Goal: Task Accomplishment & Management: Use online tool/utility

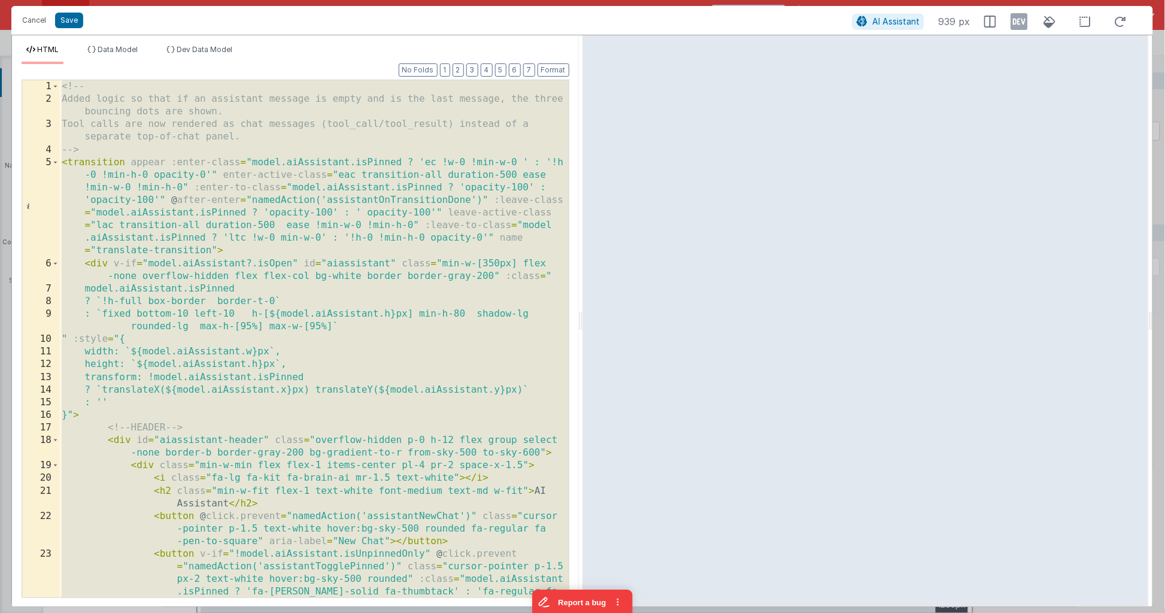
click at [329, 280] on div "<!-- Added logic so that if an assistant message is empty and is the last messa…" at bounding box center [314, 338] width 510 height 517
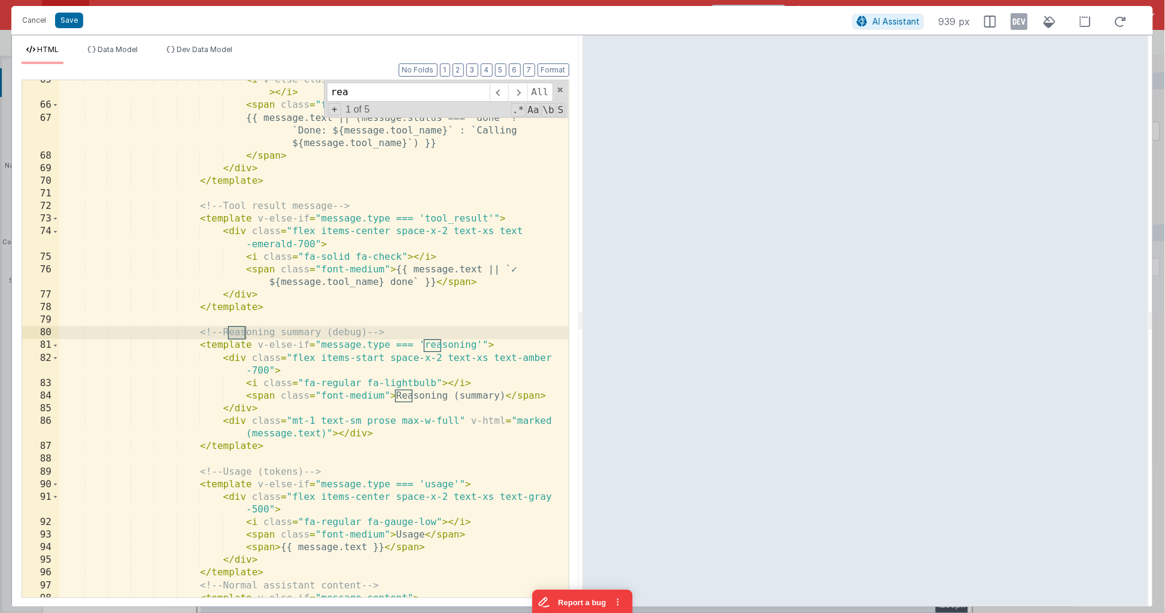
scroll to position [1384, 0]
type input "reason"
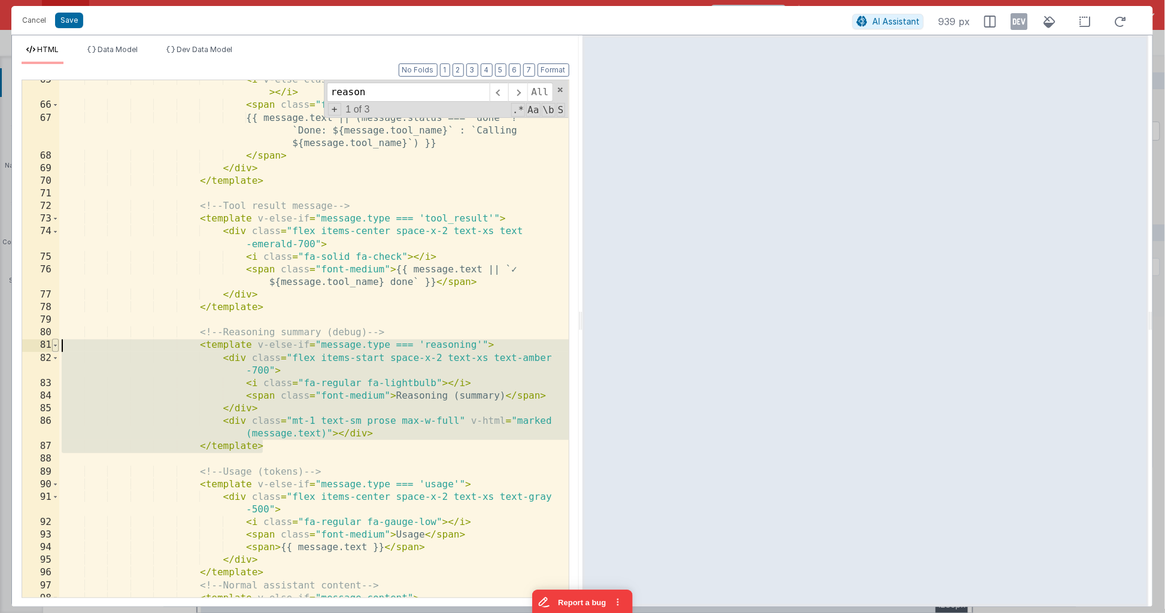
drag, startPoint x: 237, startPoint y: 428, endPoint x: 57, endPoint y: 340, distance: 199.5
click at [57, 340] on div "65 66 67 68 69 70 71 72 73 74 75 76 77 78 79 80 81 82 83 84 85 86 87 88 89 90 9…" at bounding box center [296, 339] width 548 height 519
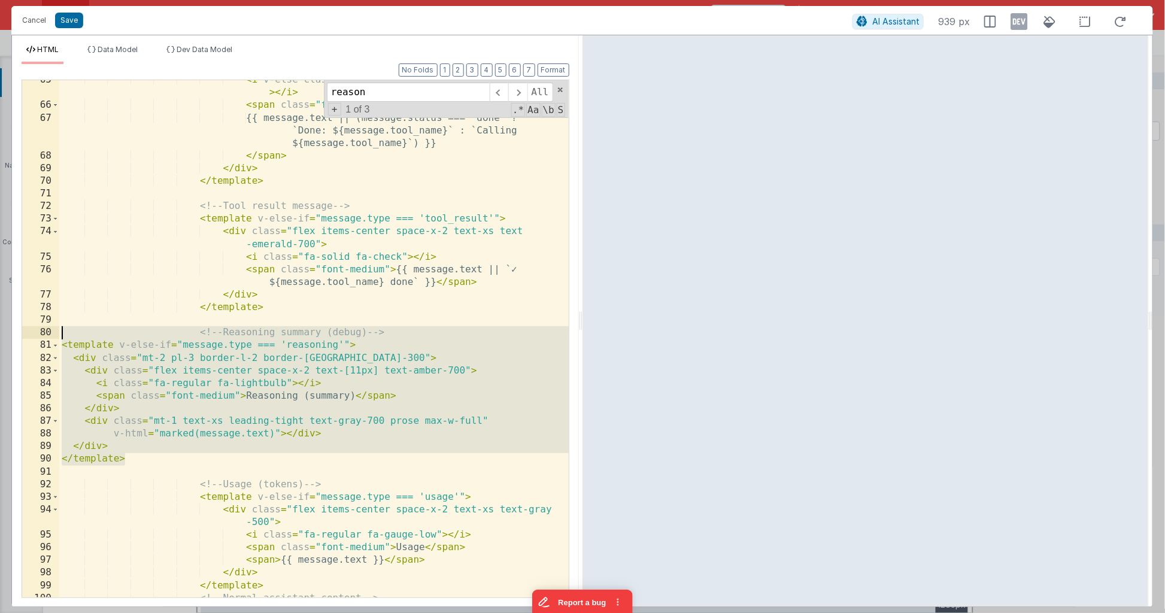
drag, startPoint x: 144, startPoint y: 433, endPoint x: 43, endPoint y: 334, distance: 141.4
click at [43, 334] on div "65 66 67 68 69 70 71 72 73 74 75 76 77 78 79 80 81 82 83 84 85 86 87 88 89 90 9…" at bounding box center [296, 339] width 548 height 519
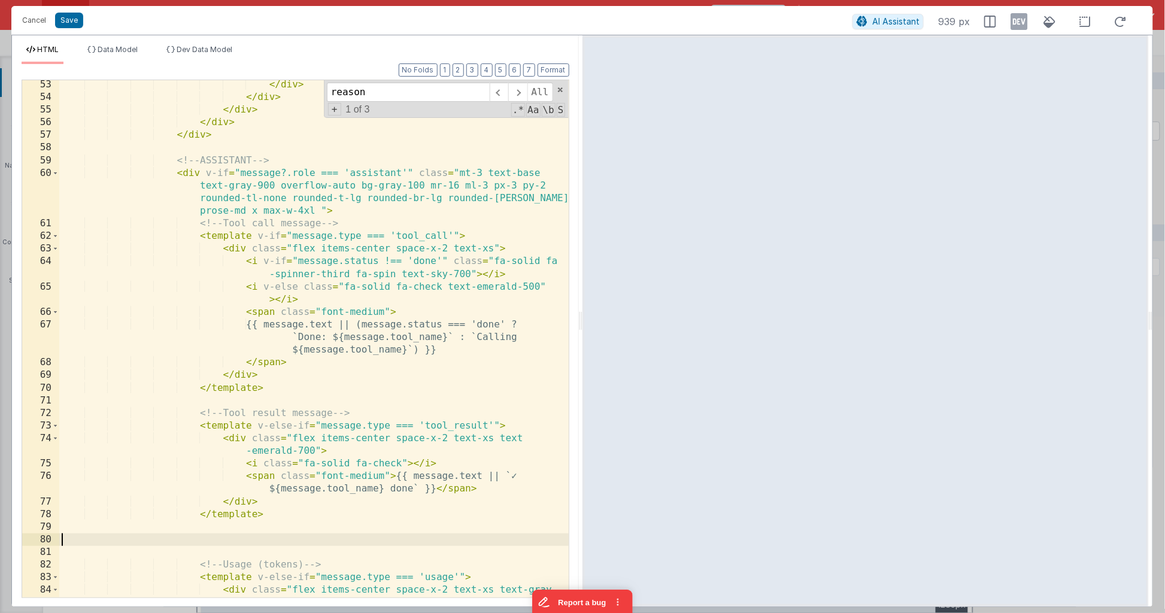
scroll to position [1175, 0]
click at [350, 381] on div "</ template > </ div > </ div > </ div > </ div > </ div > <!-- ASSISTANT --> <…" at bounding box center [314, 346] width 510 height 556
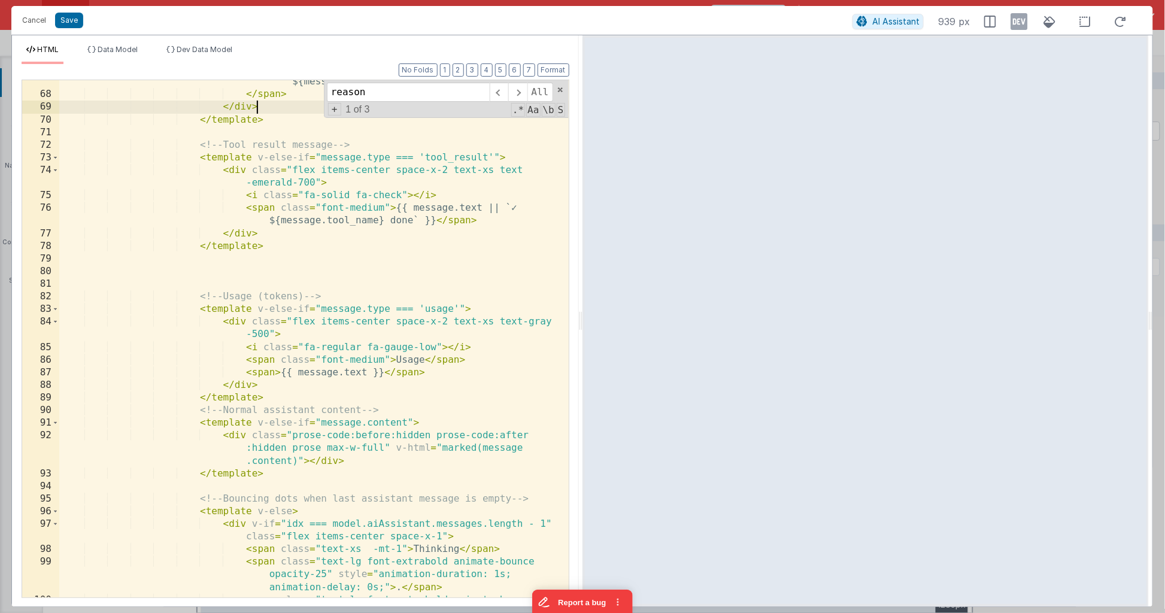
scroll to position [1447, 0]
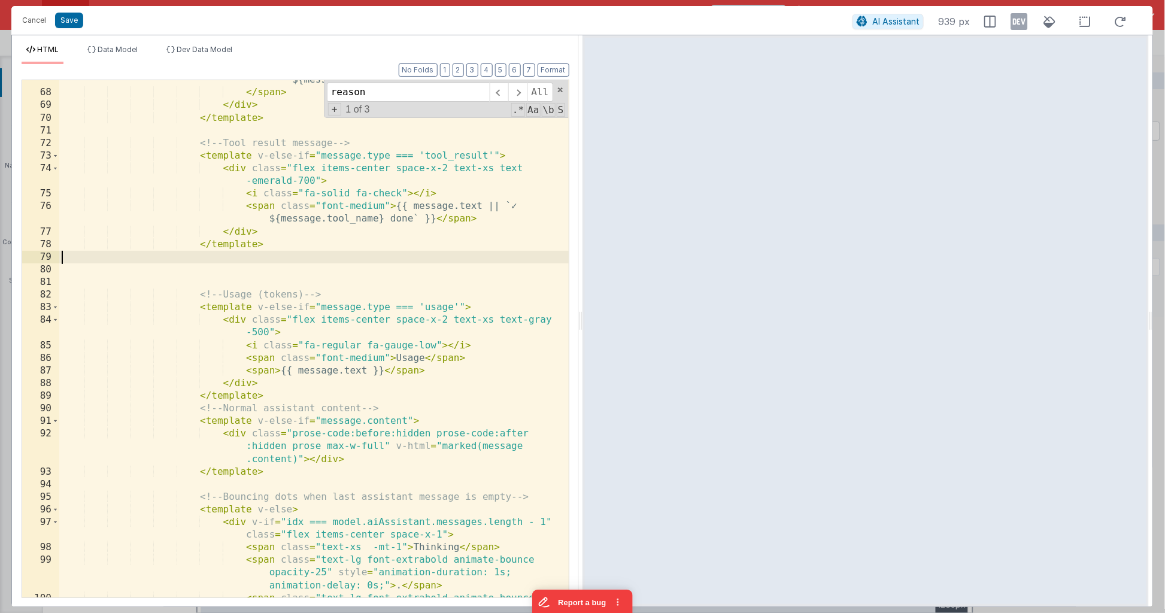
click at [253, 256] on div "{{ message.text || (message.status === 'done' ? `Done: ${message.tool_name}` : …" at bounding box center [314, 346] width 510 height 594
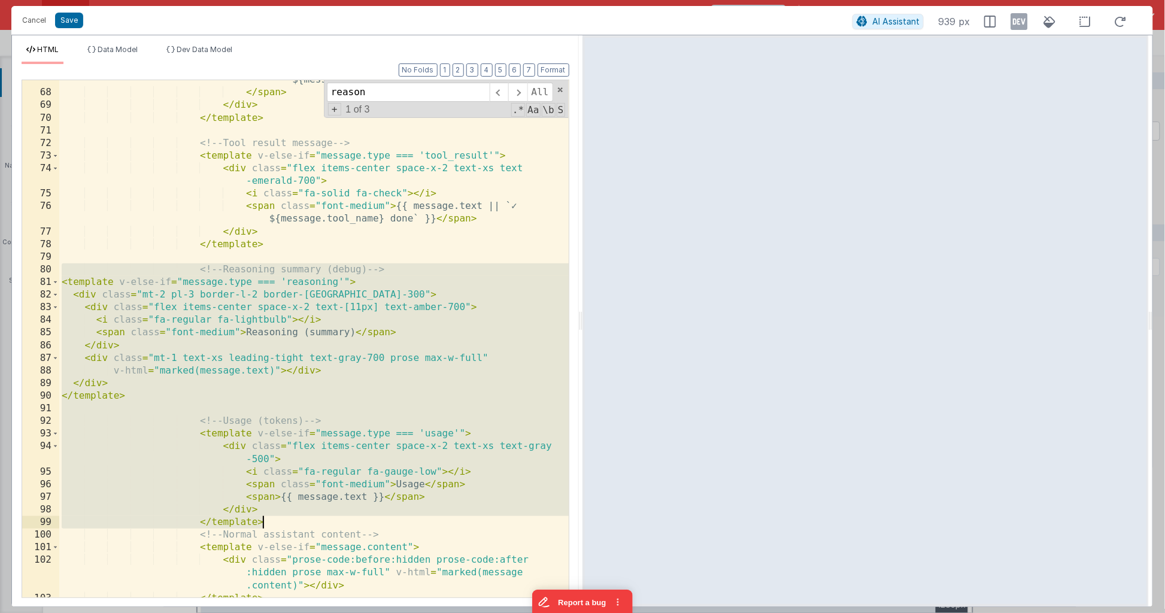
click at [272, 519] on div "{{ message.text || (message.status === 'done' ? `Done: ${message.tool_name}` : …" at bounding box center [314, 333] width 510 height 568
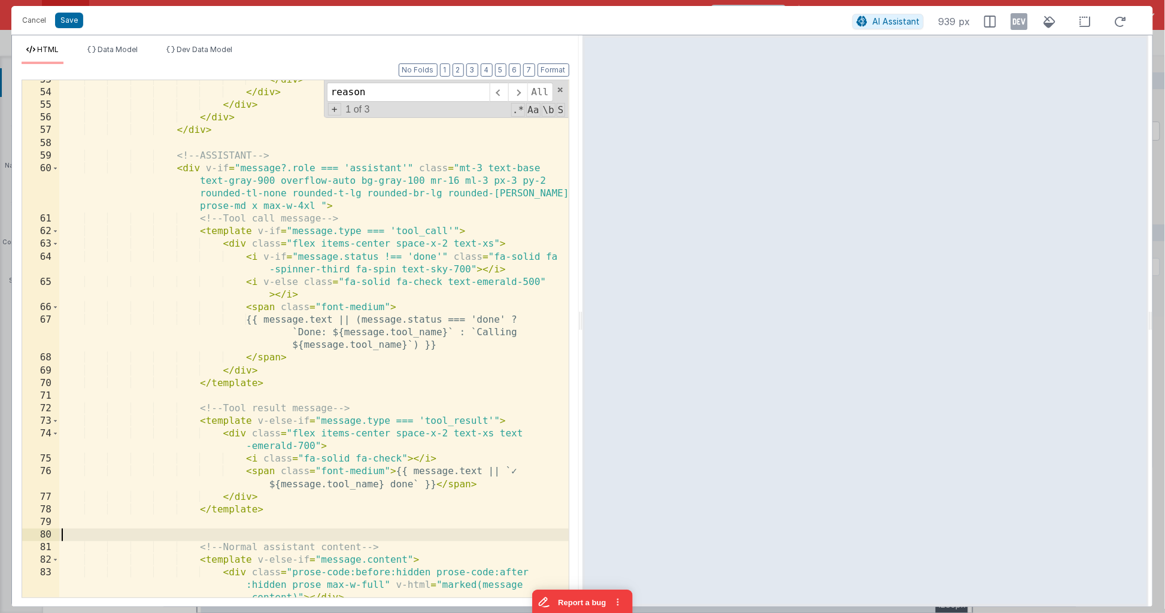
scroll to position [1174, 0]
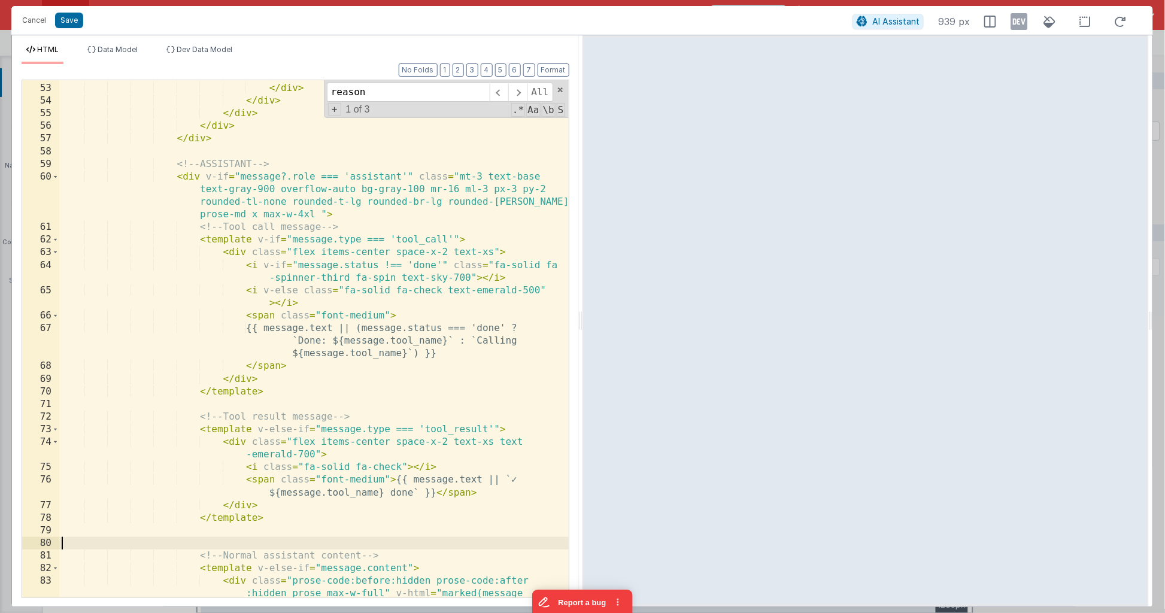
click at [360, 223] on div "</ template > </ div > </ div > </ div > </ div > </ div > <!-- ASSISTANT --> <…" at bounding box center [314, 353] width 510 height 568
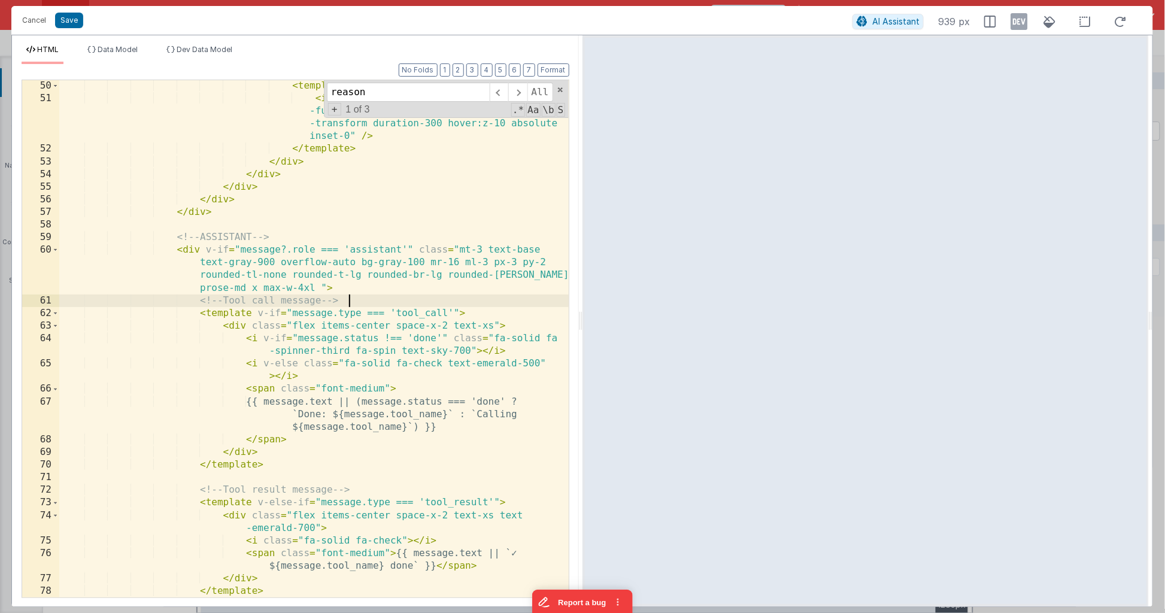
scroll to position [1100, 0]
click at [328, 399] on div "< template v-else > < img :src = "file.image_url.url" class = "w -full h-full o…" at bounding box center [314, 351] width 510 height 543
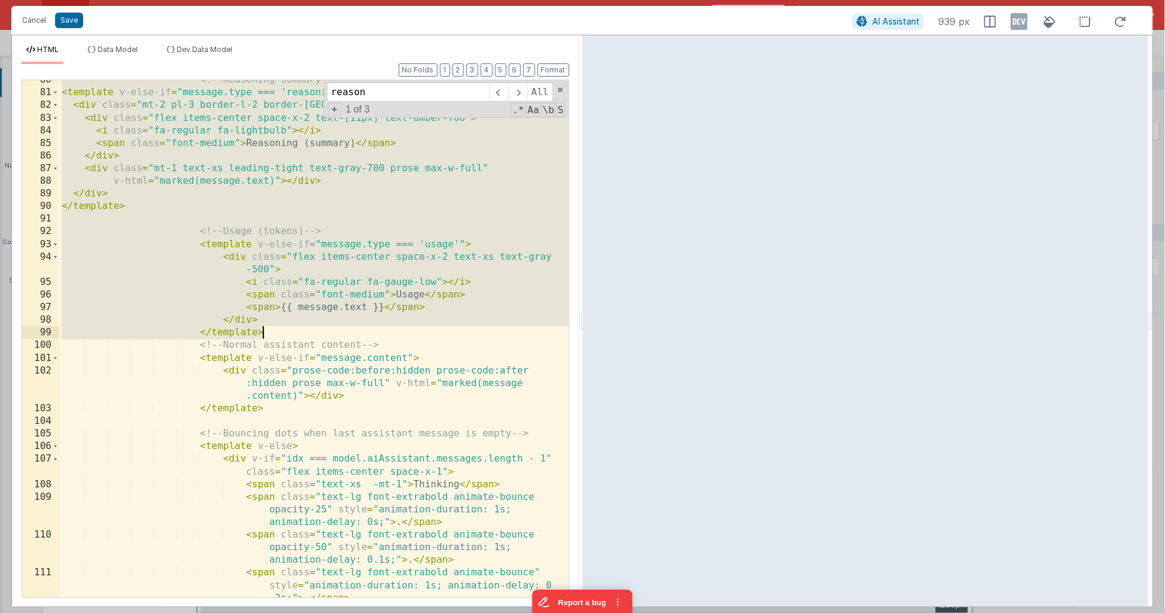
scroll to position [1637, 0]
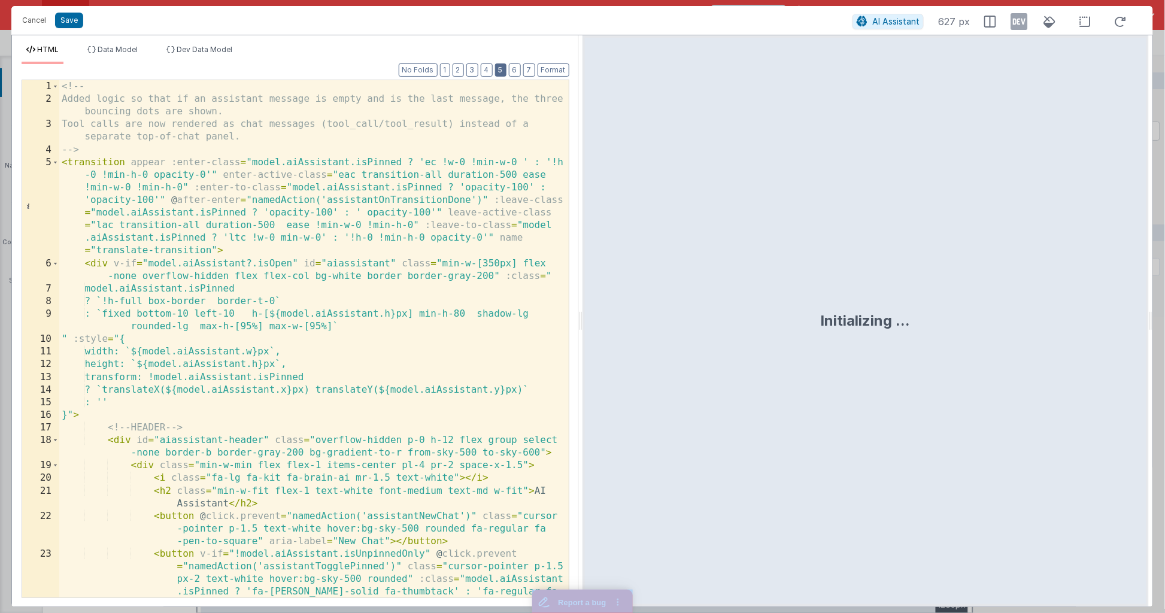
click at [507, 68] on button "5" at bounding box center [500, 69] width 11 height 13
click at [498, 68] on div "Format 7 6 5 4 3 2 1 No Folds 1 2 3 4 5 6 7 8 9 10 11 12 13 14 15 16 17 18 19 2…" at bounding box center [296, 330] width 548 height 533
click at [485, 68] on button "4" at bounding box center [487, 69] width 12 height 13
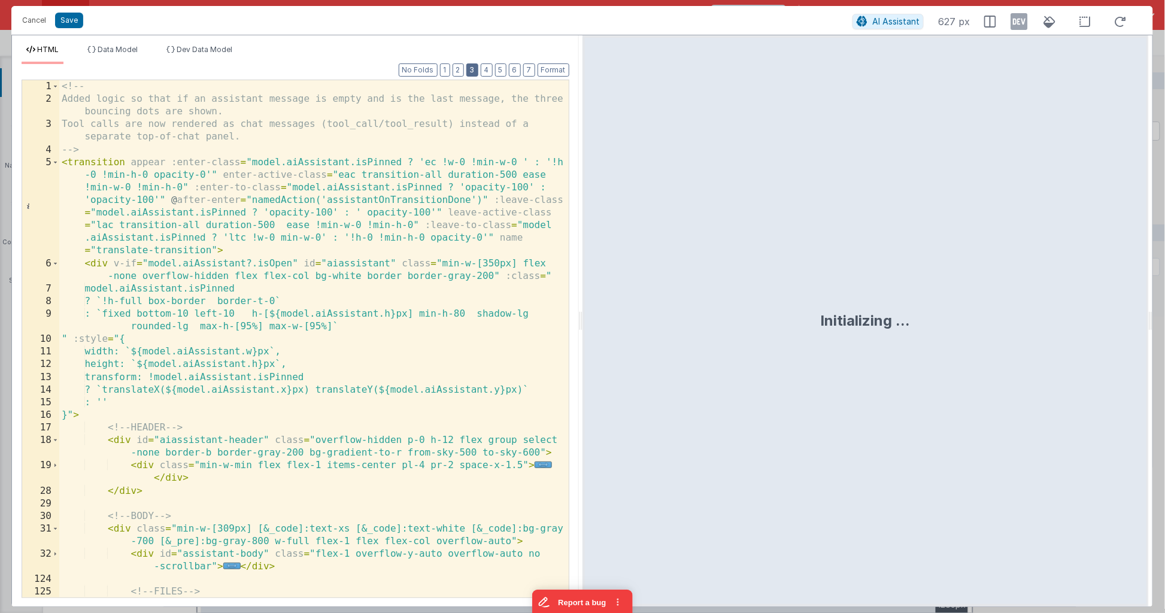
click at [477, 69] on button "3" at bounding box center [472, 69] width 12 height 13
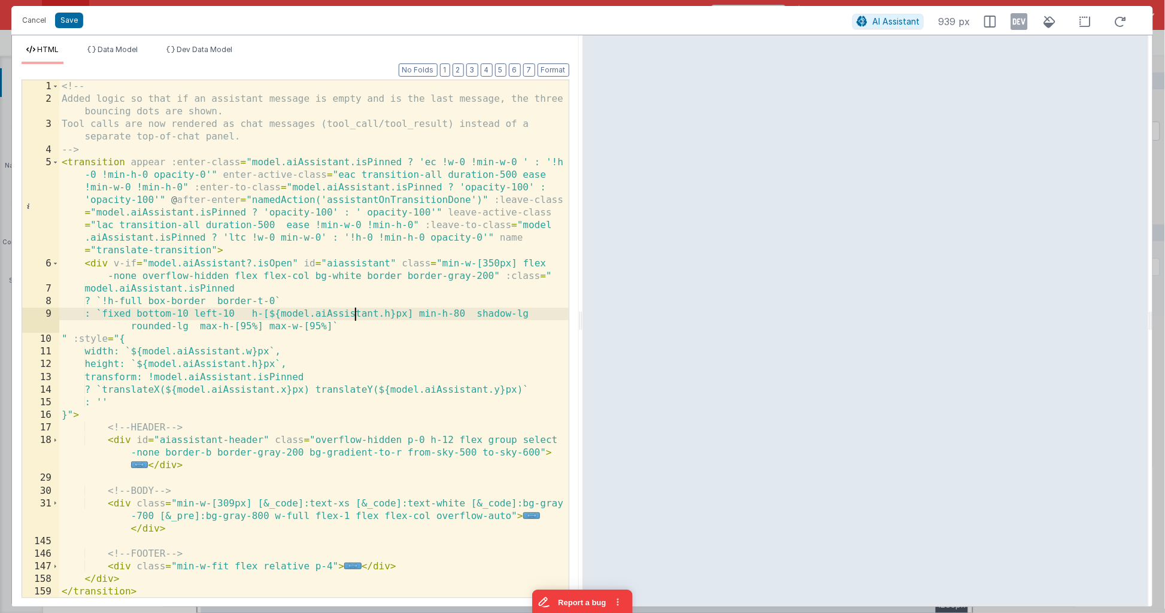
click at [351, 313] on div "<!-- Added logic so that if an assistant message is empty and is the last messa…" at bounding box center [314, 351] width 510 height 543
click at [499, 99] on div "<!-- Added logic so that if an assistant message is empty and is the last messa…" at bounding box center [314, 351] width 510 height 543
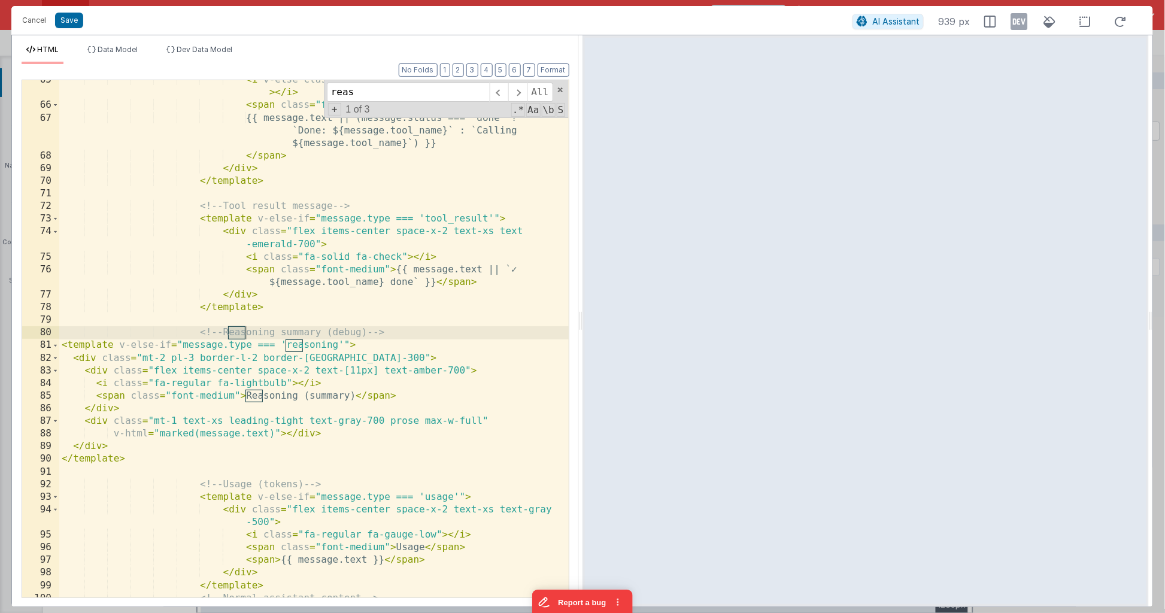
scroll to position [1157, 0]
type input "reason"
click at [313, 319] on div "< i v-else class = "fa-solid fa-check text-emerald-500" > </ i > < span class =…" at bounding box center [314, 352] width 510 height 556
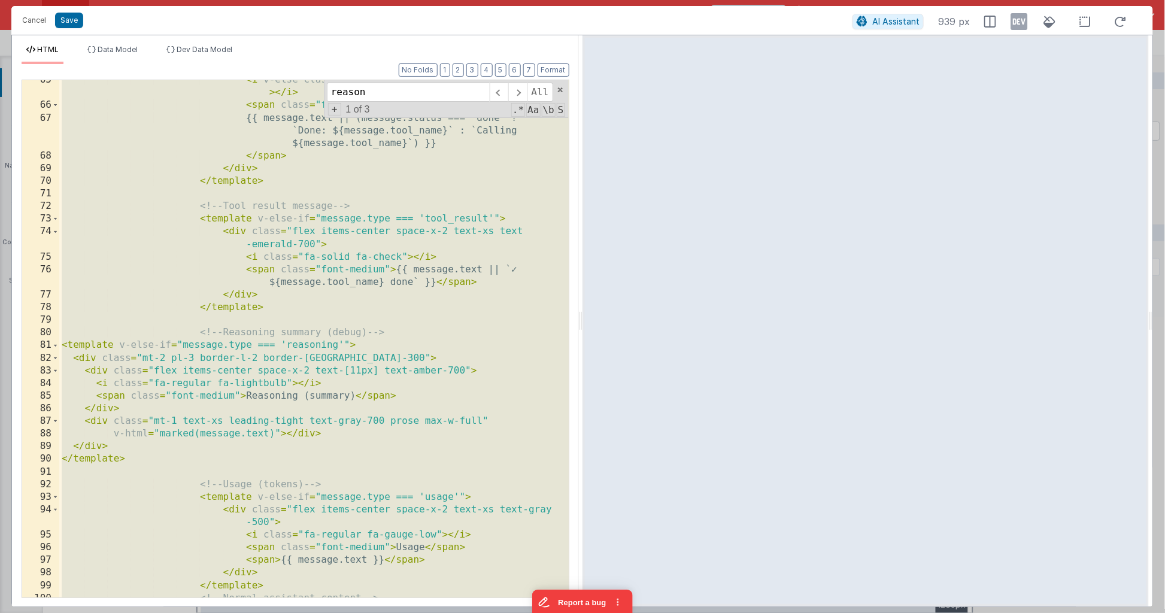
click at [172, 357] on div "< i v-else class = "fa-solid fa-check text-emerald-500" > </ i > < span class =…" at bounding box center [314, 338] width 510 height 517
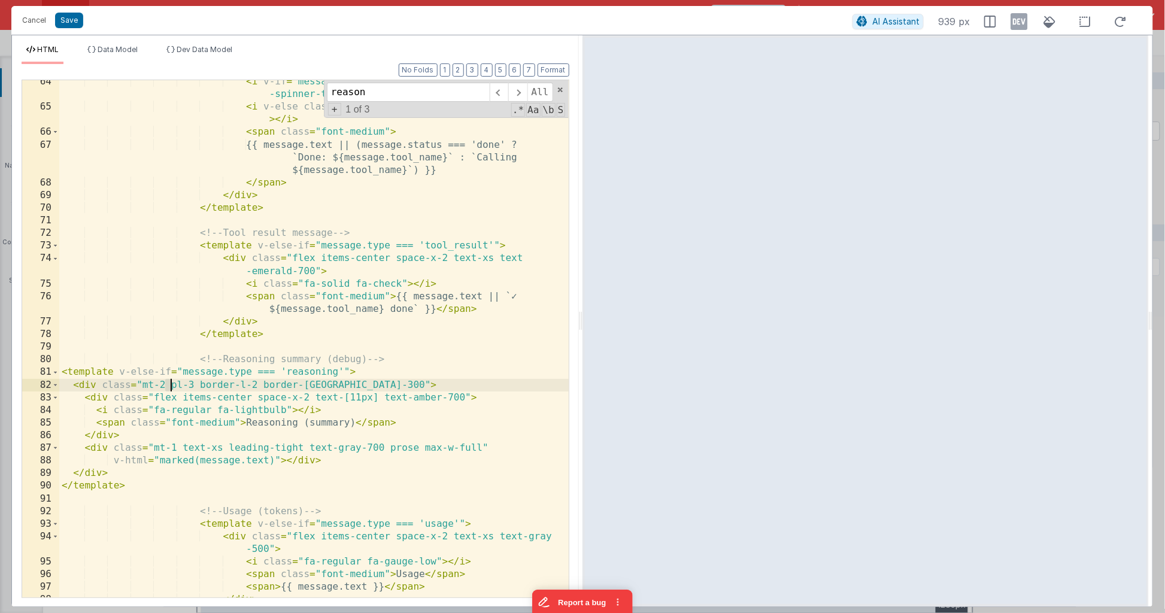
scroll to position [1130, 0]
click at [371, 447] on div "< i v-if = "message.status !== 'done'" class = "fa-solid fa -spinner-third fa-s…" at bounding box center [314, 353] width 510 height 556
click at [307, 447] on div "< i v-if = "message.status !== 'done'" class = "fa-solid fa -spinner-third fa-s…" at bounding box center [314, 353] width 510 height 556
click at [558, 88] on span at bounding box center [560, 90] width 8 height 8
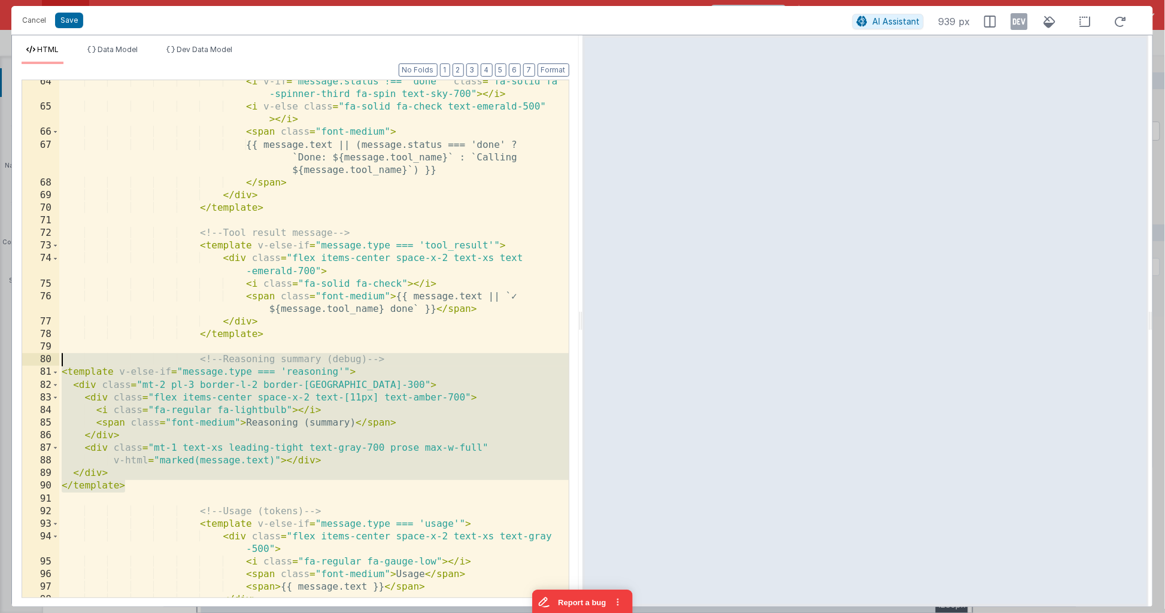
drag, startPoint x: 220, startPoint y: 484, endPoint x: 9, endPoint y: 358, distance: 245.9
click at [9, 358] on div "Cancel Save AI Assistant 939 px HTML Data Model Dev Data Model Format 7 6 5 4 3…" at bounding box center [582, 306] width 1165 height 613
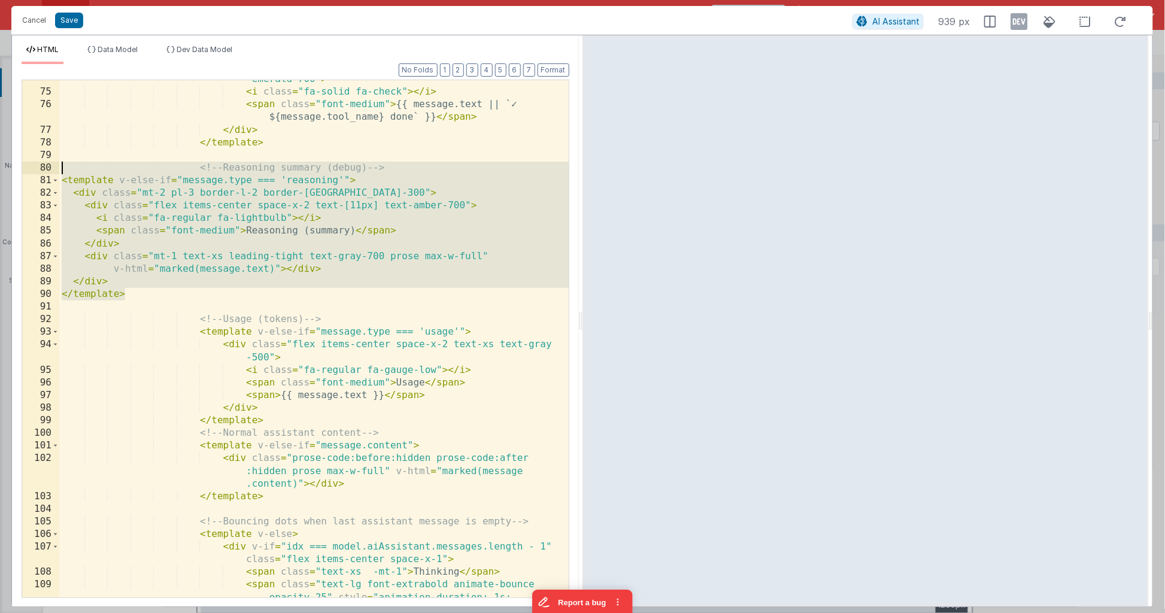
scroll to position [1322, 0]
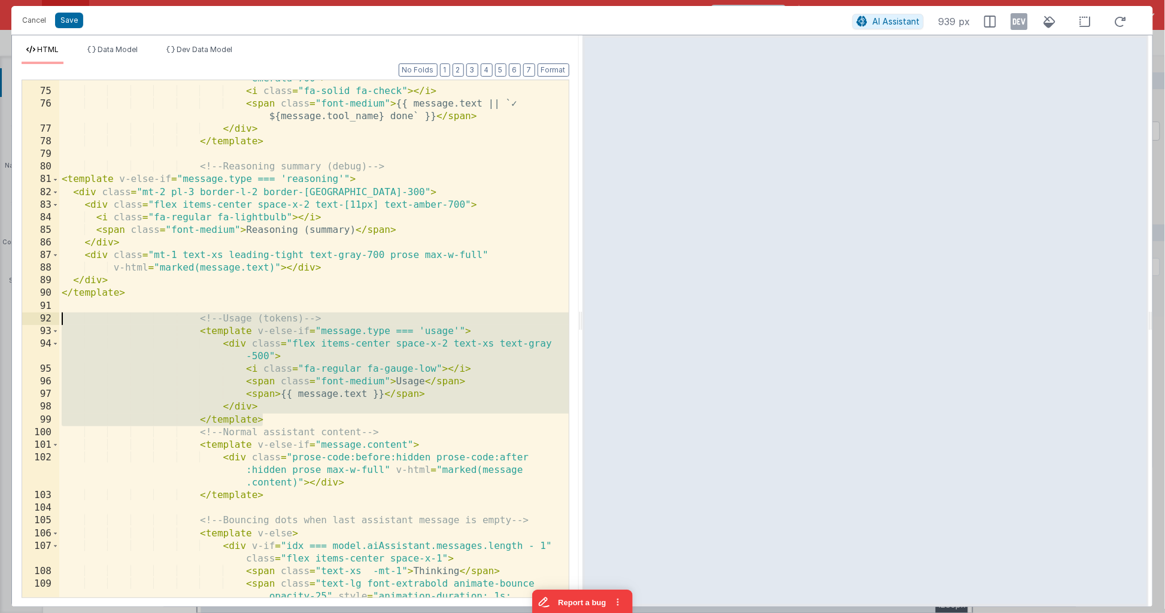
drag, startPoint x: 269, startPoint y: 420, endPoint x: 40, endPoint y: 316, distance: 252.4
click at [40, 316] on div "74 75 76 77 78 79 80 81 82 83 84 85 86 87 88 89 90 91 92 93 94 95 96 97 98 99 1…" at bounding box center [296, 339] width 548 height 519
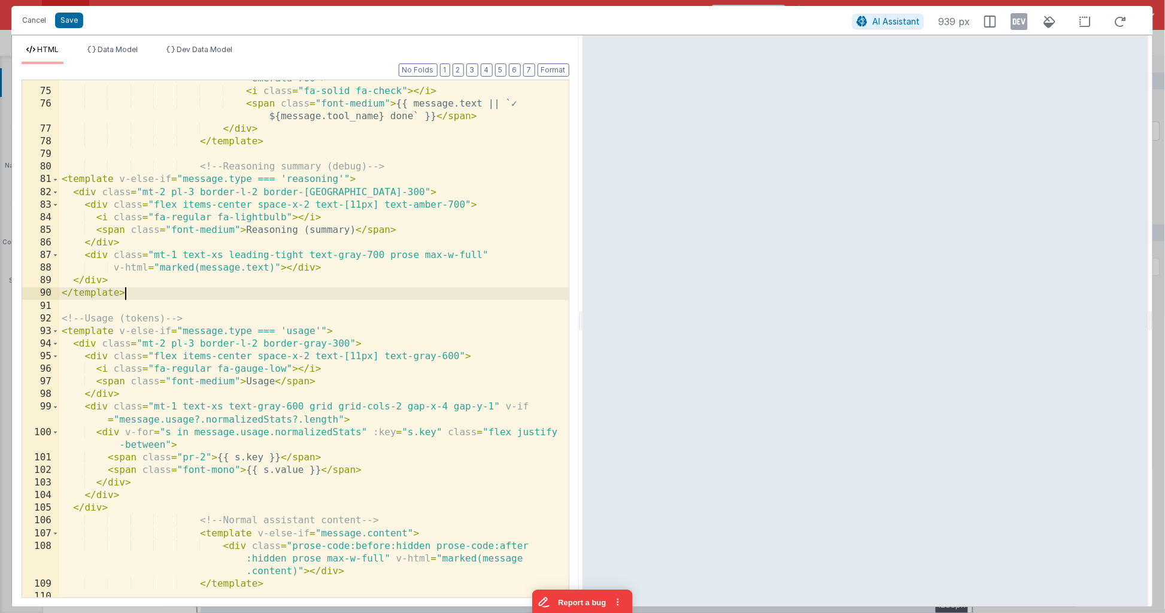
click at [289, 296] on div "< div class = "flex items-center space-x-2 text-xs text -emerald-700" > < i cla…" at bounding box center [314, 338] width 510 height 556
click at [131, 49] on span "Data Model" at bounding box center [118, 49] width 40 height 9
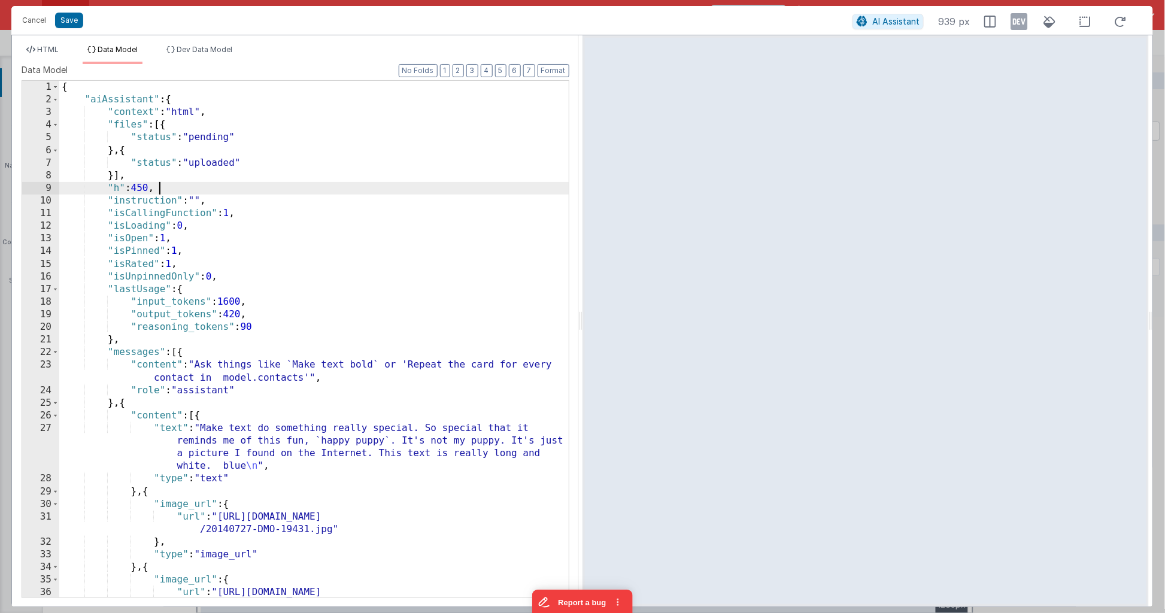
click at [289, 192] on div "{ "aiAssistant" : { "context" : "html" , "files" : [{ "status" : "pending" } , …" at bounding box center [314, 358] width 510 height 555
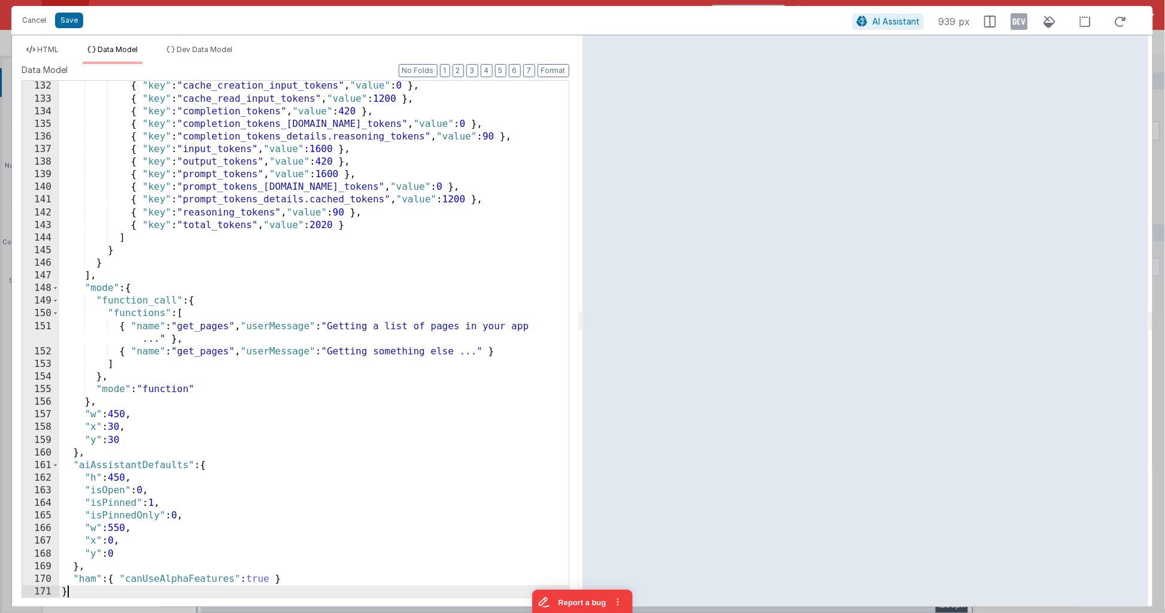
scroll to position [1770, 0]
click at [54, 52] on span "HTML" at bounding box center [48, 49] width 22 height 9
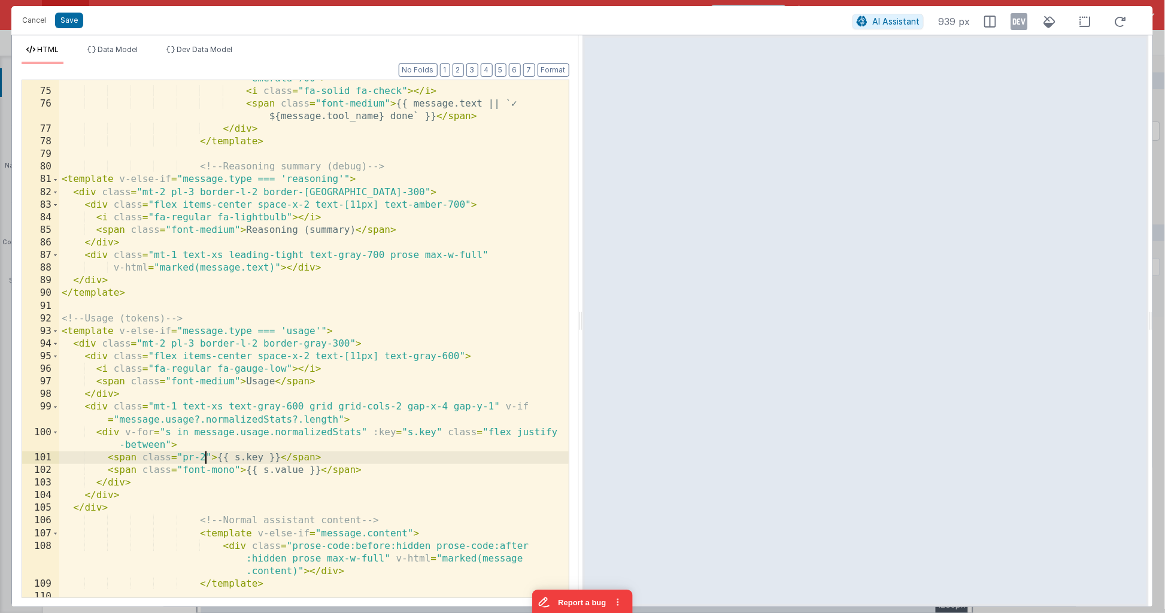
click at [205, 457] on div "< div class = "flex items-center space-x-2 text-xs text -emerald-700" > < i cla…" at bounding box center [314, 338] width 510 height 556
click at [166, 445] on div "< div class = "flex items-center space-x-2 text-xs text -emerald-700" > < i cla…" at bounding box center [314, 338] width 510 height 556
click at [516, 434] on div "< div class = "flex items-center space-x-2 text-xs text -emerald-700" > < i cla…" at bounding box center [314, 338] width 510 height 556
drag, startPoint x: 486, startPoint y: 432, endPoint x: 207, endPoint y: 441, distance: 279.2
click at [207, 441] on div "< div class = "flex items-center space-x-2 text-xs text -emerald-700" > < i cla…" at bounding box center [314, 338] width 510 height 556
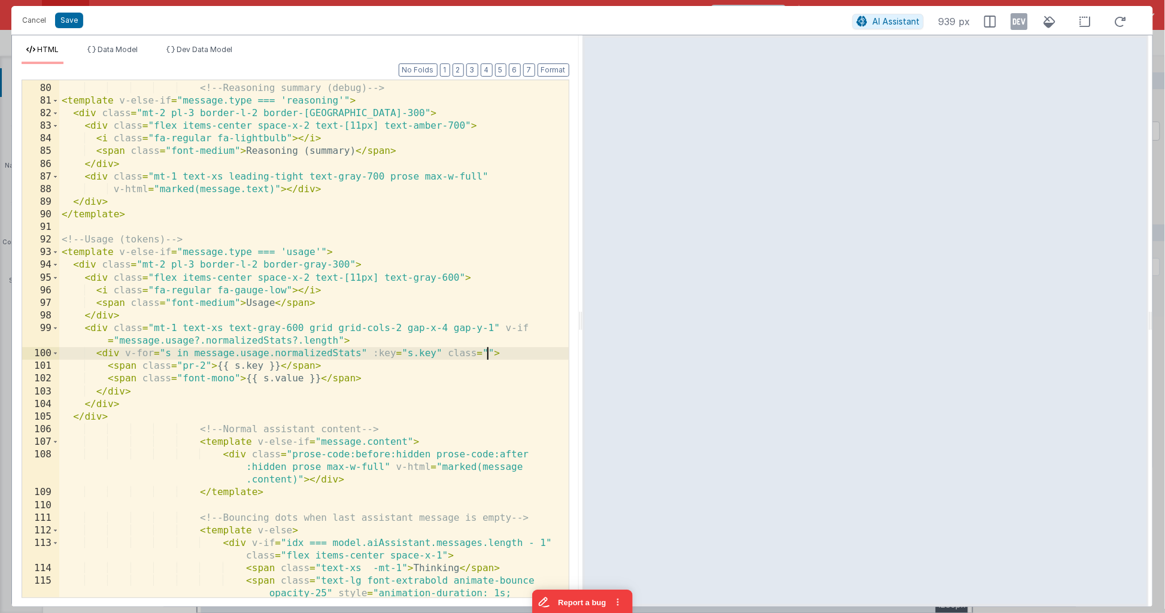
scroll to position [1401, 0]
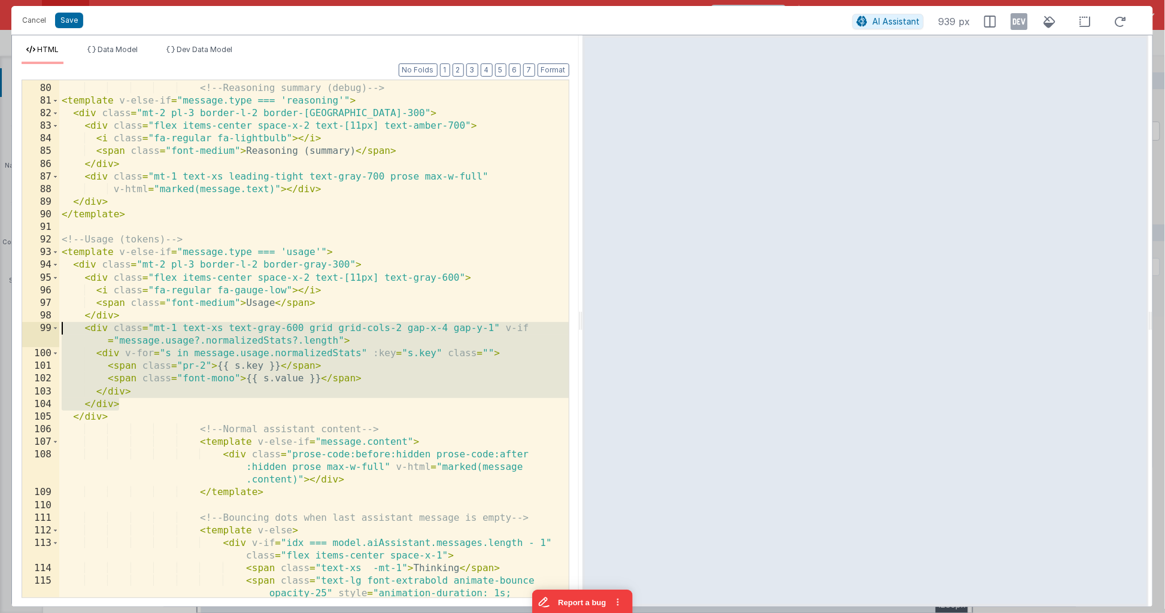
drag, startPoint x: 143, startPoint y: 403, endPoint x: 62, endPoint y: 331, distance: 109.0
click at [62, 331] on div "<!-- Reasoning summary (debug) --> < template v-else-if = "message.type === 're…" at bounding box center [314, 353] width 510 height 568
click at [534, 437] on div "<!-- Reasoning summary (debug) --> < template v-else-if = "message.type === 're…" at bounding box center [314, 353] width 510 height 568
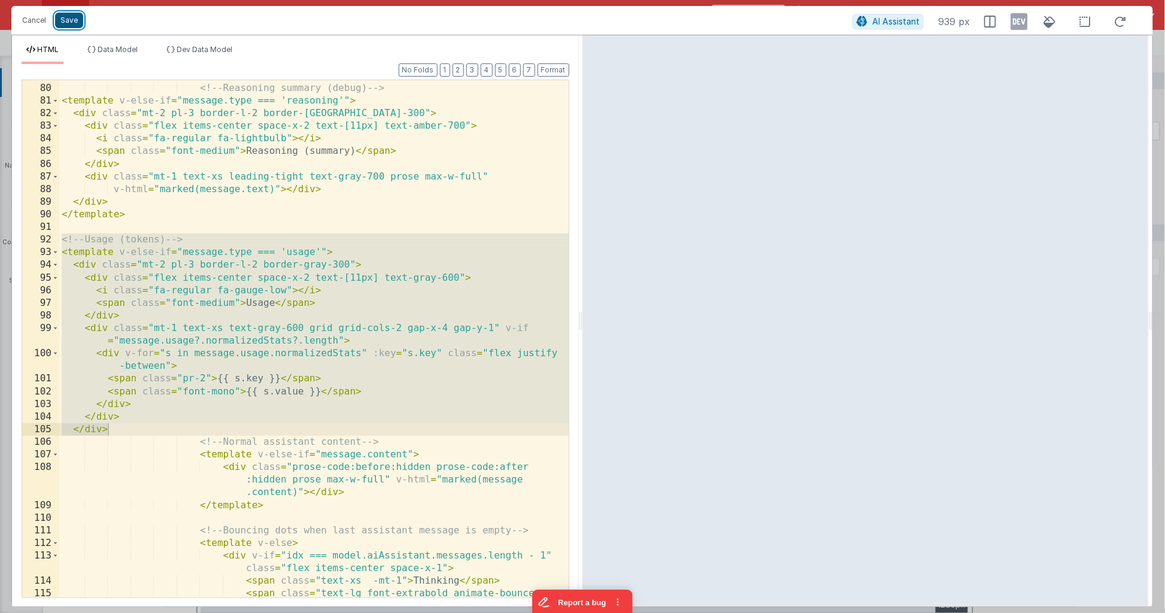
click at [72, 20] on button "Save" at bounding box center [69, 21] width 28 height 16
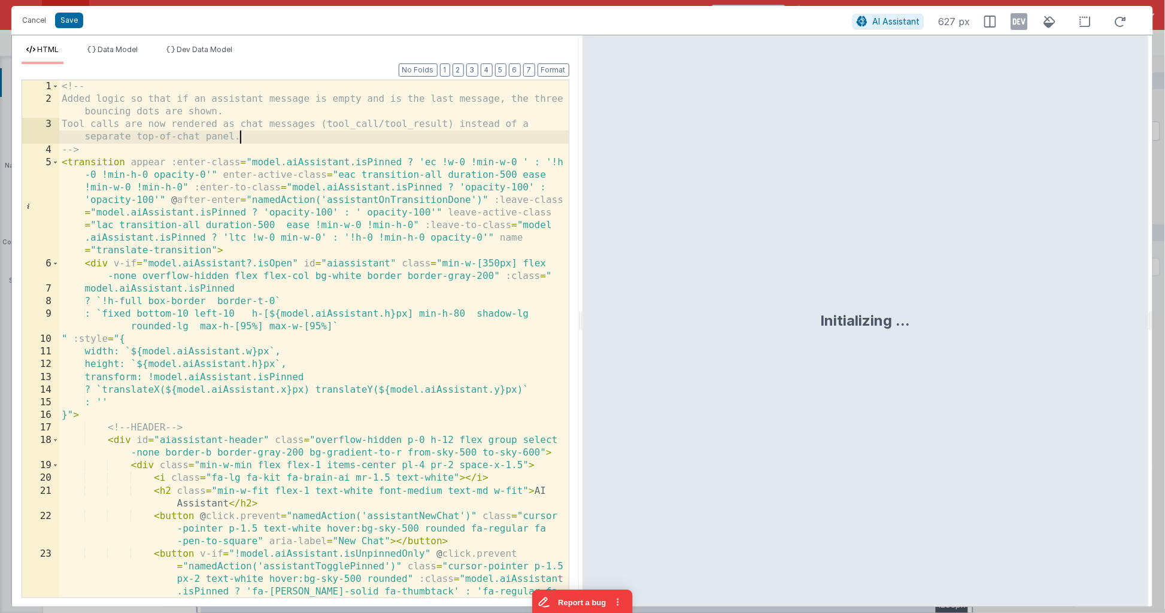
scroll to position [0, 0]
click at [442, 132] on div "<!-- Added logic so that if an assistant message is empty and is the last messa…" at bounding box center [314, 377] width 510 height 594
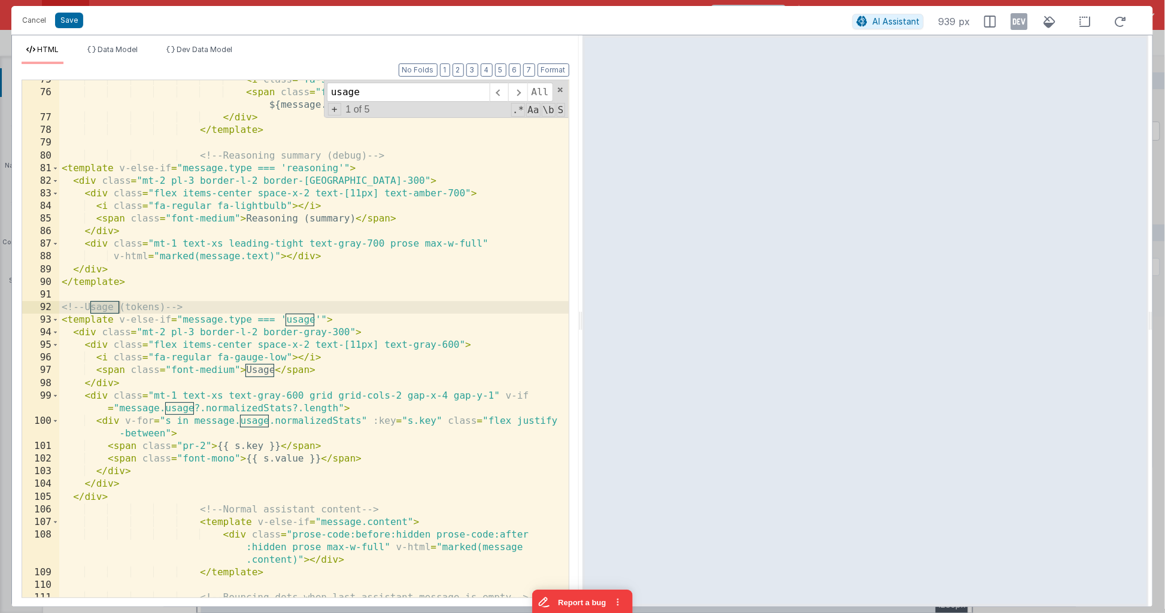
scroll to position [1601, 0]
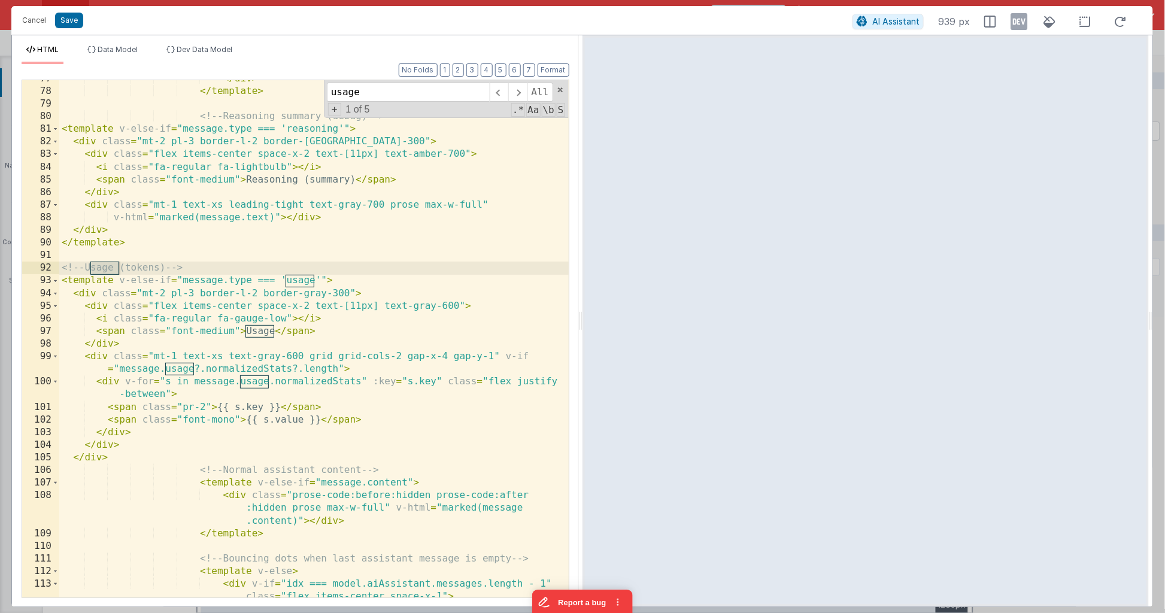
type input "usage"
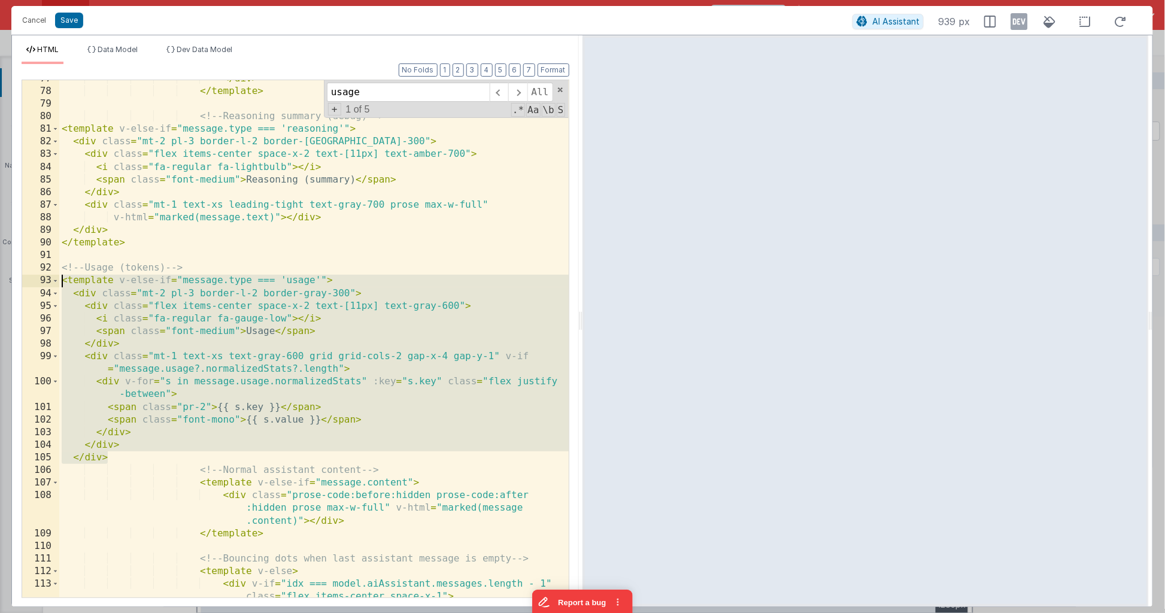
drag, startPoint x: 132, startPoint y: 458, endPoint x: 37, endPoint y: 278, distance: 203.6
click at [37, 278] on div "77 78 79 80 81 82 83 84 85 86 87 88 89 90 91 92 93 94 95 96 97 98 99 100 101 10…" at bounding box center [296, 339] width 548 height 519
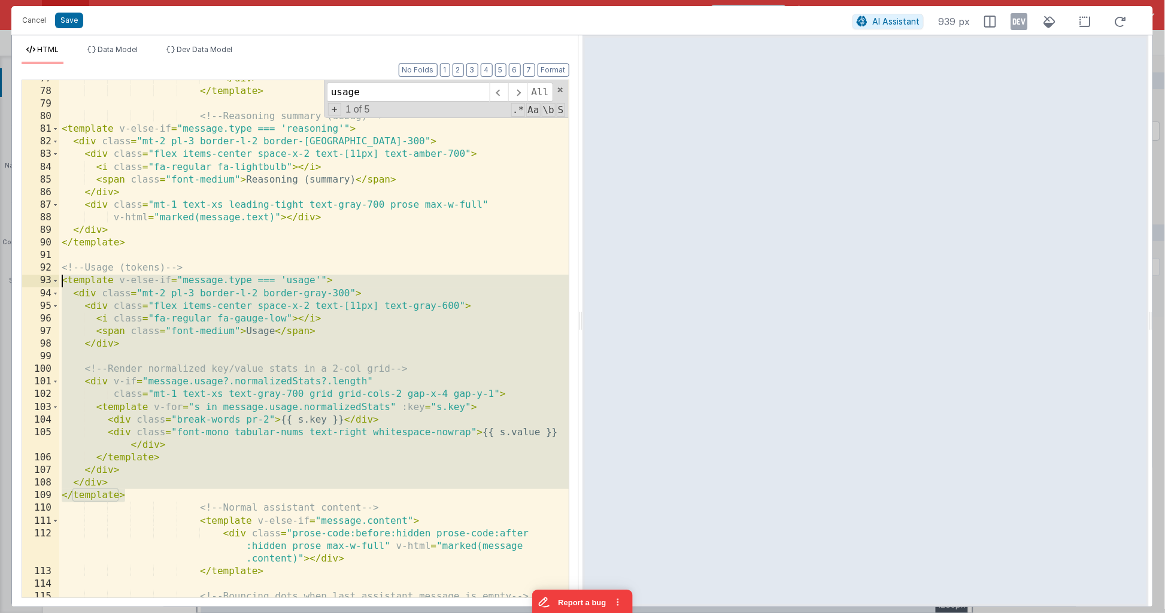
drag, startPoint x: 148, startPoint y: 493, endPoint x: 7, endPoint y: 274, distance: 260.4
click at [8, 274] on div "Cancel Save AI Assistant 939 px HTML Data Model Dev Data Model Format 7 6 5 4 3…" at bounding box center [582, 306] width 1165 height 613
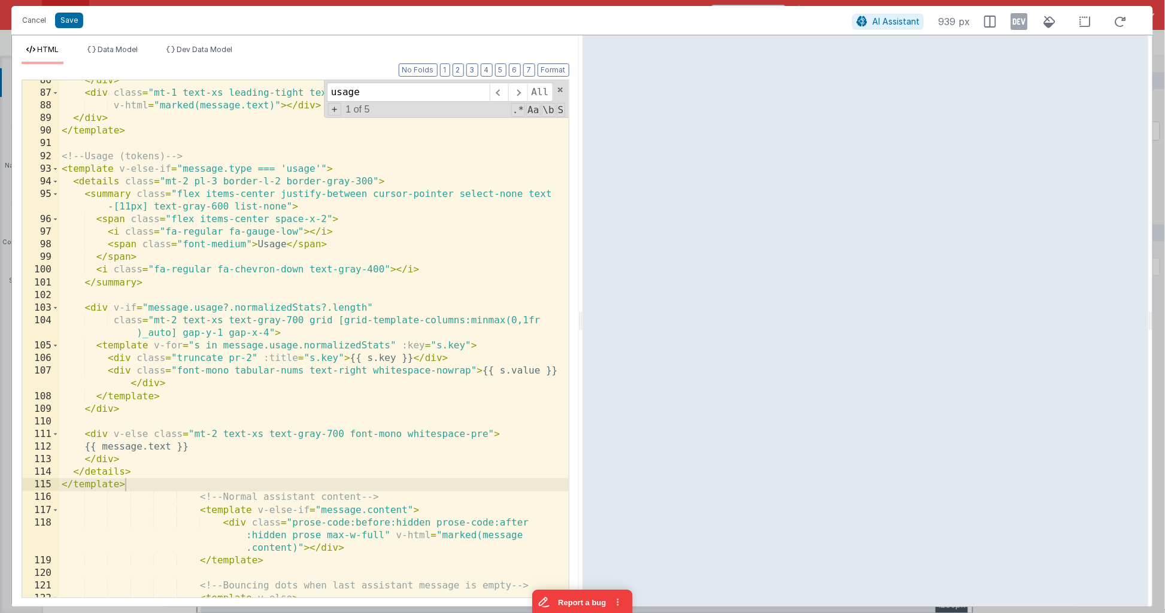
scroll to position [1725, 0]
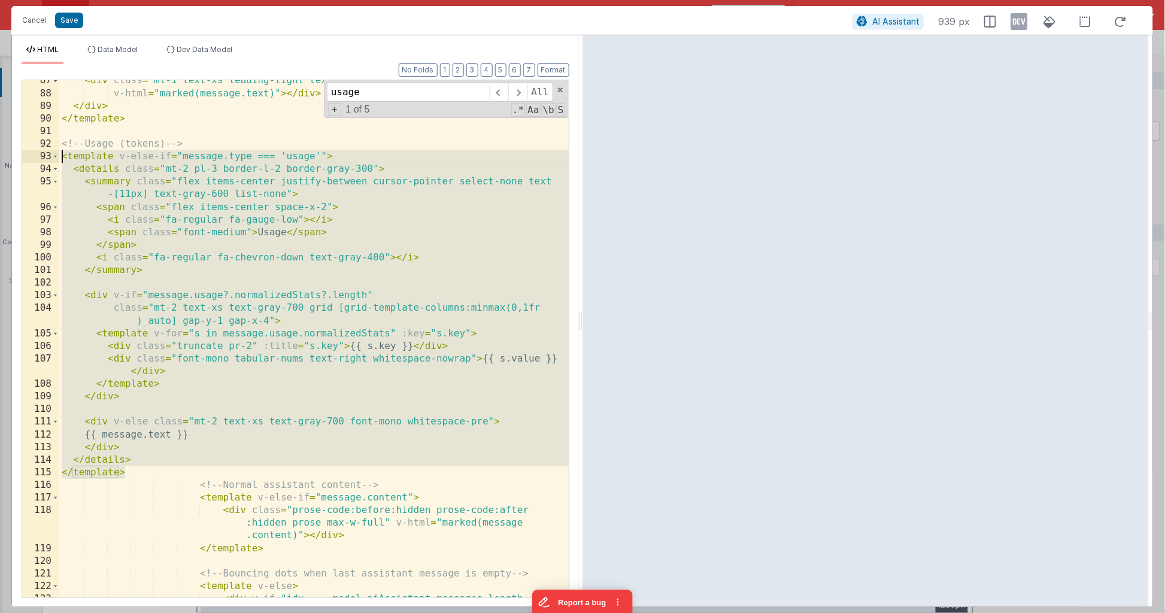
drag, startPoint x: 147, startPoint y: 471, endPoint x: 41, endPoint y: 154, distance: 334.2
click at [41, 154] on div "87 88 89 90 91 92 93 94 95 96 97 98 99 100 101 102 103 104 105 106 107 108 109 …" at bounding box center [296, 339] width 548 height 519
click at [156, 459] on div "< div class = "mt-1 text-xs leading-tight text-gray-700 prose max-w-full" v-htm…" at bounding box center [314, 352] width 510 height 556
drag, startPoint x: 148, startPoint y: 469, endPoint x: 51, endPoint y: 152, distance: 331.3
click at [51, 152] on div "87 88 89 90 91 92 93 94 95 96 97 98 99 100 101 102 103 104 105 106 107 108 109 …" at bounding box center [296, 339] width 548 height 519
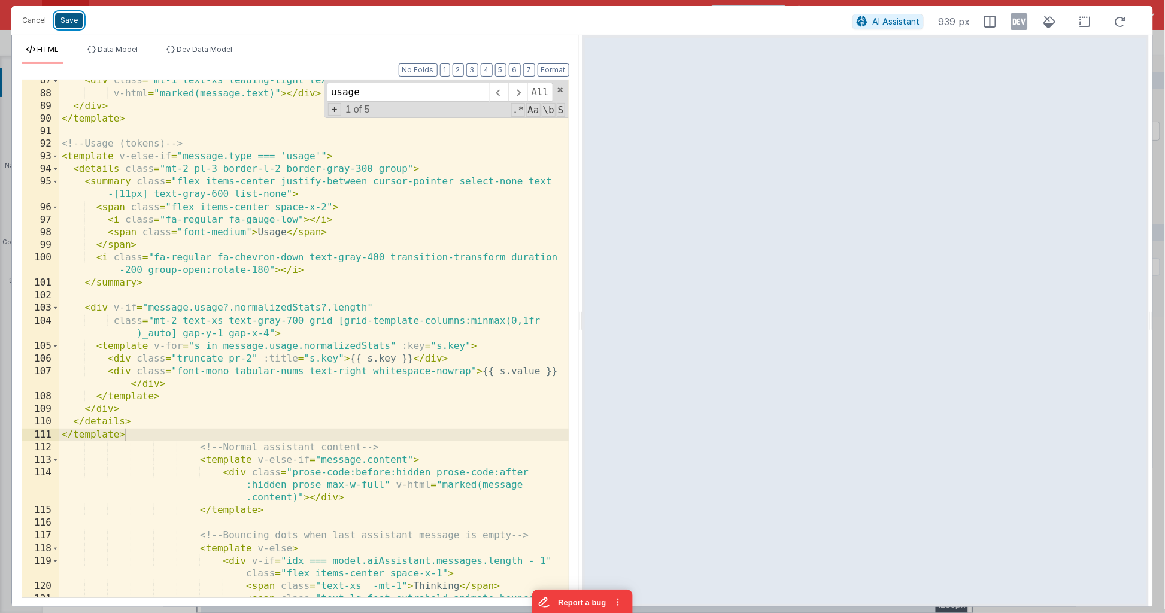
click at [63, 20] on button "Save" at bounding box center [69, 21] width 28 height 16
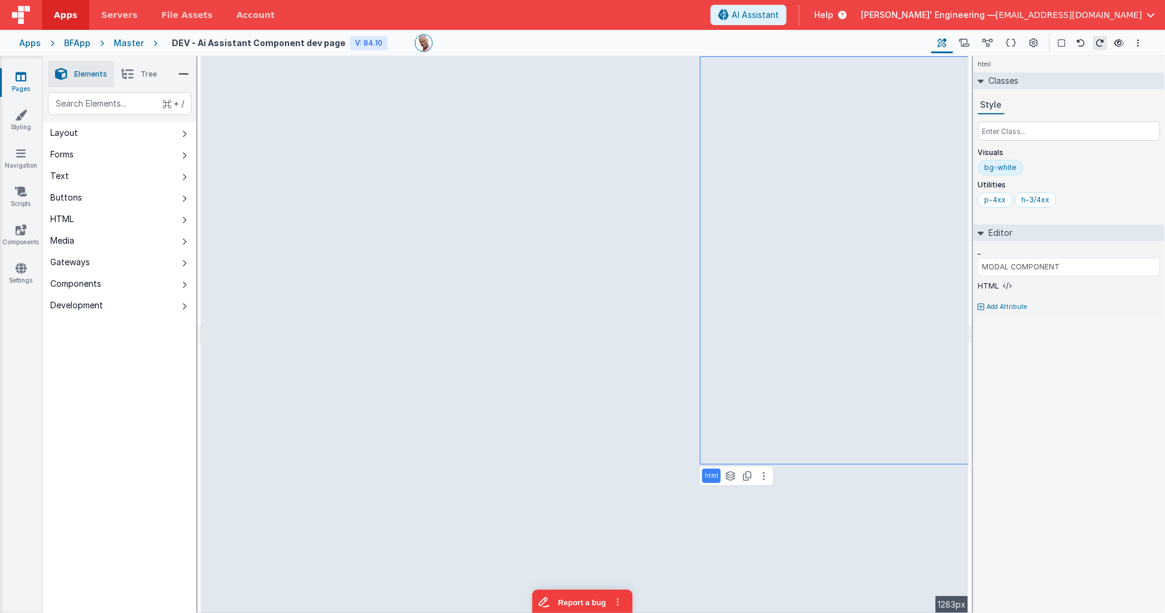
click at [63, 16] on button "Save" at bounding box center [69, 9] width 28 height 16
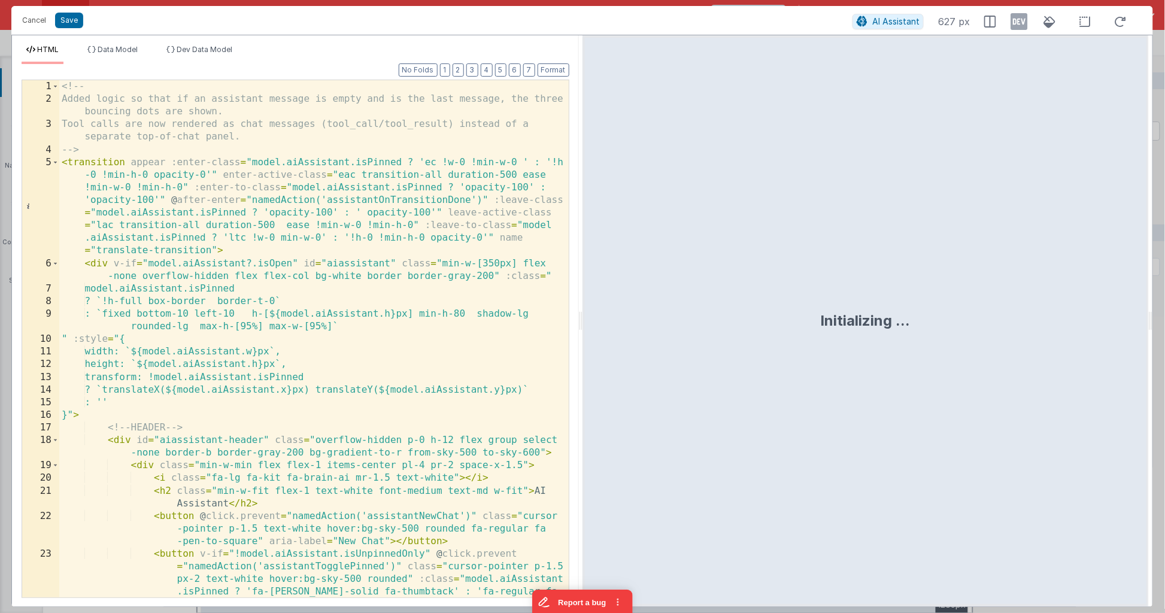
click at [487, 123] on div "<!-- Added logic so that if an assistant message is empty and is the last messa…" at bounding box center [314, 377] width 510 height 594
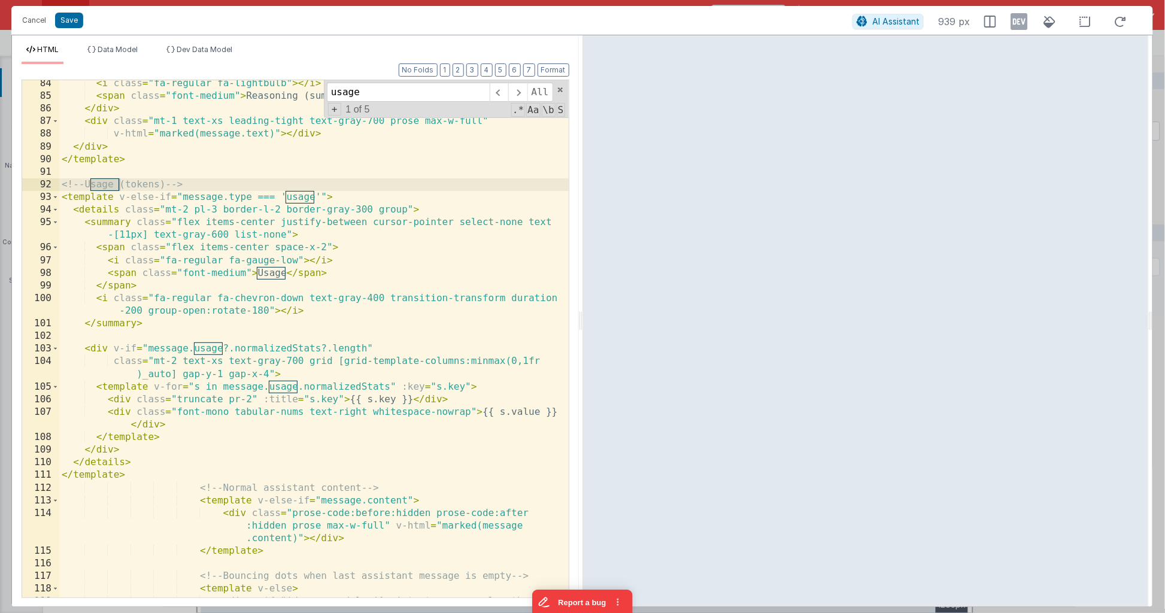
scroll to position [1684, 0]
type input "usage"
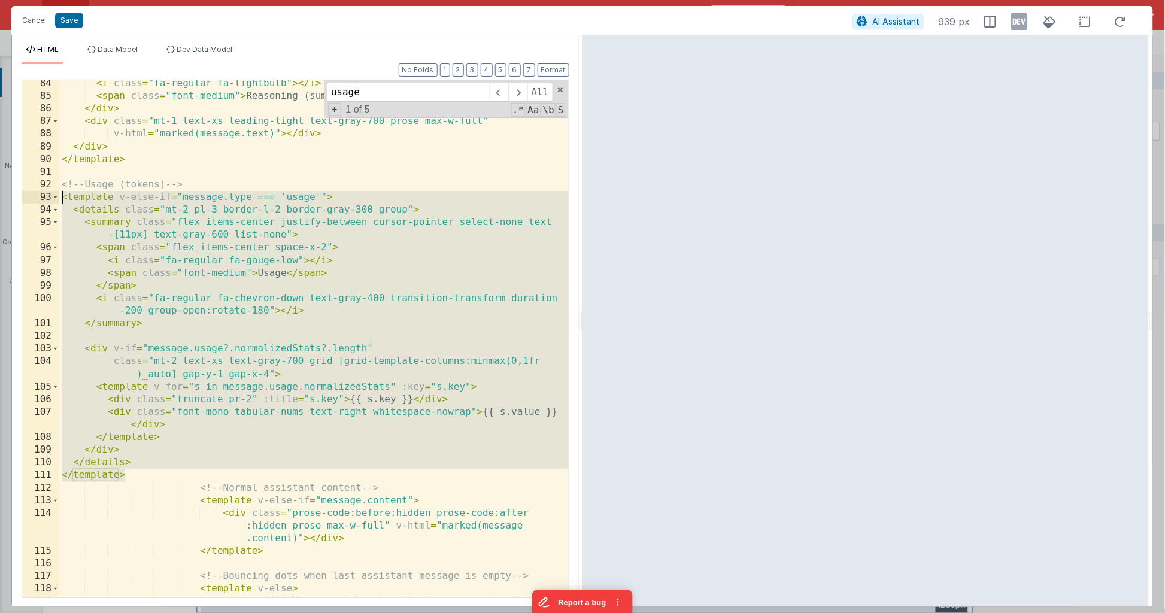
drag, startPoint x: 166, startPoint y: 469, endPoint x: 28, endPoint y: 199, distance: 303.9
click at [28, 199] on div "84 85 86 87 88 89 90 91 92 93 94 95 96 97 98 99 100 101 102 103 104 105 106 107…" at bounding box center [296, 339] width 548 height 519
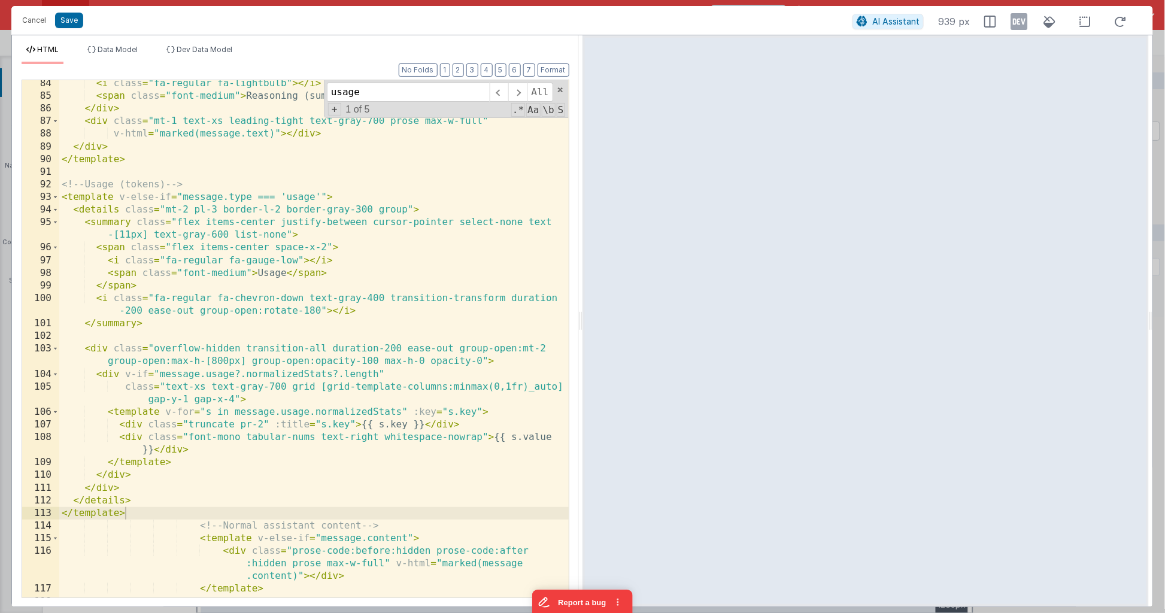
click at [411, 317] on div "< i class = "fa-regular fa-lightbulb" > </ i > < span class = "font-medium" > R…" at bounding box center [314, 348] width 510 height 543
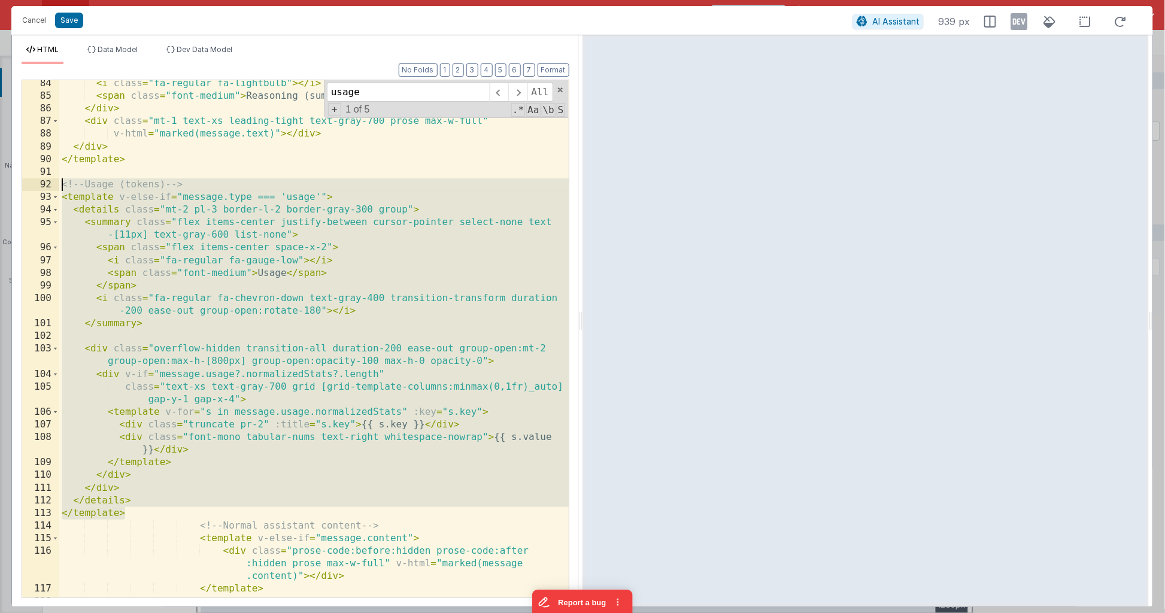
drag, startPoint x: 166, startPoint y: 513, endPoint x: -21, endPoint y: 187, distance: 375.3
click at [0, 187] on html "Cancel Save AI Assistant 939 px HTML Data Model Dev Data Model Format 7 6 5 4 3…" at bounding box center [582, 306] width 1165 height 613
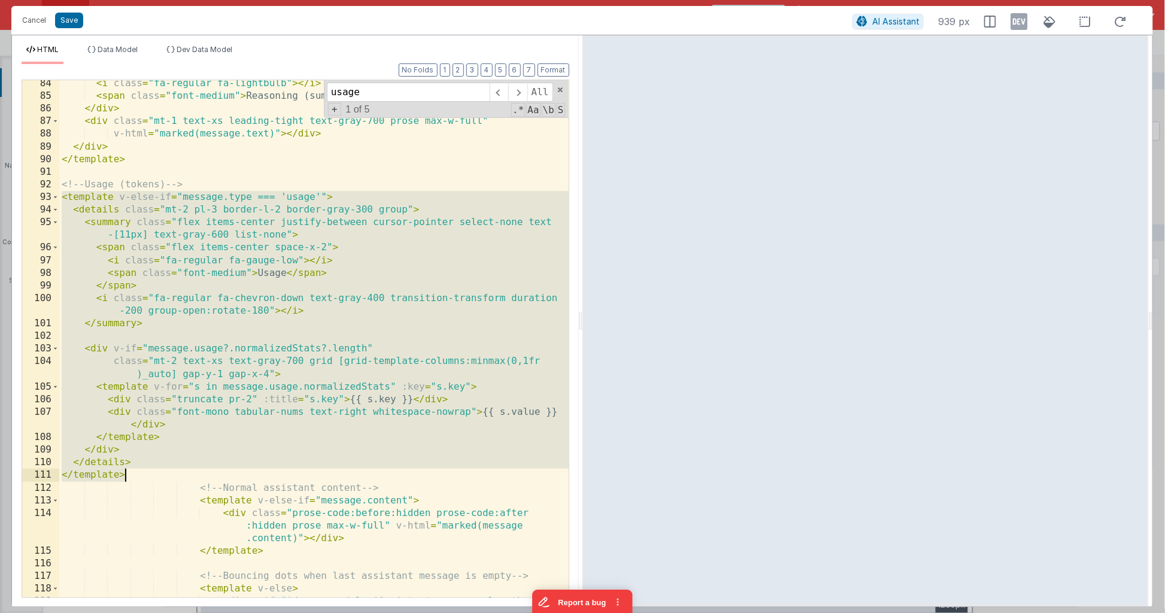
click at [330, 393] on div "< i class = "fa-regular fa-lightbulb" > </ i > < span class = "font-medium" > R…" at bounding box center [314, 355] width 510 height 556
drag, startPoint x: 148, startPoint y: 471, endPoint x: 8, endPoint y: 194, distance: 310.4
click at [8, 194] on div "Cancel Save AI Assistant 939 px HTML Data Model Dev Data Model Format 7 6 5 4 3…" at bounding box center [582, 306] width 1165 height 613
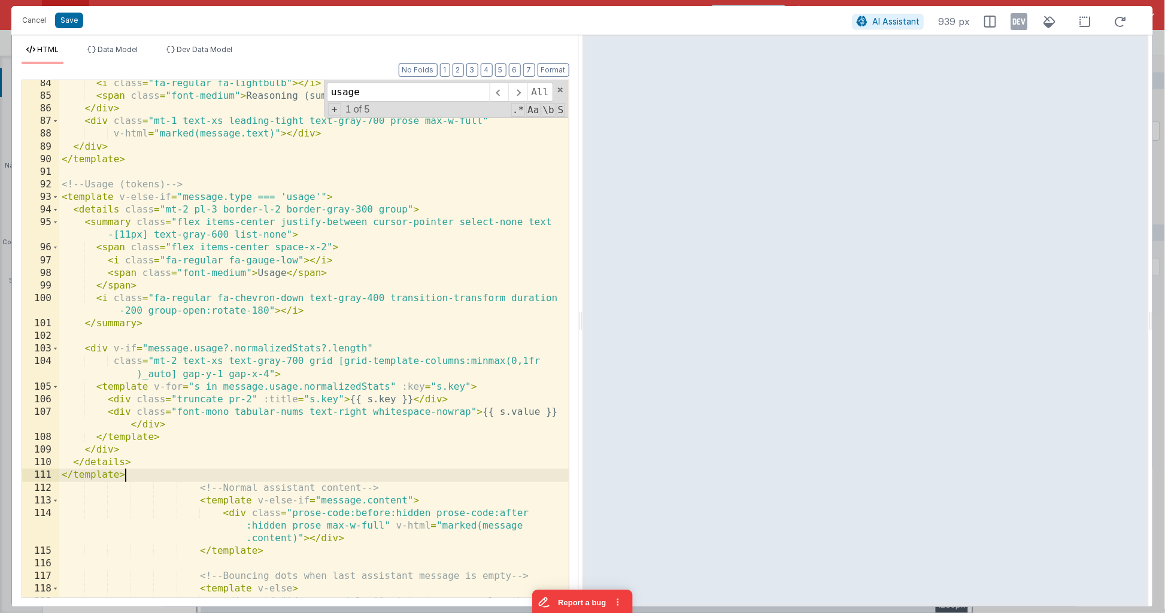
click at [195, 472] on div "< i class = "fa-regular fa-lightbulb" > </ i > < span class = "font-medium" > R…" at bounding box center [314, 355] width 510 height 556
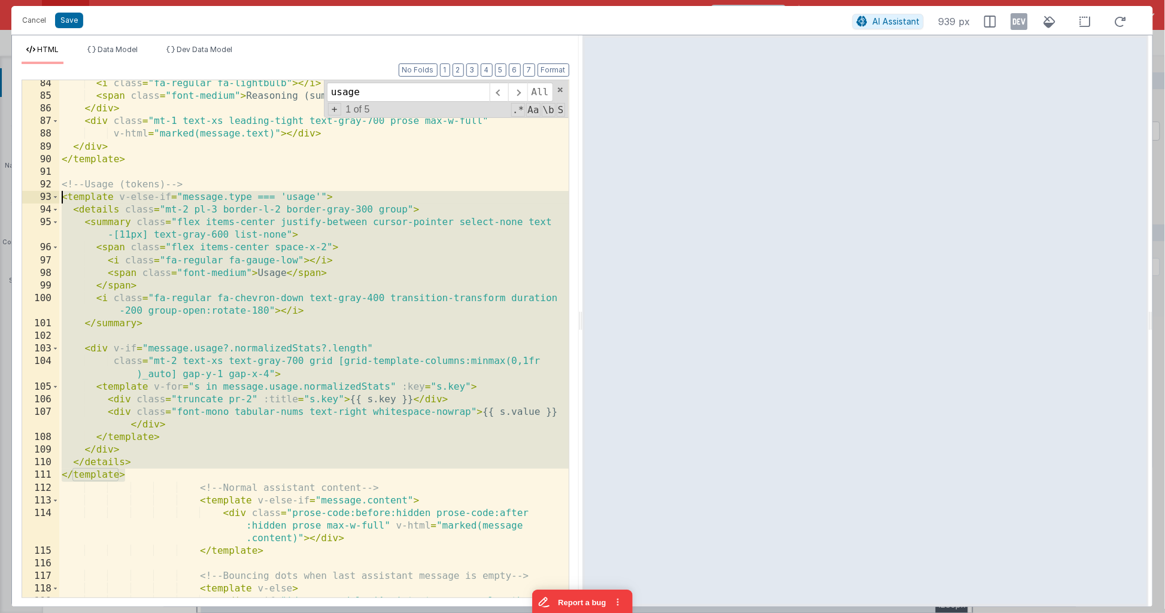
drag, startPoint x: 194, startPoint y: 471, endPoint x: 5, endPoint y: 192, distance: 337.3
click at [5, 192] on div "Cancel Save AI Assistant 939 px HTML Data Model Dev Data Model Format 7 6 5 4 3…" at bounding box center [582, 306] width 1165 height 613
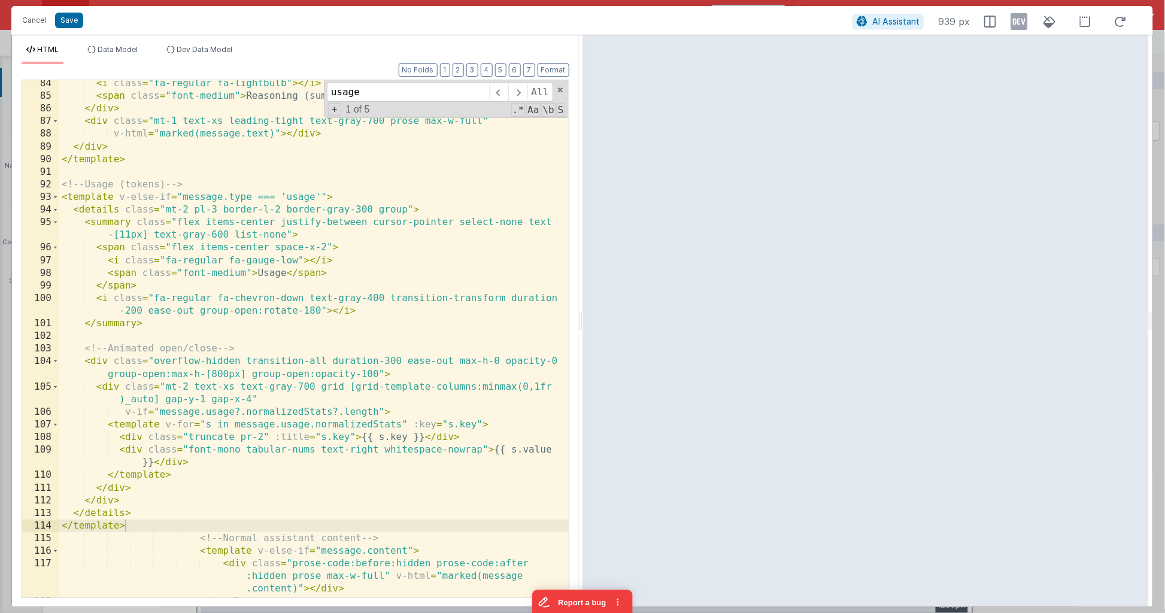
click at [381, 363] on div "< i class = "fa-regular fa-lightbulb" > </ i > < span class = "font-medium" > R…" at bounding box center [314, 348] width 510 height 543
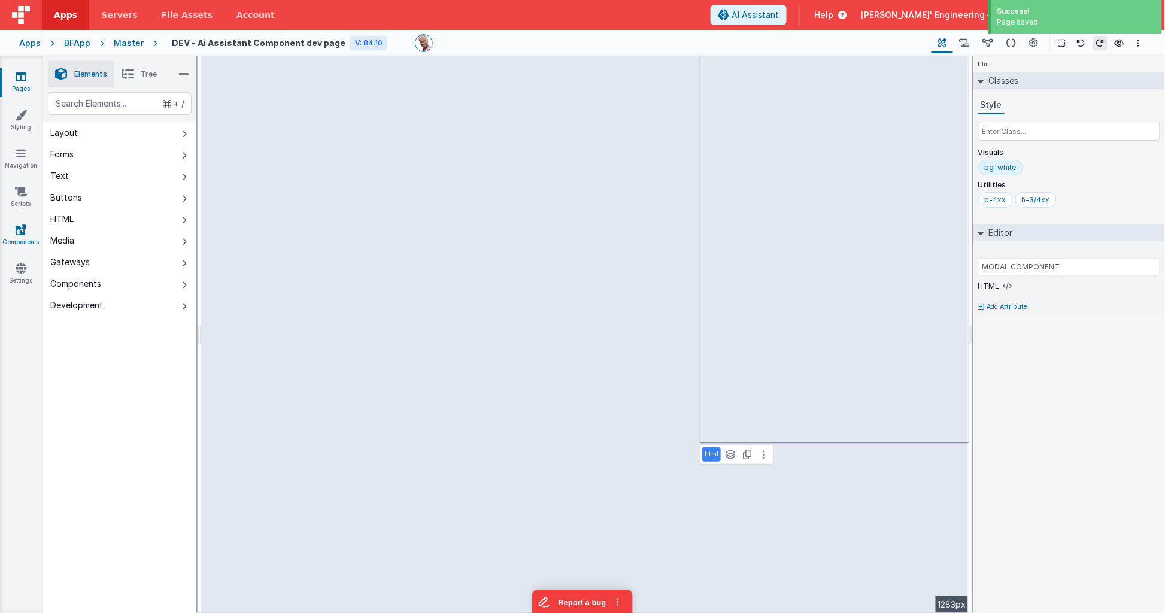
click at [21, 236] on link "Components" at bounding box center [20, 236] width 43 height 24
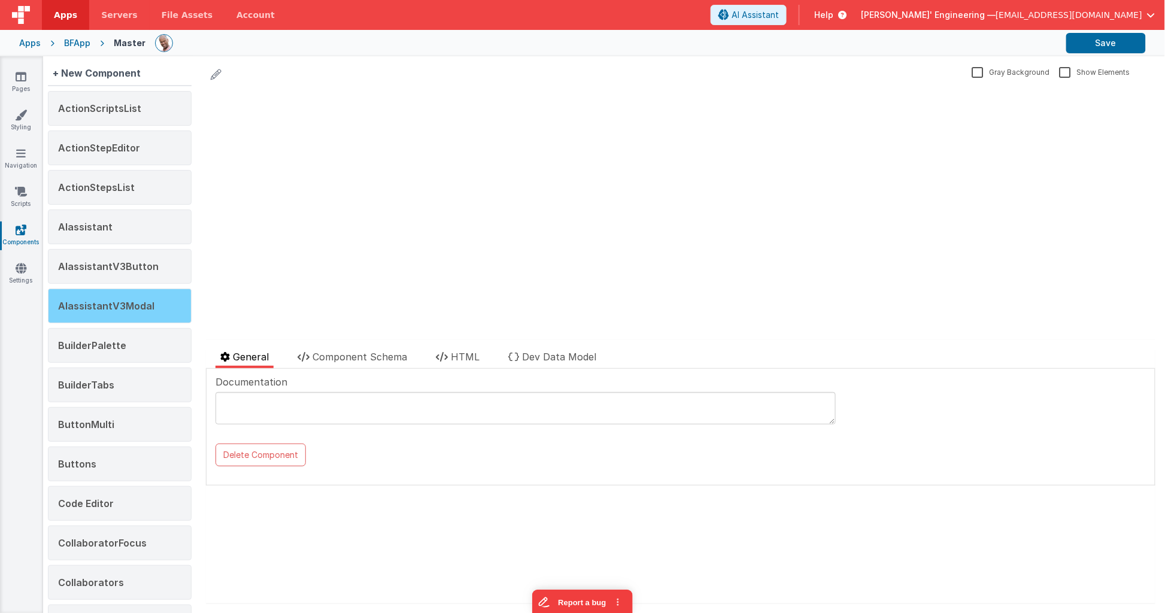
click at [154, 307] on div "AIassistantV3Modal" at bounding box center [120, 306] width 144 height 35
click at [454, 359] on span "HTML" at bounding box center [465, 357] width 29 height 12
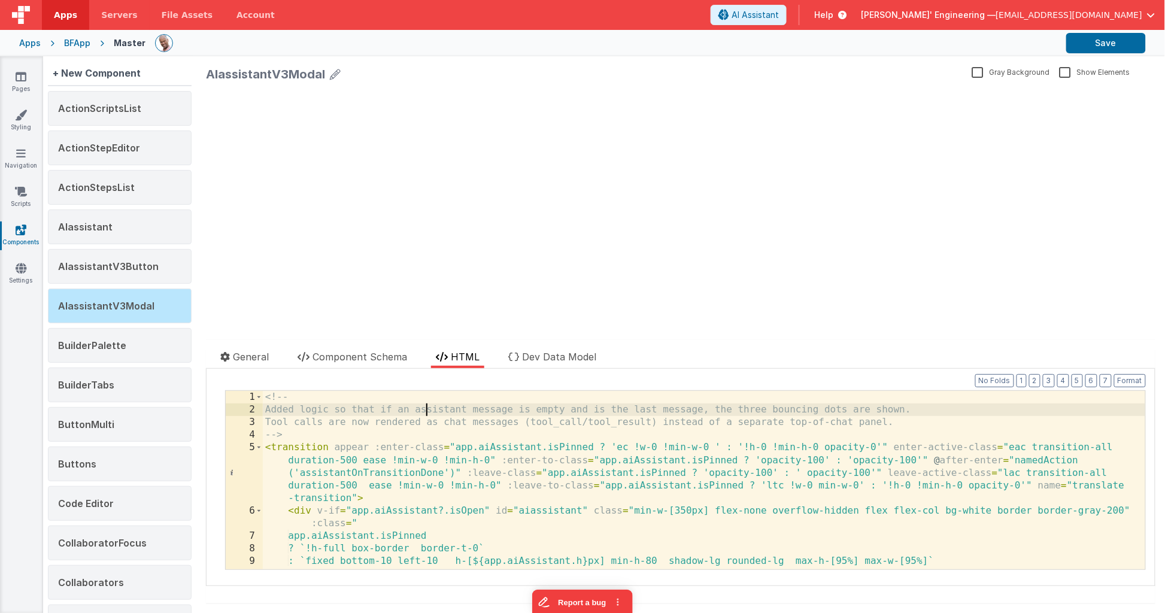
click at [426, 413] on div "<!-- Added logic so that if an assistant message is empty and is the last messa…" at bounding box center [705, 493] width 884 height 204
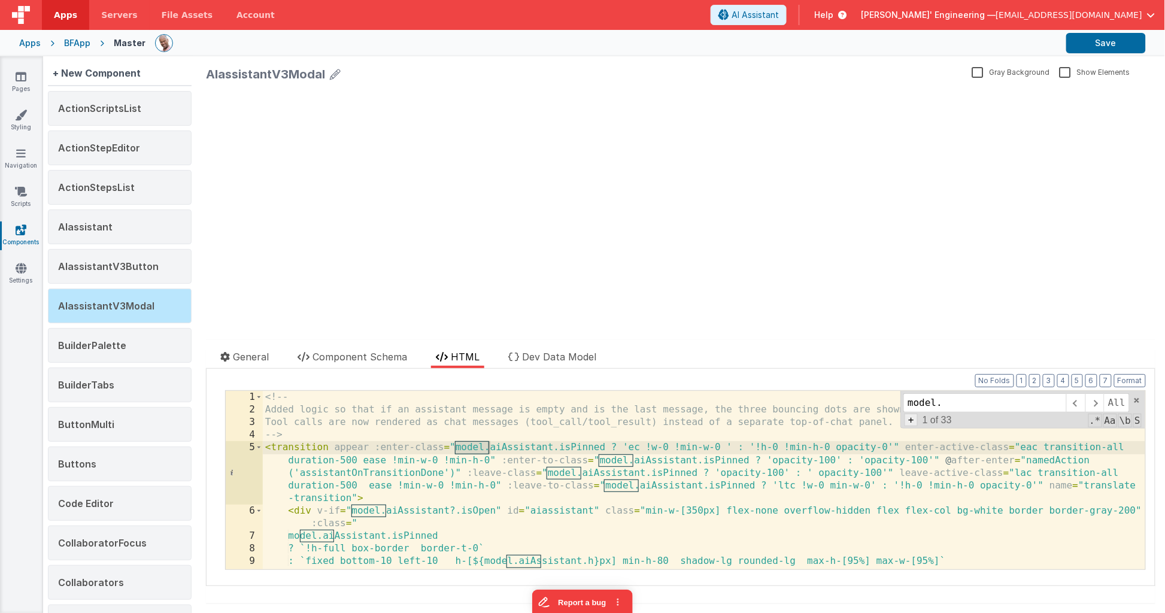
type input "model."
click at [910, 421] on span "+" at bounding box center [911, 420] width 13 height 13
click at [910, 421] on input at bounding box center [985, 424] width 163 height 19
type input "app."
click at [1126, 423] on span "All" at bounding box center [1128, 424] width 26 height 19
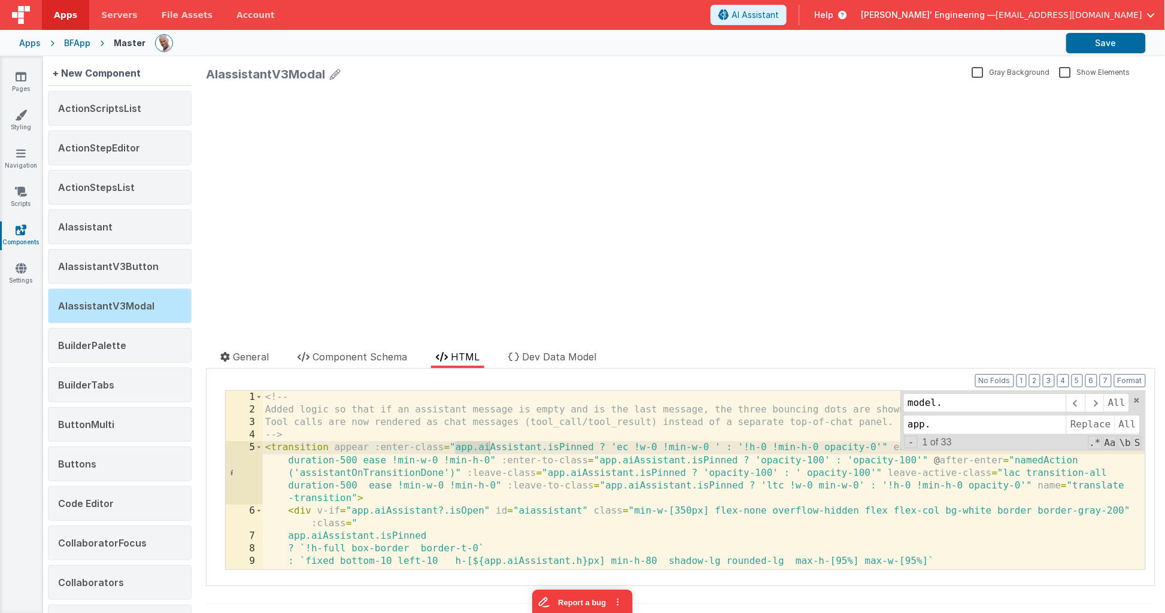
click at [672, 479] on div "<!-- Added logic so that if an assistant message is empty and is the last messa…" at bounding box center [705, 493] width 884 height 204
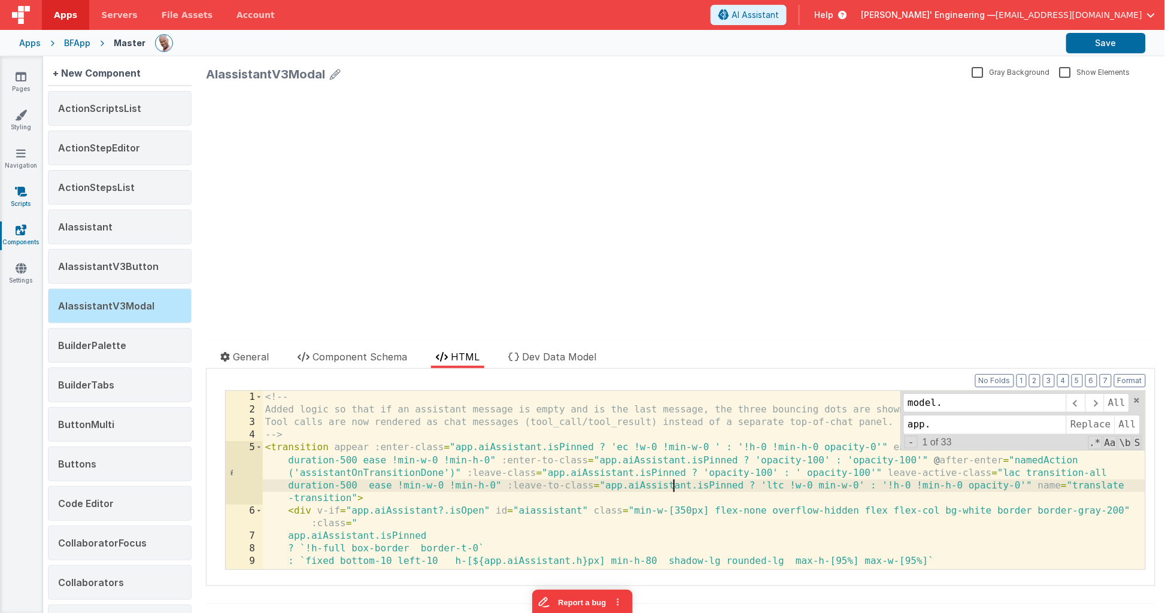
click at [20, 193] on icon at bounding box center [21, 192] width 12 height 12
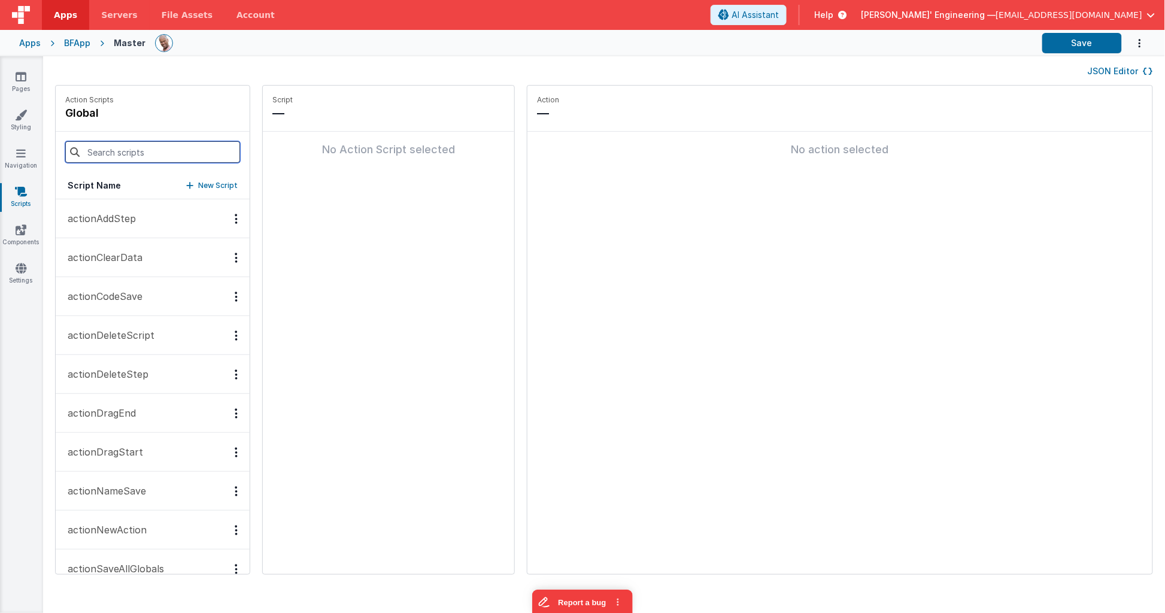
click at [132, 159] on input at bounding box center [152, 152] width 175 height 22
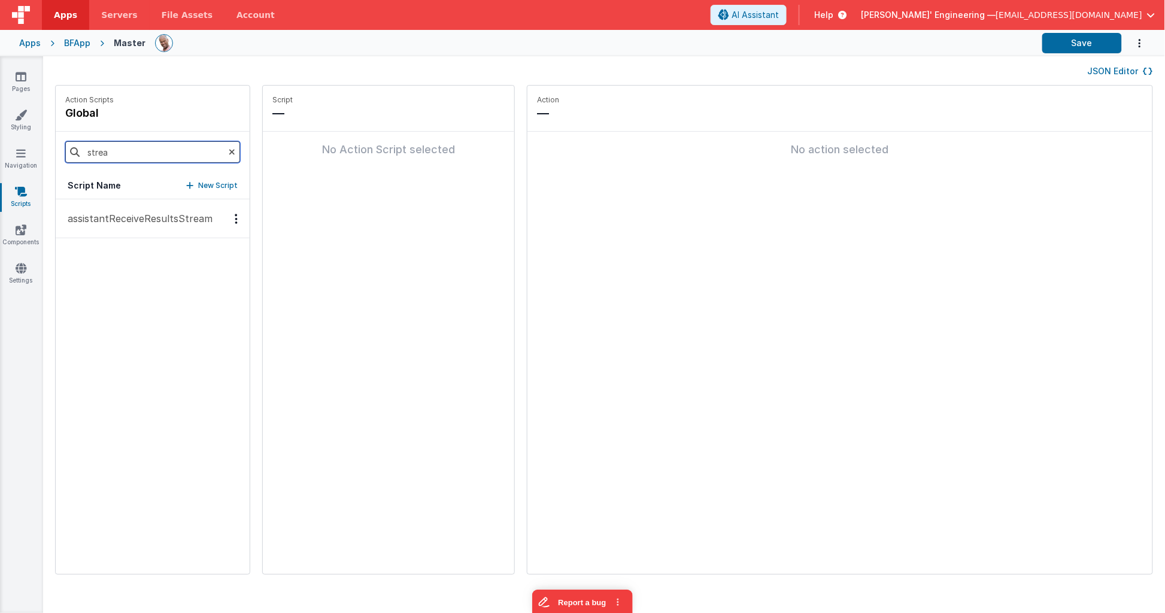
type input "strea"
drag, startPoint x: 165, startPoint y: 210, endPoint x: 177, endPoint y: 207, distance: 12.2
click at [165, 210] on button "assistantReceiveResultsStream" at bounding box center [153, 218] width 194 height 39
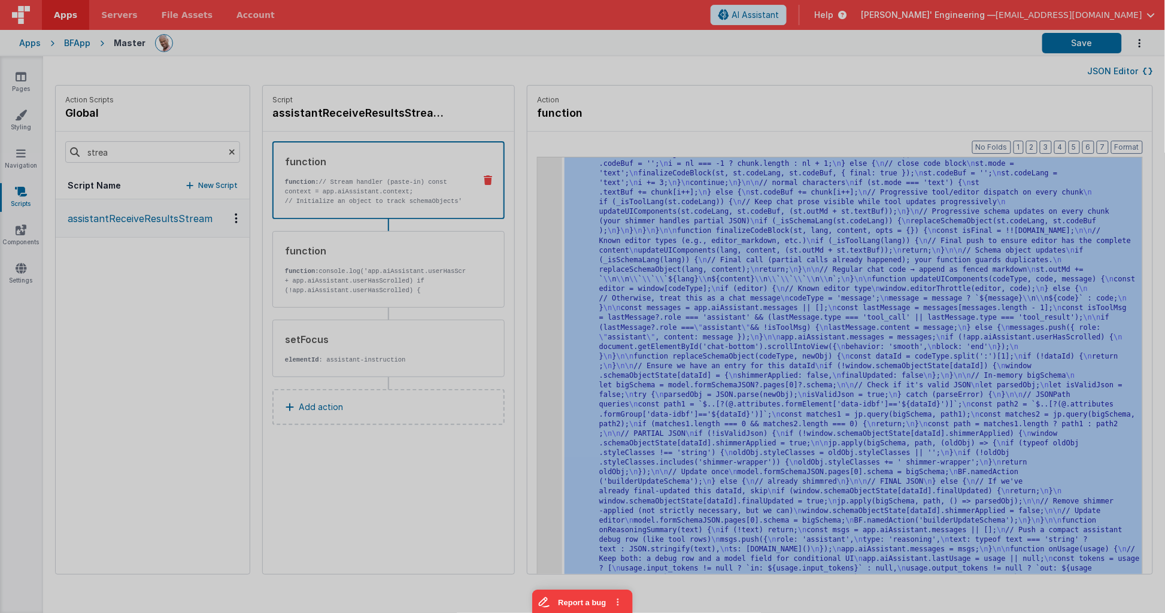
scroll to position [529, 0]
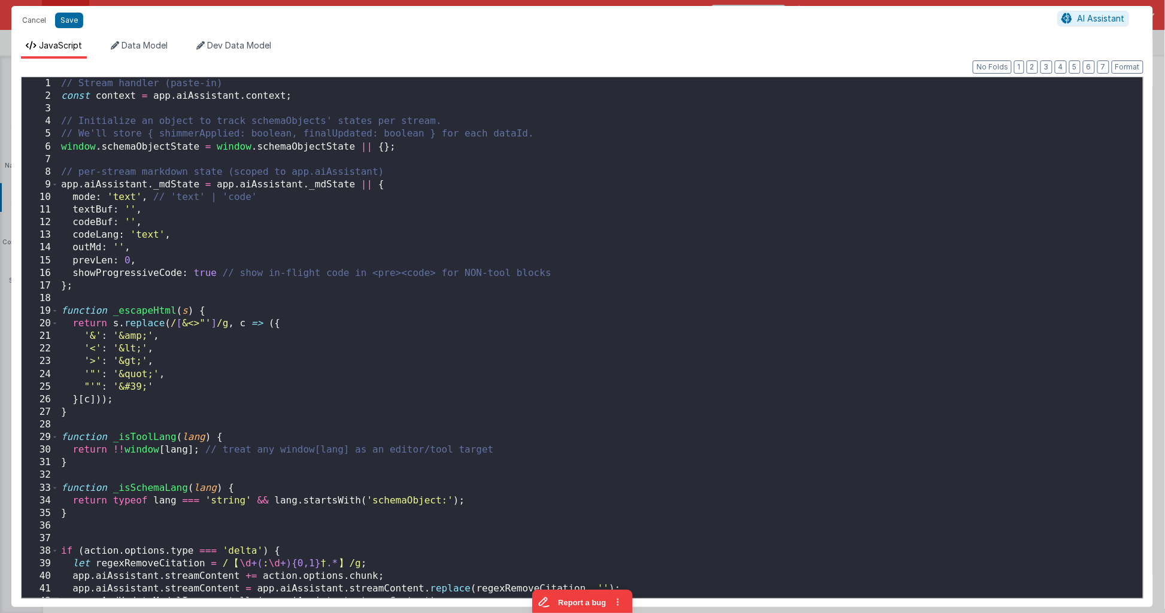
click at [525, 210] on div "// Stream handler (paste-in) const context = app . aiAssistant . context ; // I…" at bounding box center [601, 350] width 1085 height 546
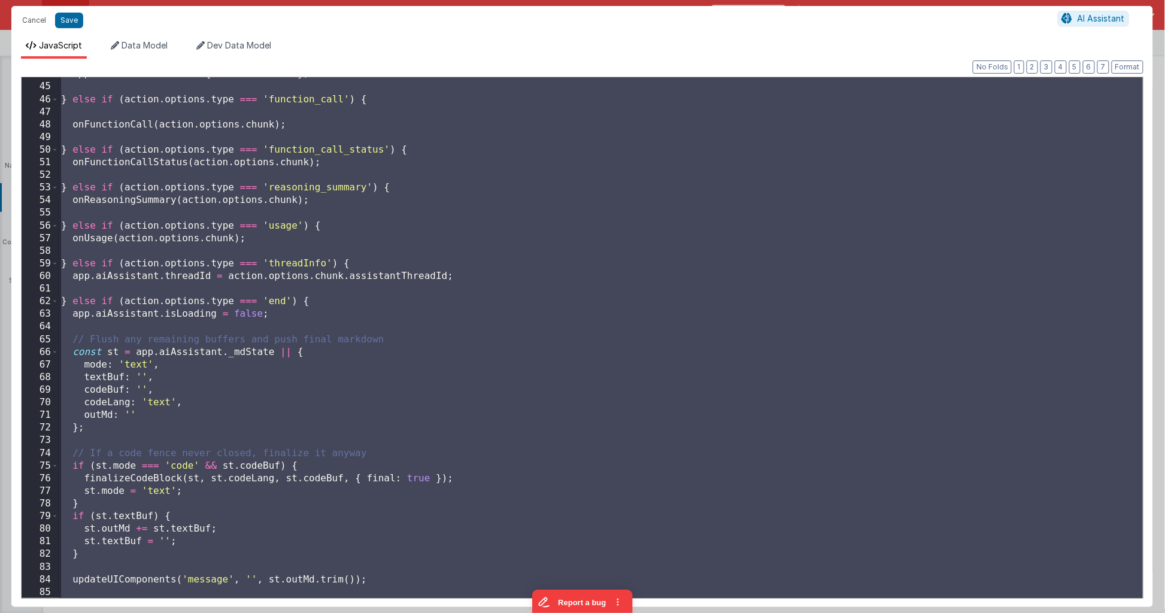
scroll to position [533, 0]
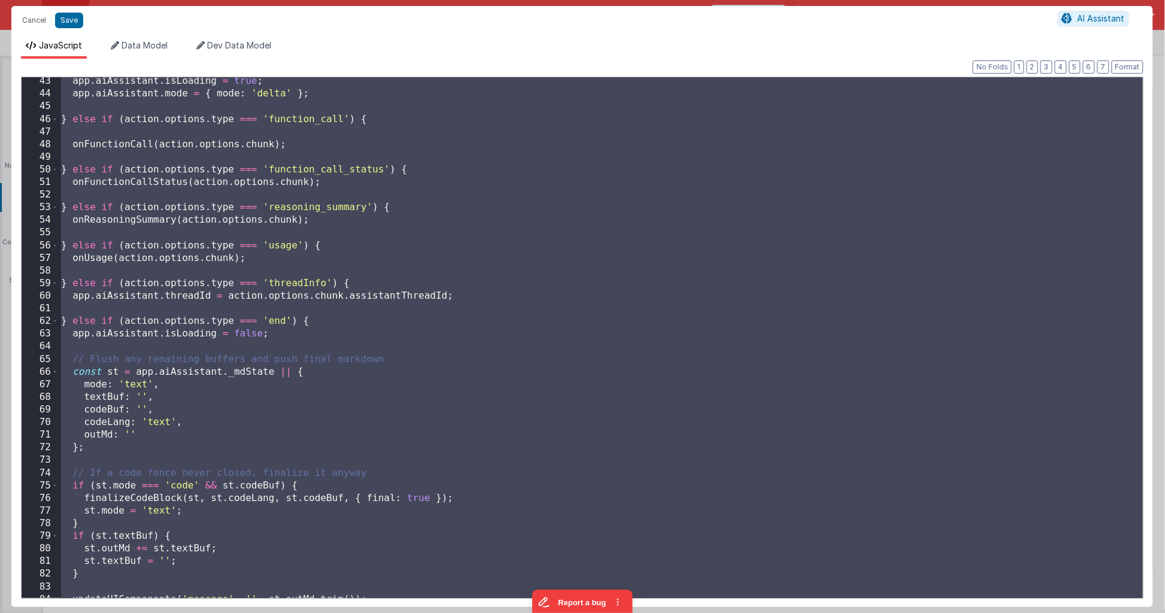
click at [149, 220] on div "app . aiAssistant . isLoading = true ; app . aiAssistant . mode = { mode : 'del…" at bounding box center [601, 348] width 1085 height 546
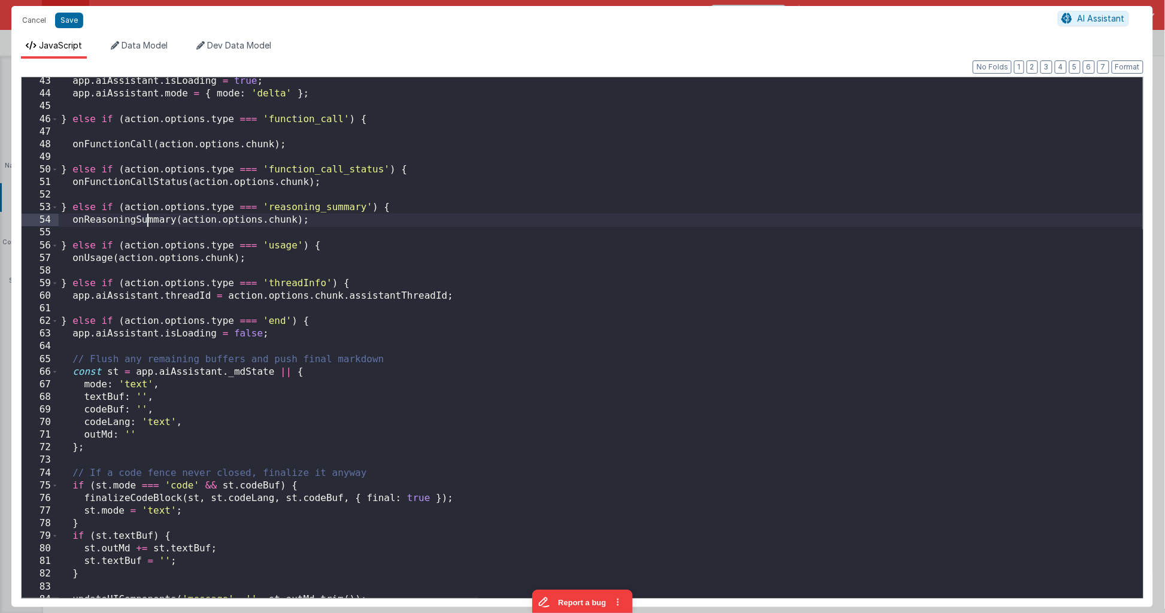
click at [149, 220] on div "app . aiAssistant . isLoading = true ; app . aiAssistant . mode = { mode : 'del…" at bounding box center [601, 348] width 1085 height 546
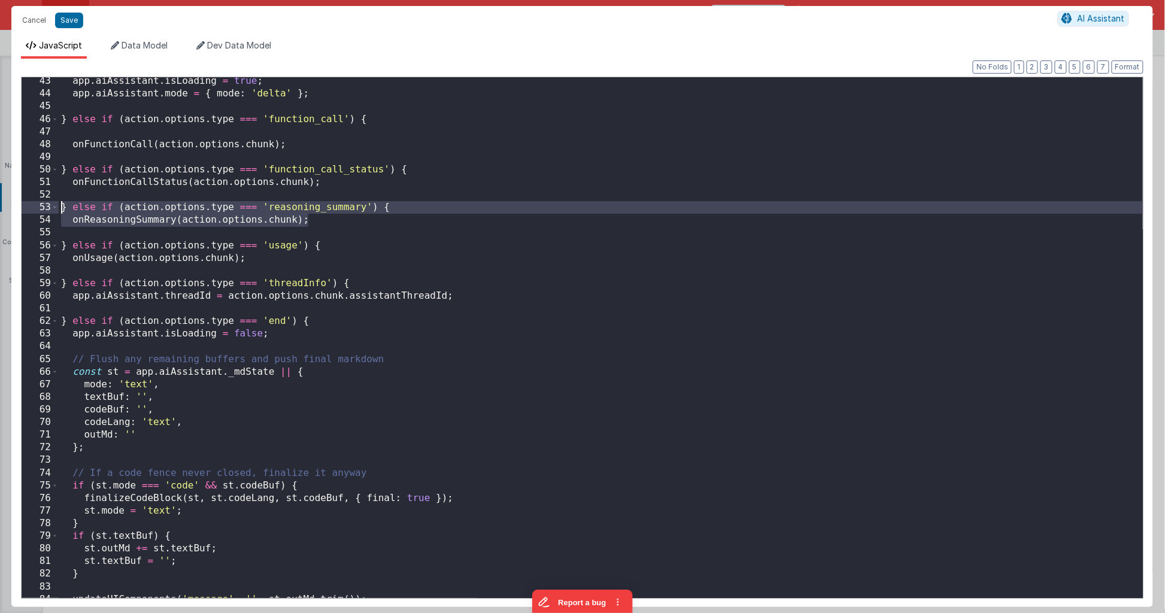
drag, startPoint x: 216, startPoint y: 225, endPoint x: 35, endPoint y: 222, distance: 181.4
click at [22, 207] on div "43 44 45 46 47 48 49 50 51 52 53 54 55 56 57 58 59 60 61 62 63 64 65 66 67 68 6…" at bounding box center [582, 338] width 1123 height 522
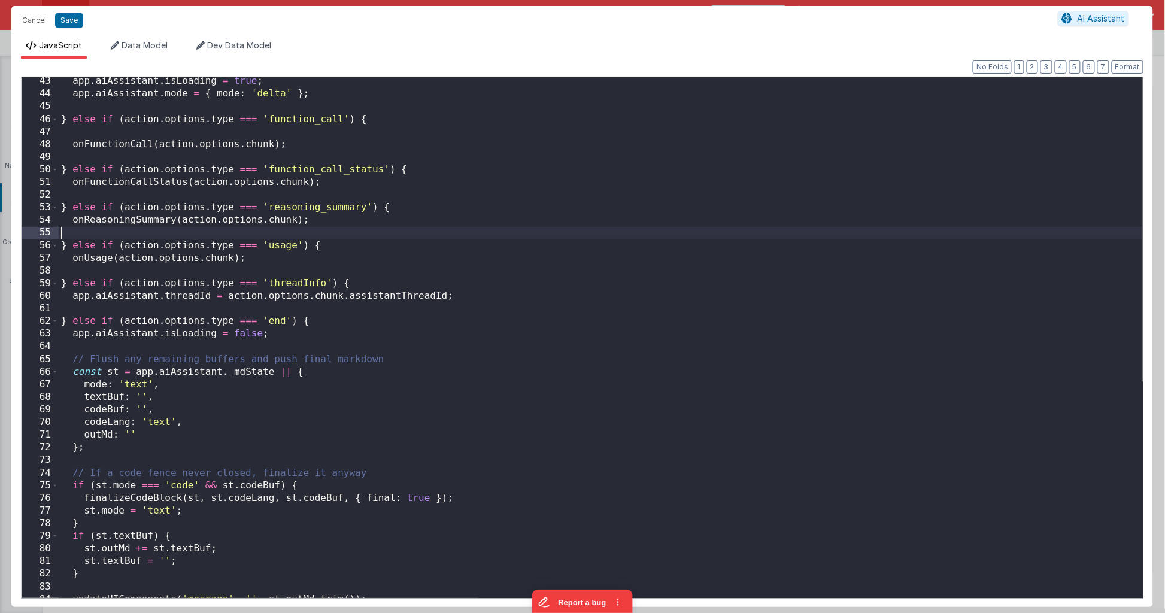
click at [72, 230] on div "app . aiAssistant . isLoading = true ; app . aiAssistant . mode = { mode : 'del…" at bounding box center [601, 348] width 1085 height 546
paste textarea
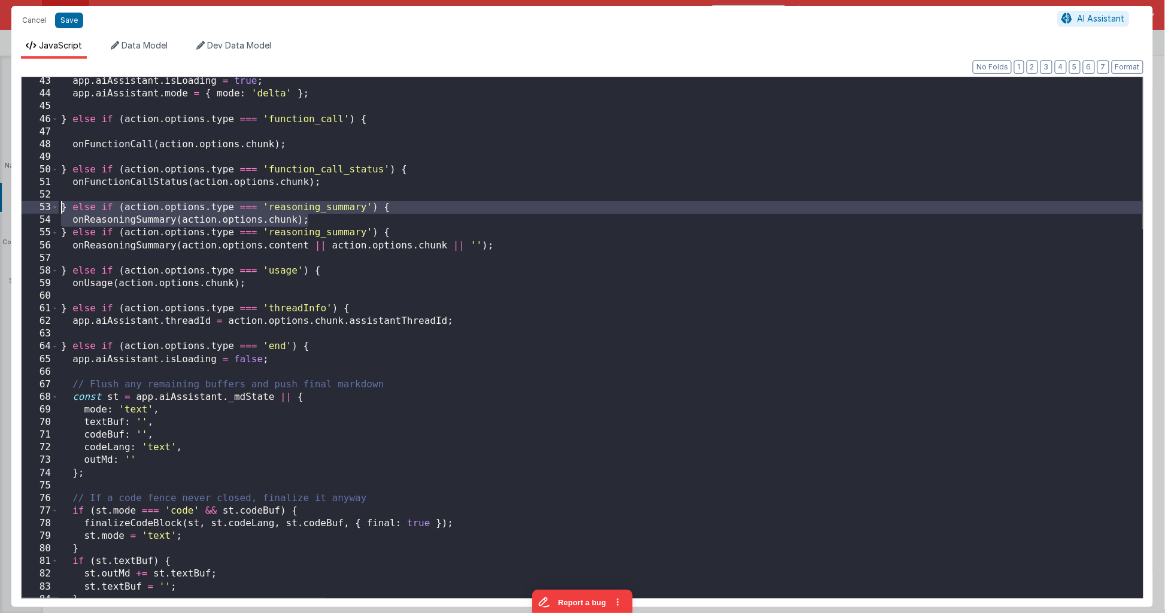
drag, startPoint x: 322, startPoint y: 220, endPoint x: -5, endPoint y: 205, distance: 326.7
click at [0, 205] on html "Cancel Save AI Assistant JavaScript Data Model Dev Data Model Format 7 6 5 4 3 …" at bounding box center [582, 306] width 1165 height 613
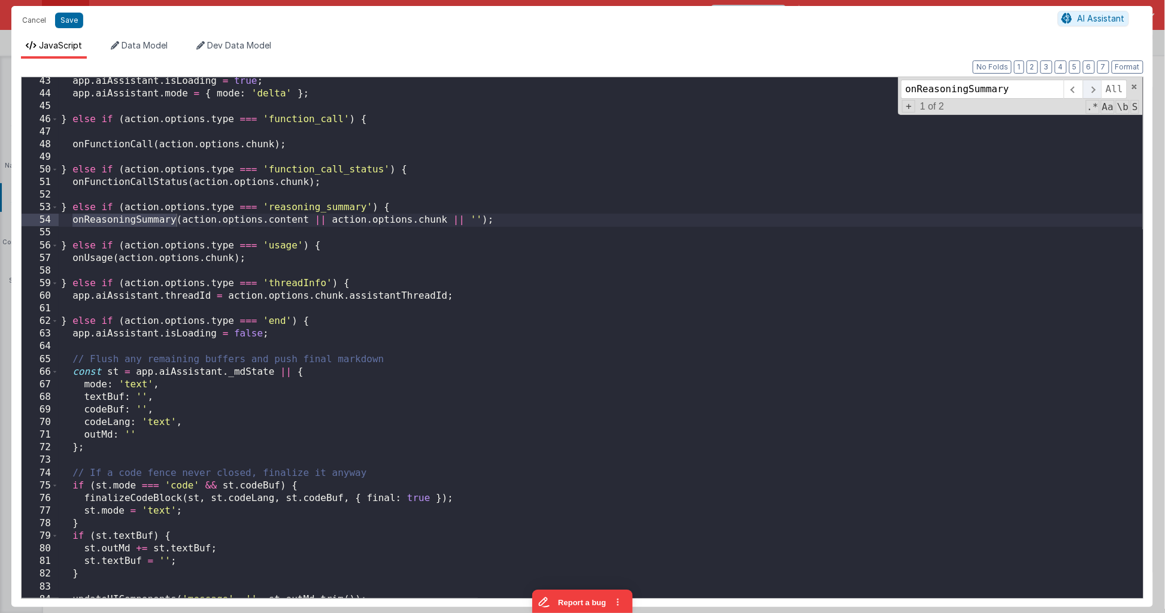
type input "onReasoningSummary"
click at [1088, 89] on span at bounding box center [1092, 89] width 19 height 19
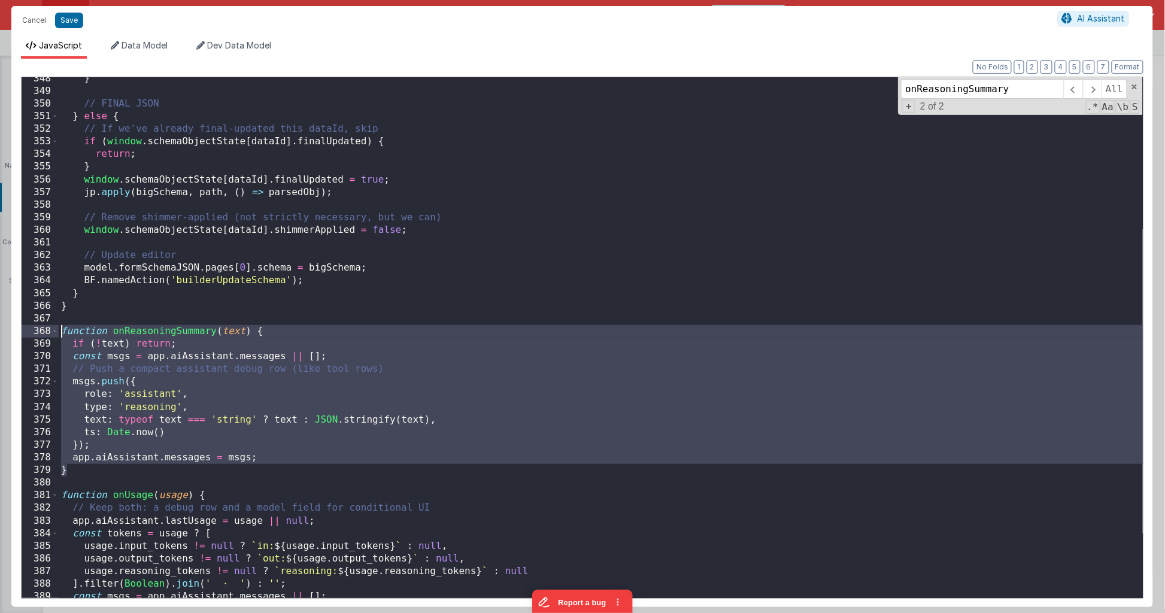
drag, startPoint x: 117, startPoint y: 469, endPoint x: 20, endPoint y: 325, distance: 173.9
click at [20, 325] on div "Format 7 6 5 4 3 2 1 No Folds 348 349 350 351 352 353 354 355 356 357 358 359 3…" at bounding box center [582, 333] width 1142 height 548
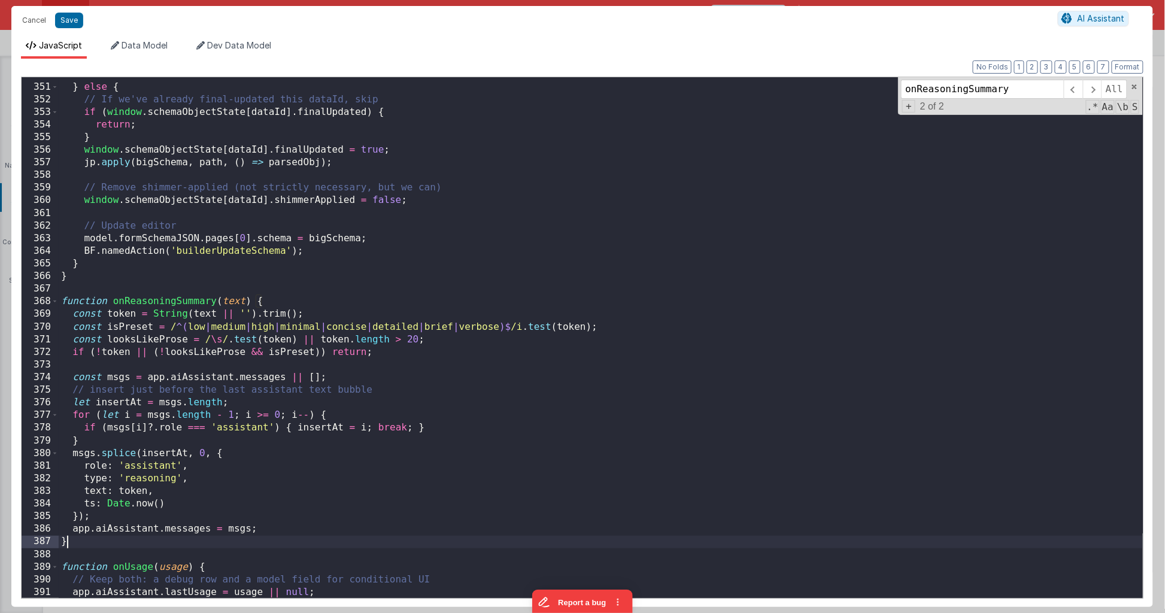
scroll to position [4520, 0]
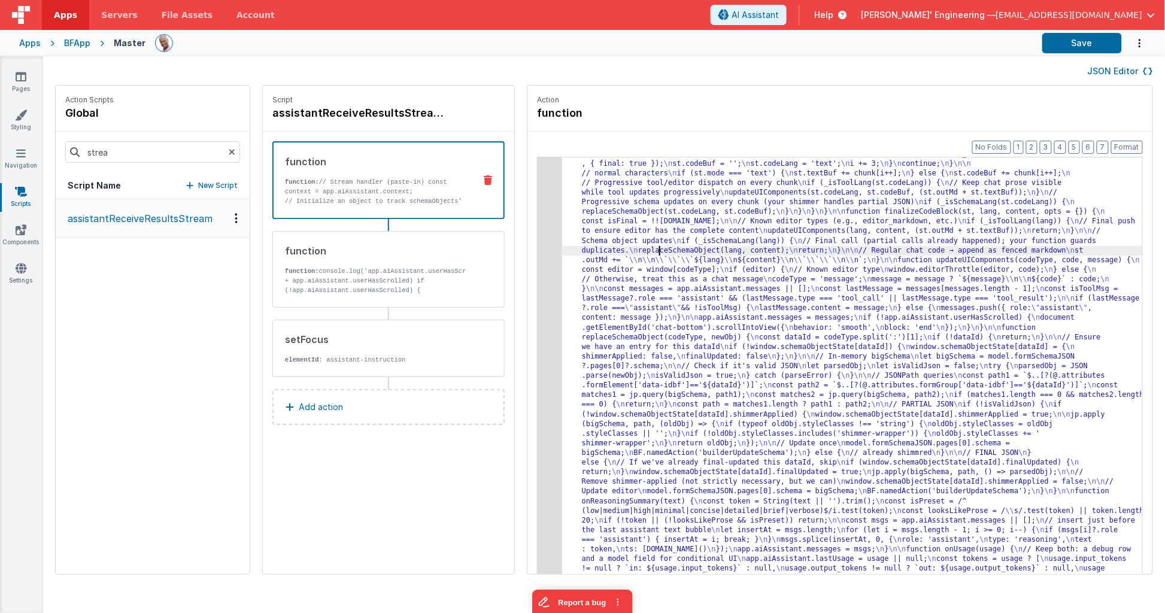
drag, startPoint x: 639, startPoint y: 250, endPoint x: 599, endPoint y: 240, distance: 40.8
click at [638, 250] on div ""function" : "// Stream handler (paste-in) \n const context = app.aiAssistant.c…" at bounding box center [862, 358] width 601 height 1420
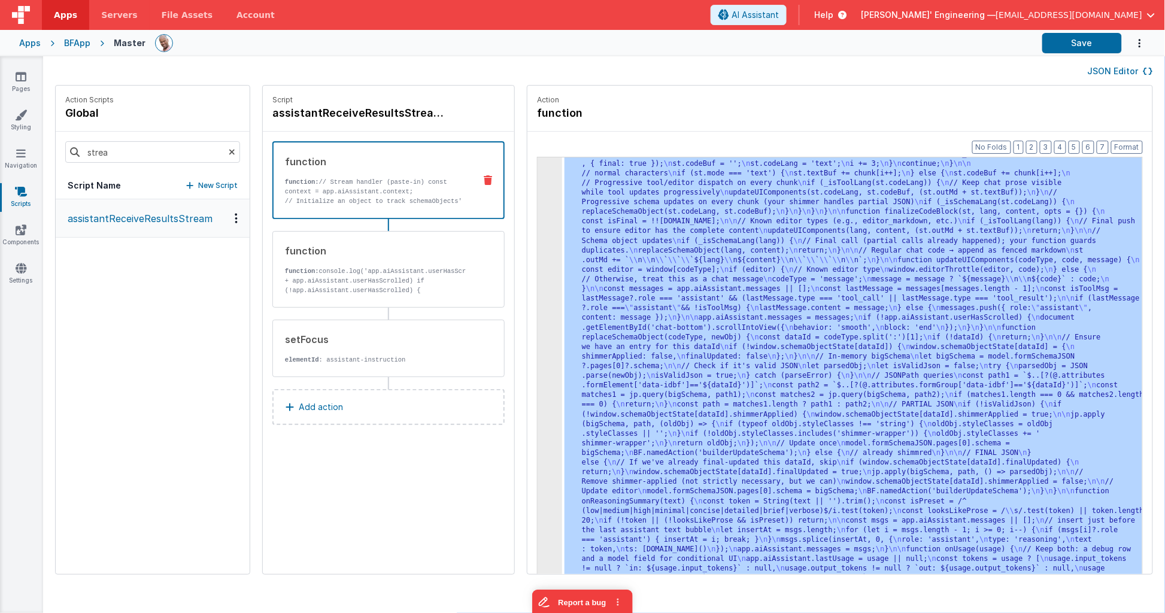
click at [538, 211] on div "3" at bounding box center [550, 125] width 25 height 955
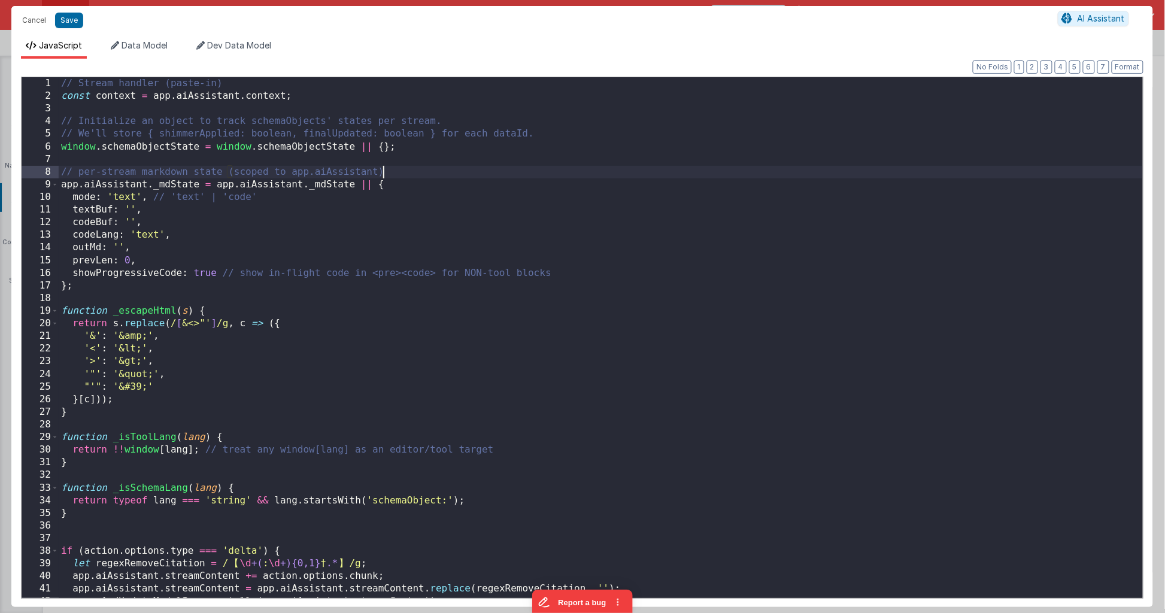
click at [796, 172] on div "// Stream handler (paste-in) const context = app . aiAssistant . context ; // I…" at bounding box center [601, 350] width 1085 height 546
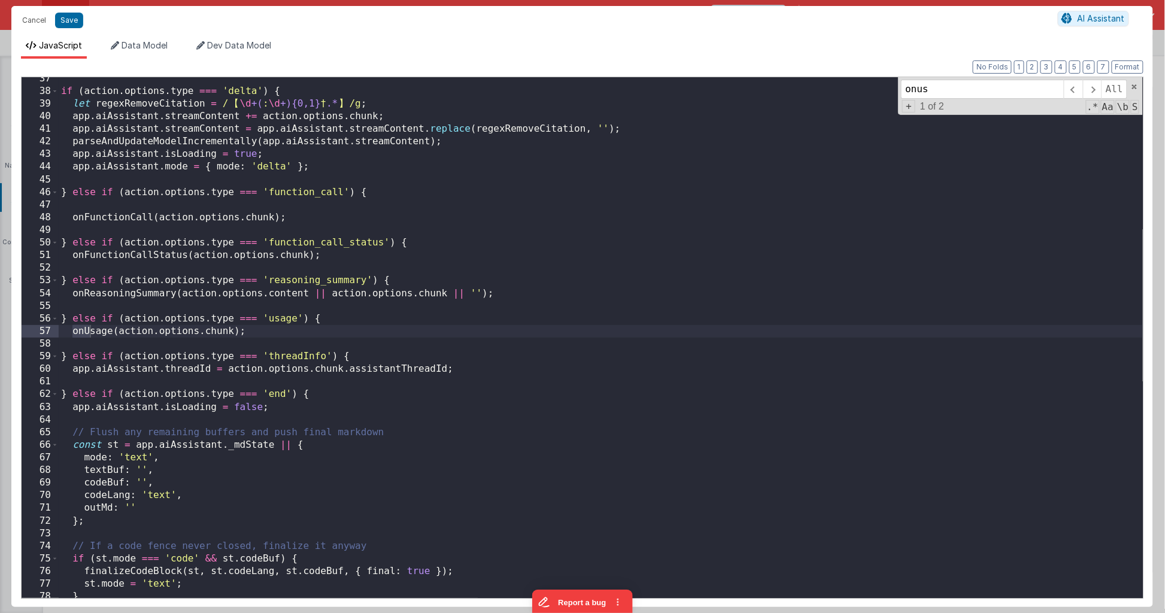
scroll to position [460, 0]
type input "onusa"
click at [1079, 87] on span at bounding box center [1073, 89] width 19 height 19
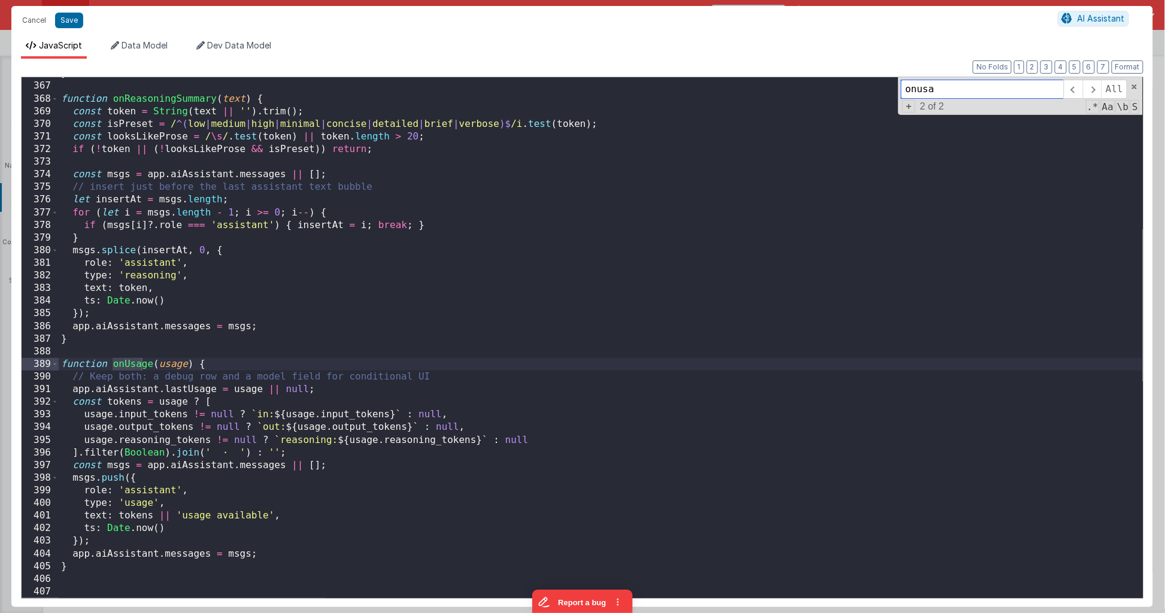
scroll to position [4623, 0]
click at [132, 574] on div "} function onReasoningSummary ( text ) { const token = String ( text || '' ) . …" at bounding box center [601, 340] width 1085 height 546
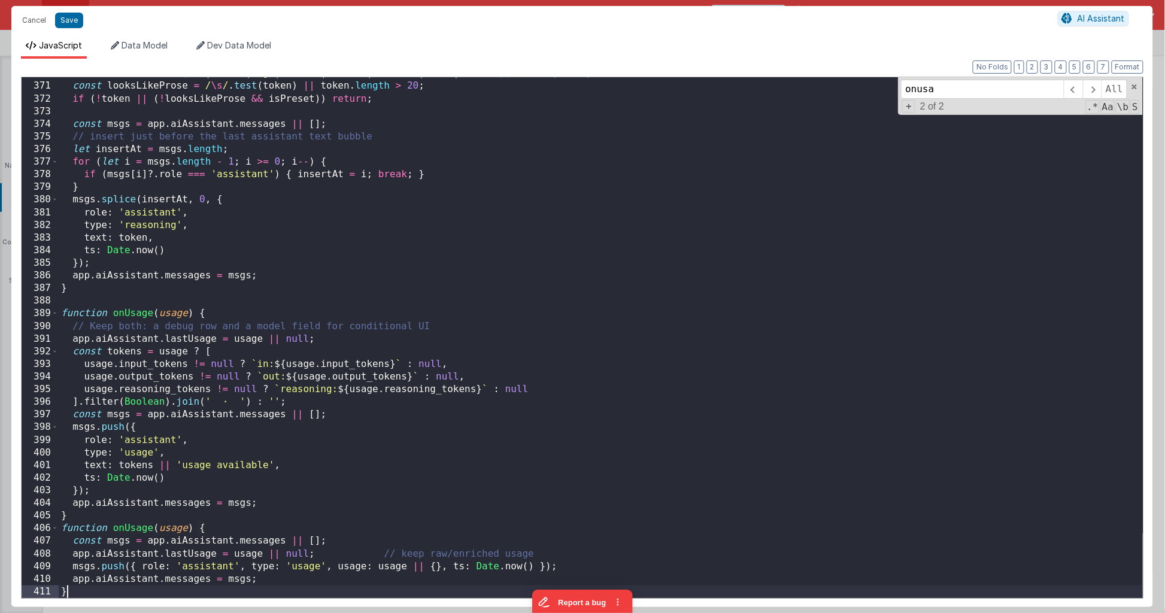
scroll to position [4674, 0]
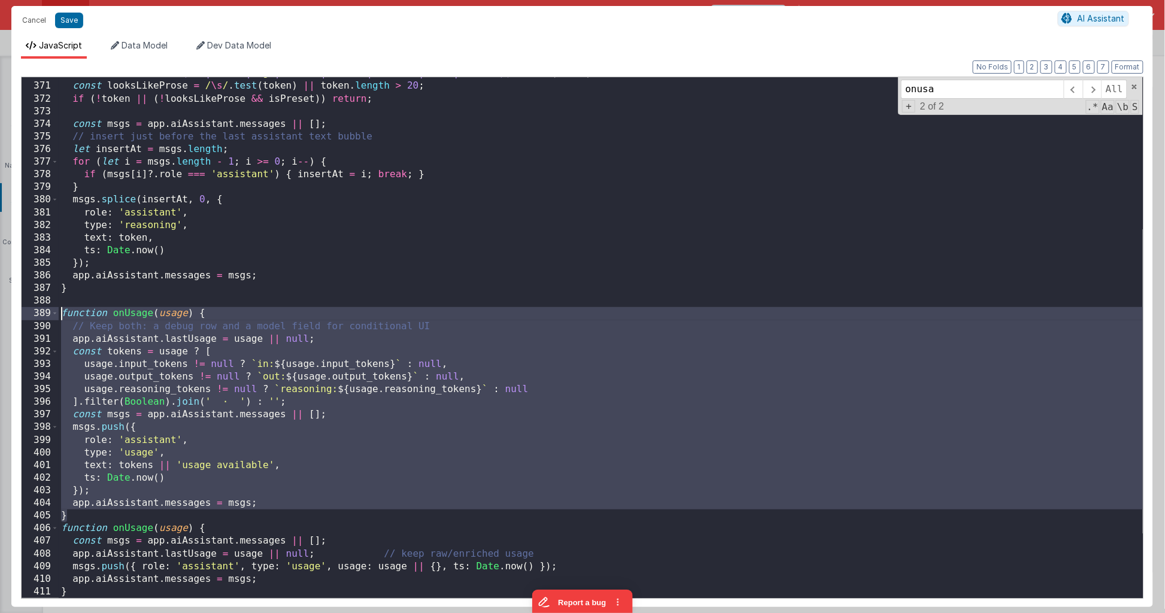
drag, startPoint x: 128, startPoint y: 515, endPoint x: -25, endPoint y: 314, distance: 252.6
click at [0, 314] on html "Cancel Save AI Assistant JavaScript Data Model Dev Data Model Format 7 6 5 4 3 …" at bounding box center [582, 306] width 1165 height 613
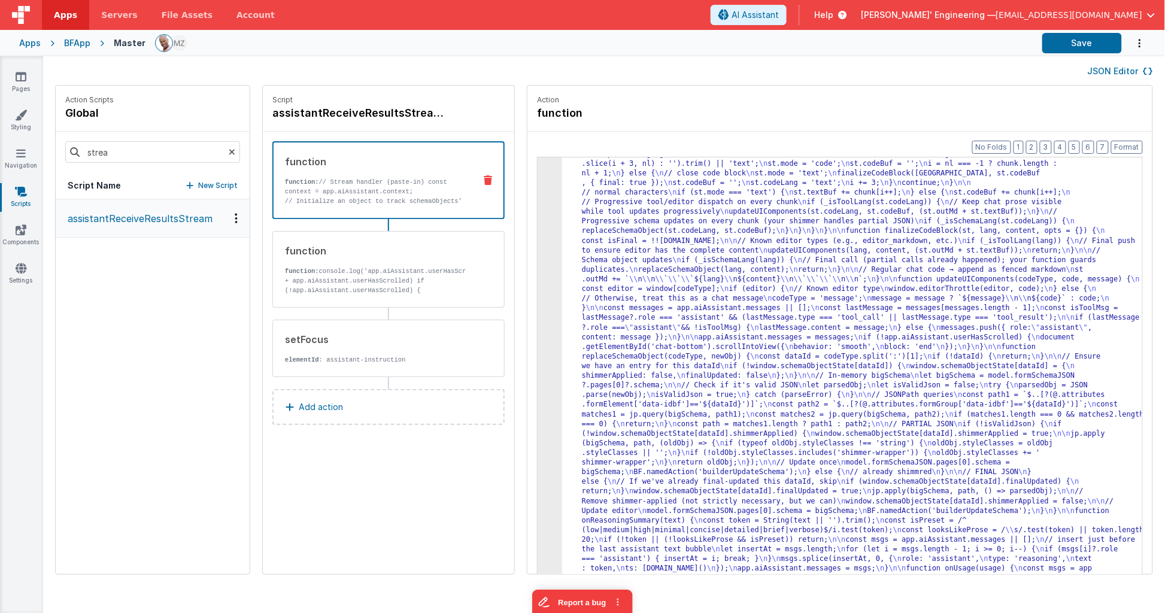
scroll to position [510, 0]
click at [25, 73] on icon at bounding box center [21, 77] width 11 height 12
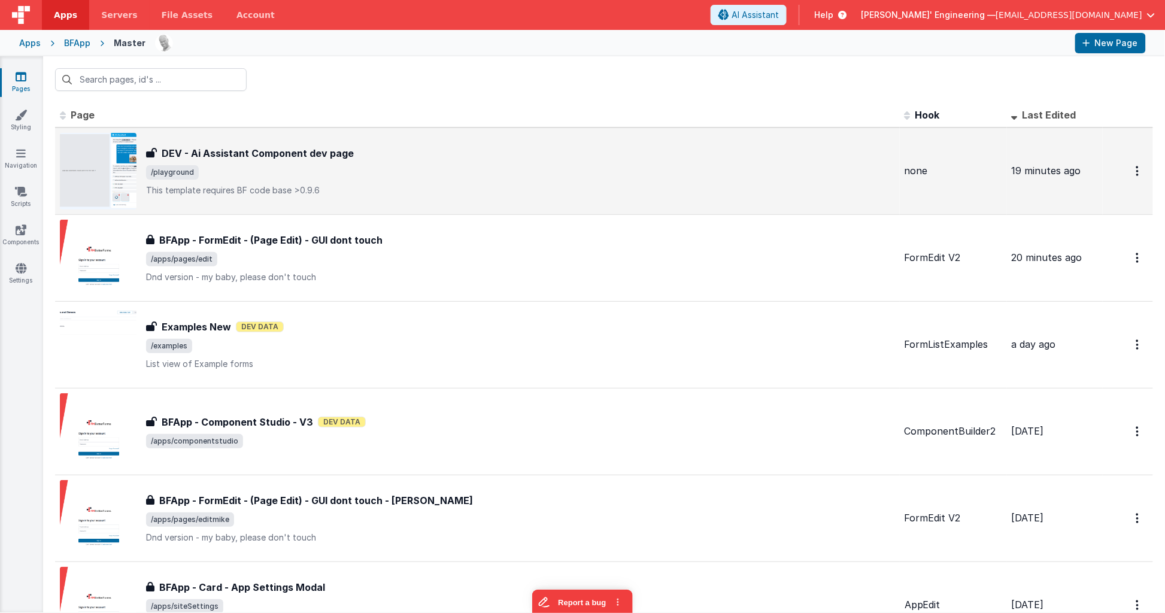
click at [141, 162] on div "DEV - Ai Assistant Component dev page DEV - Ai Assistant Component dev page /pl…" at bounding box center [477, 171] width 835 height 77
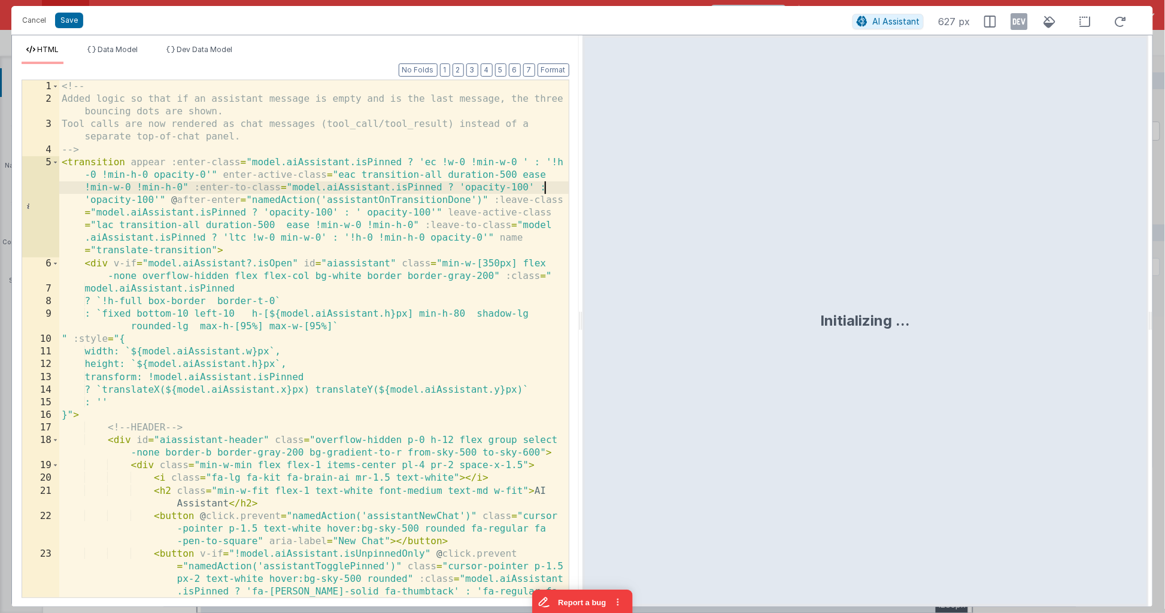
click at [548, 184] on div "<!-- Added logic so that if an assistant message is empty and is the last messa…" at bounding box center [314, 377] width 510 height 594
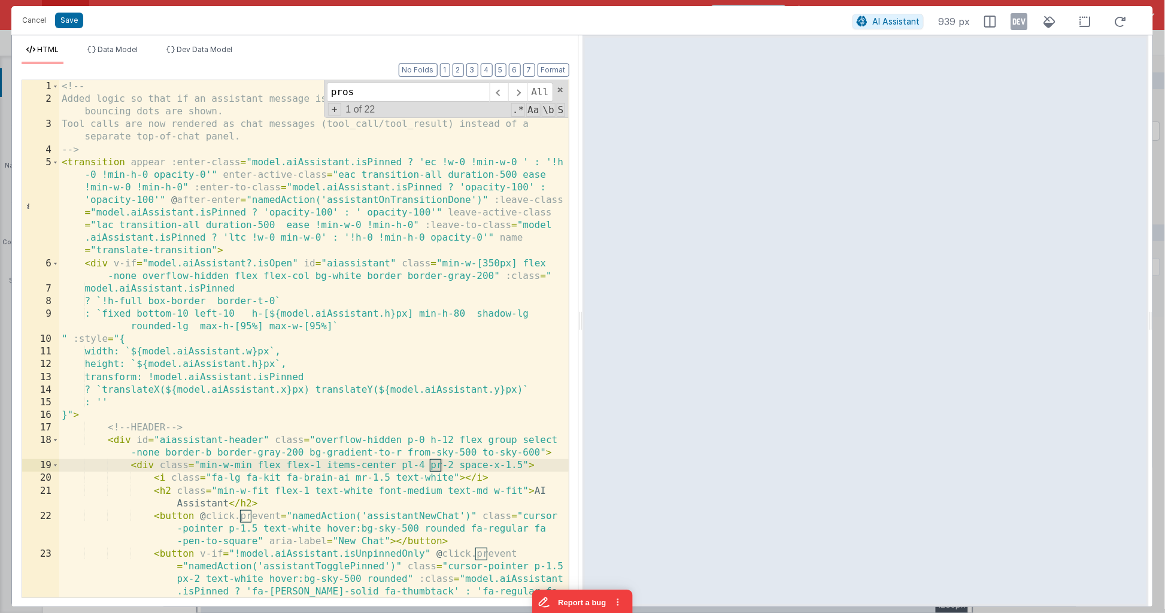
scroll to position [613, 0]
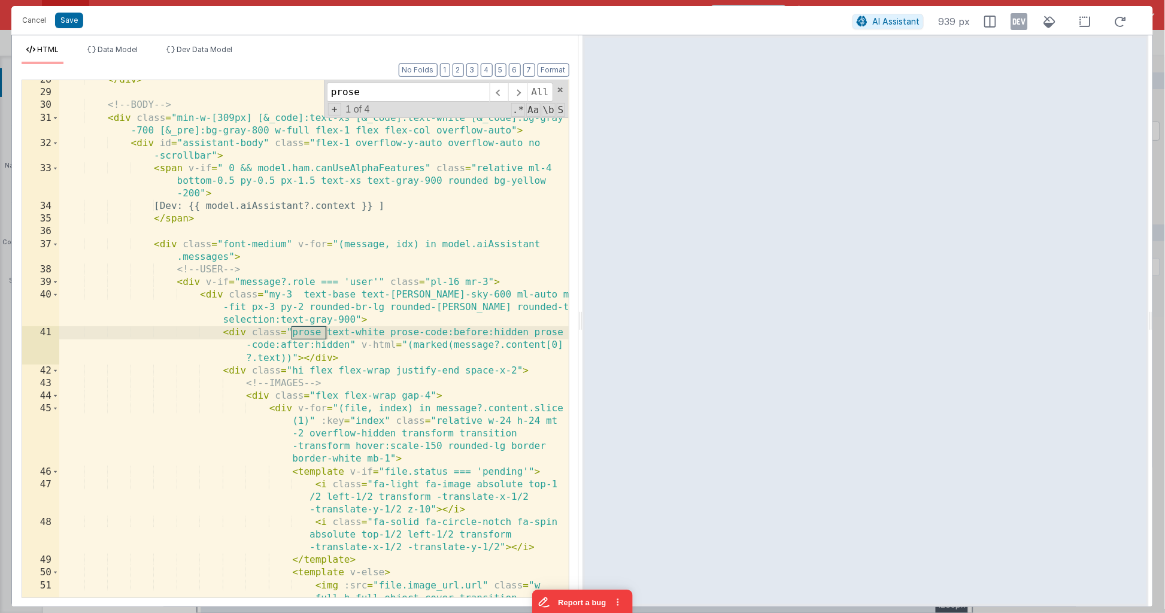
type input "prose"
click at [324, 331] on div "</ div > <!-- BODY --> < div class = "min-w-[309px] [&_code]:text-xs [&_code]:t…" at bounding box center [314, 364] width 510 height 581
click at [523, 88] on span at bounding box center [517, 92] width 19 height 19
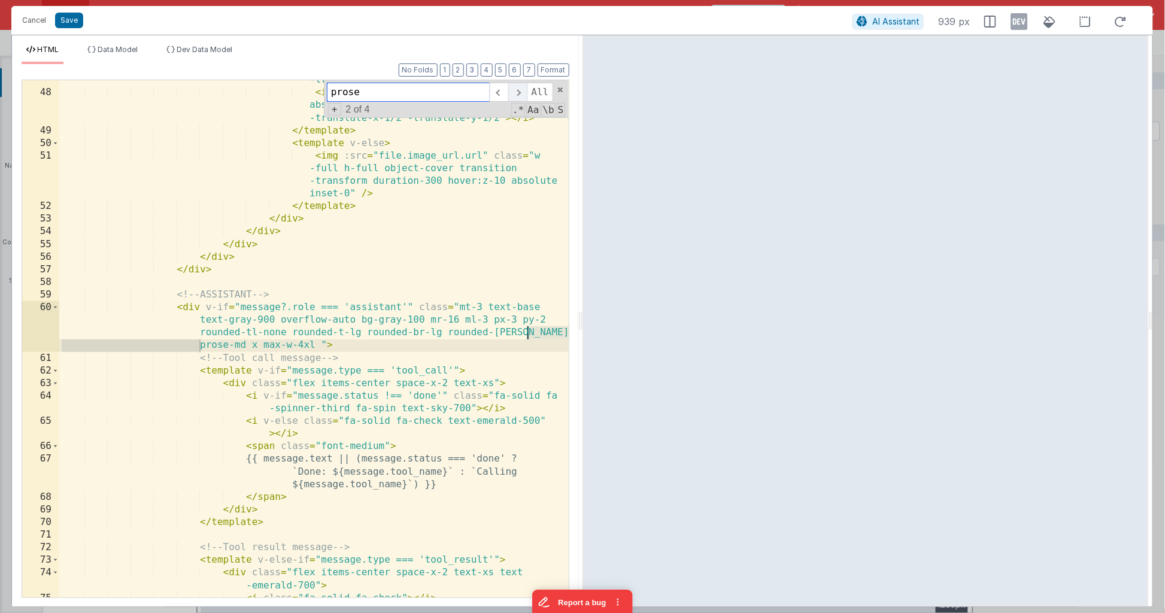
scroll to position [1043, 0]
click at [248, 341] on div "< i class = "fa-light fa-image absolute top-1 /2 left-1/2 transform -translate-…" at bounding box center [314, 333] width 510 height 568
click at [520, 88] on span at bounding box center [517, 92] width 19 height 19
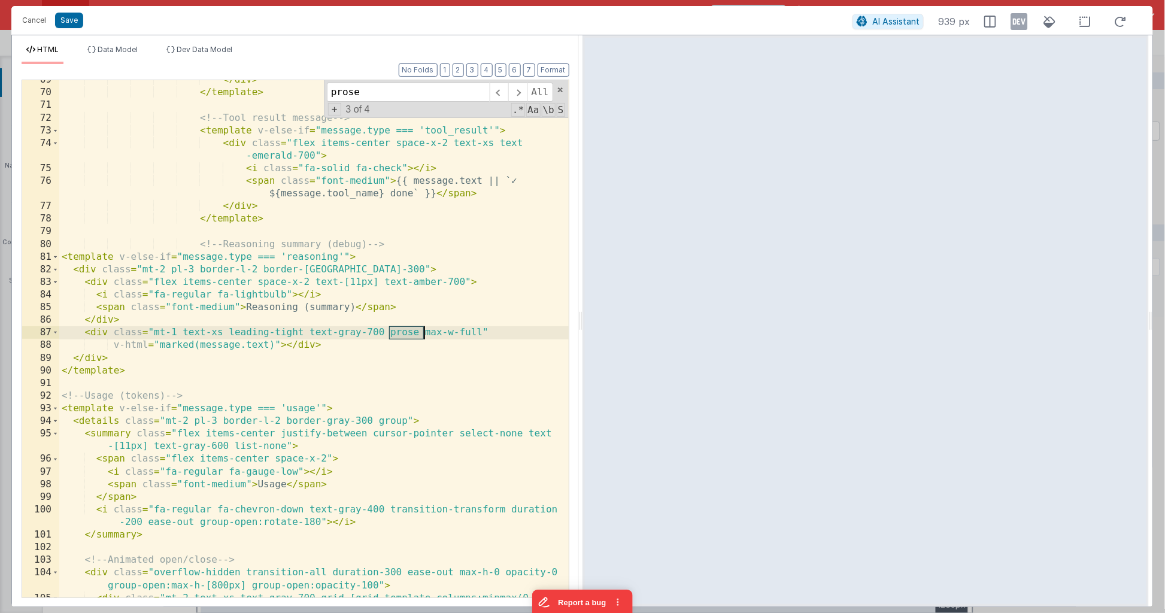
click at [416, 328] on div "</ div > </ template > <!-- Tool result message --> < template v-else-if = "mes…" at bounding box center [314, 352] width 510 height 556
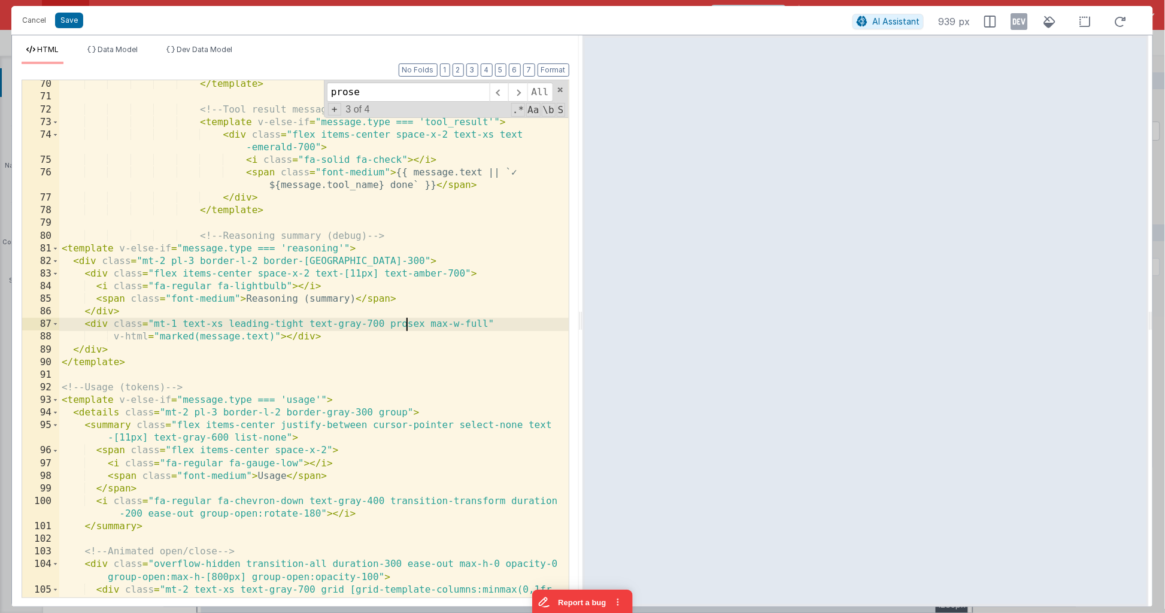
click at [405, 321] on div "</ template > <!-- Tool result message --> < template v-else-if = "message.type…" at bounding box center [314, 356] width 510 height 556
click at [223, 323] on div "</ template > <!-- Tool result message --> < template v-else-if = "message.type…" at bounding box center [314, 356] width 510 height 556
click at [517, 94] on span at bounding box center [517, 92] width 19 height 19
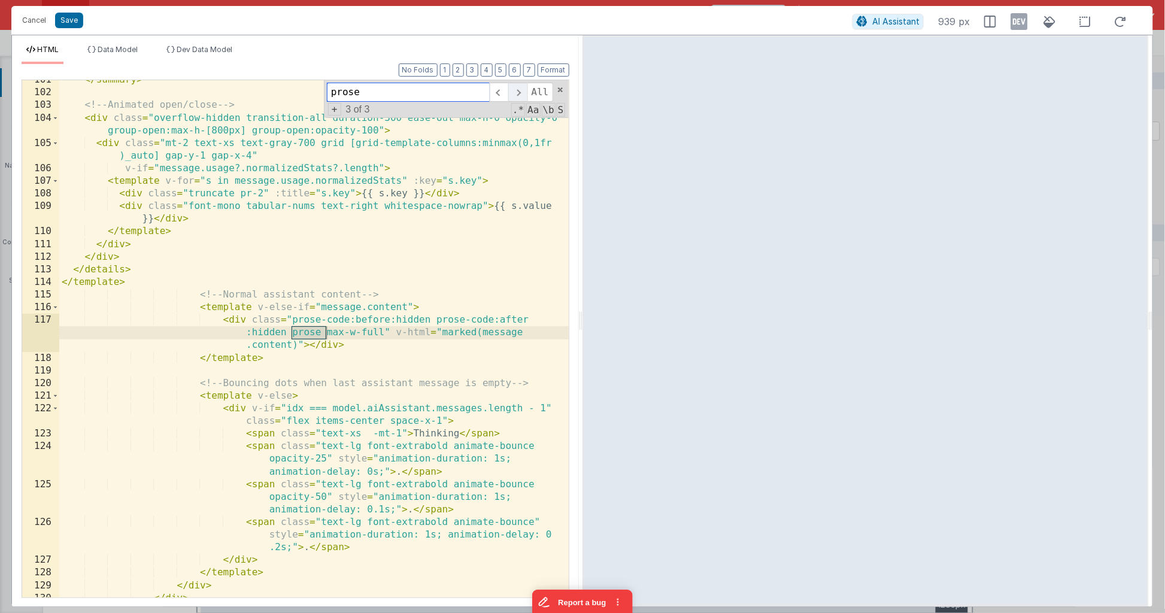
scroll to position [1928, 0]
click at [319, 328] on div "</ summary > <!-- Animated open/close --> < div class = "overflow-hidden transi…" at bounding box center [314, 345] width 510 height 543
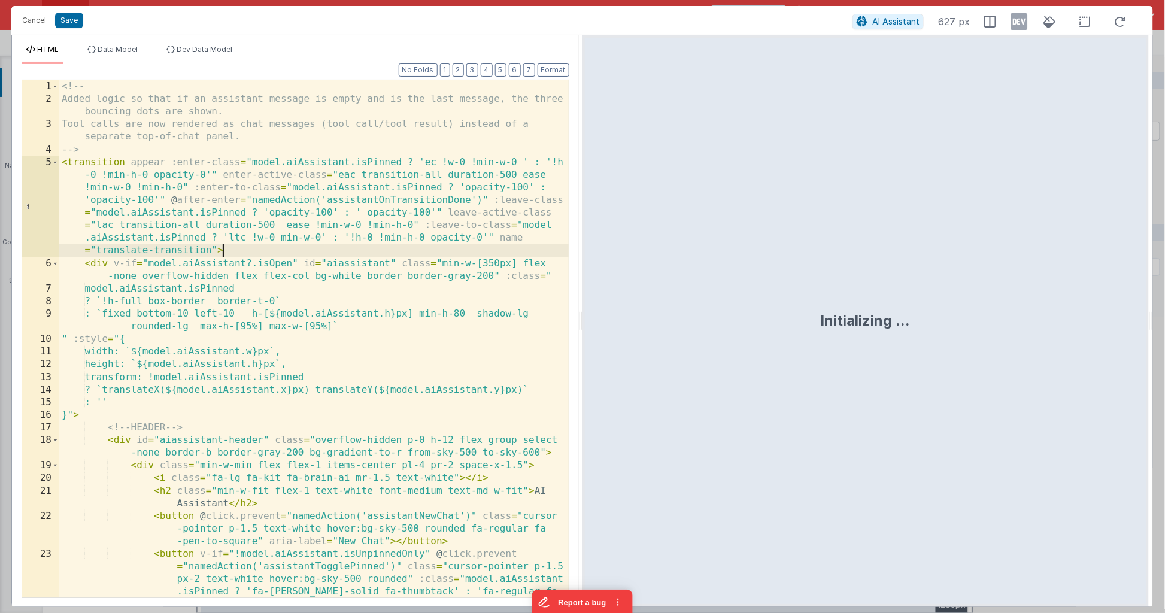
scroll to position [0, 0]
click at [478, 251] on div "<!-- Added logic so that if an assistant message is empty and is the last messa…" at bounding box center [314, 377] width 510 height 594
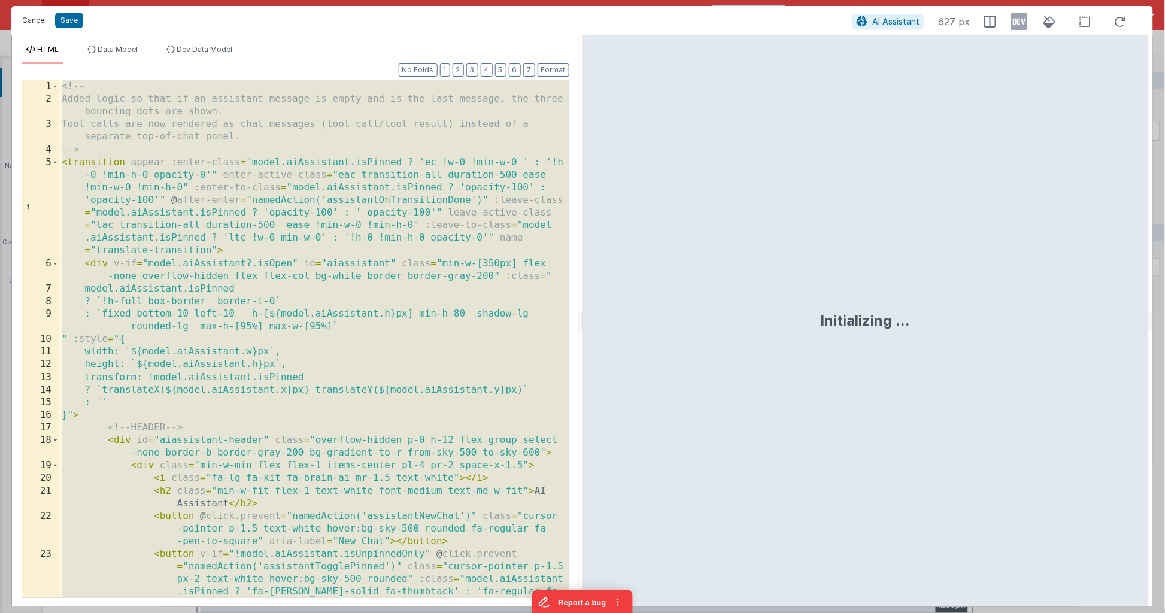
click at [35, 23] on button "Cancel" at bounding box center [34, 20] width 36 height 17
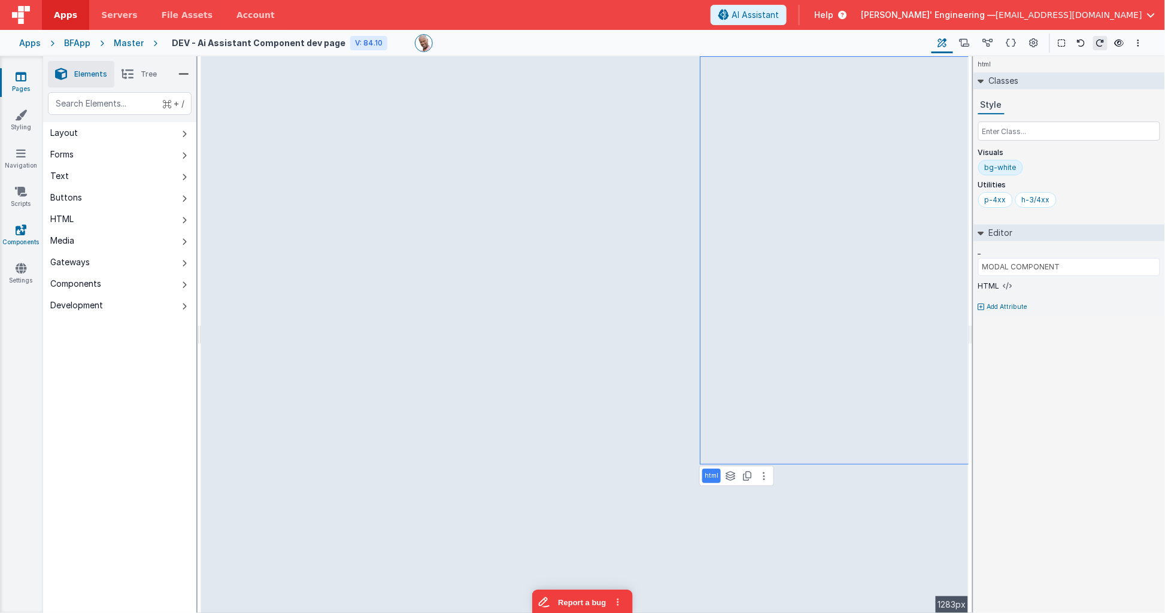
click at [29, 232] on link "Components" at bounding box center [20, 236] width 43 height 24
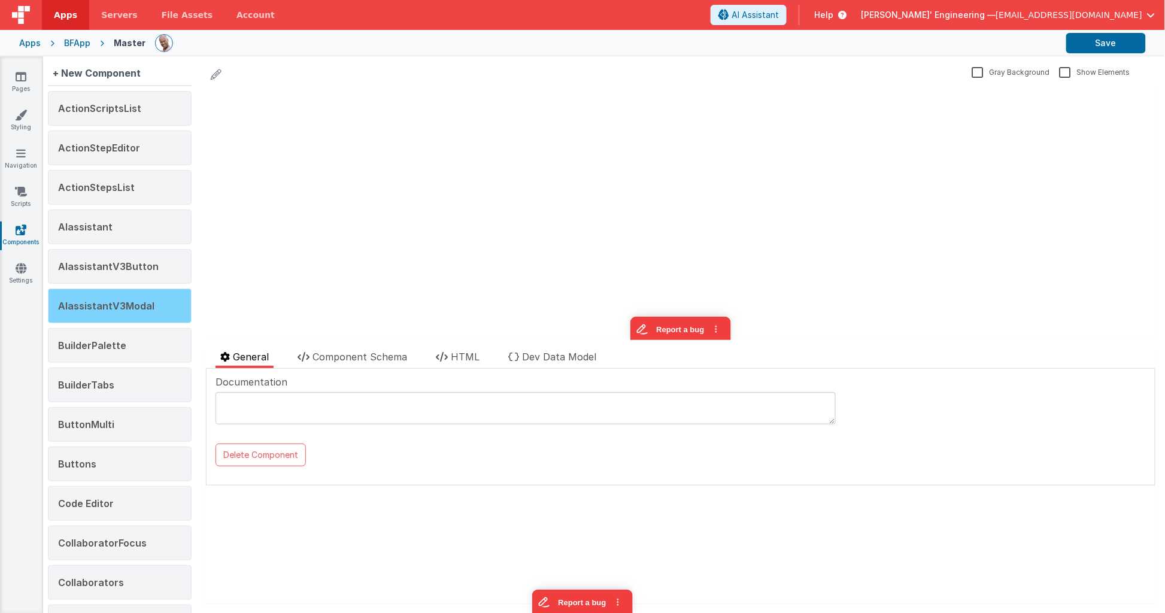
click at [162, 305] on div "AIassistantV3Modal" at bounding box center [120, 306] width 144 height 35
click at [469, 348] on div "AIassistantV3Modal Gray Background Show Elements General Component Schema HTML …" at bounding box center [680, 334] width 969 height 557
drag, startPoint x: 469, startPoint y: 353, endPoint x: 468, endPoint y: 390, distance: 37.7
click at [469, 353] on span "HTML" at bounding box center [465, 357] width 29 height 12
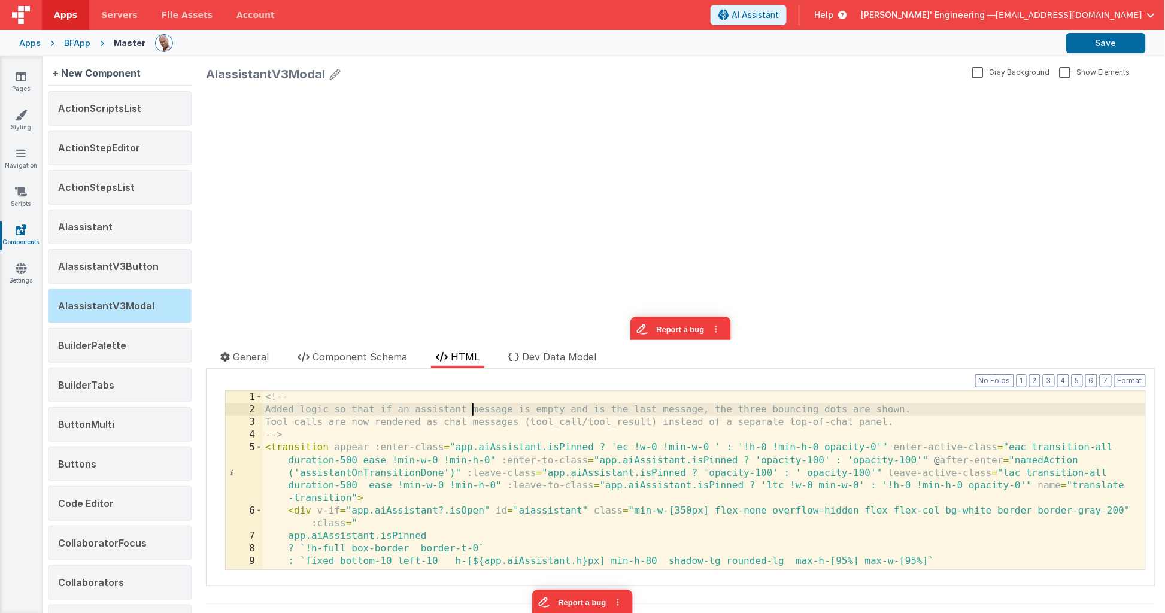
click at [473, 407] on div "<!-- Added logic so that if an assistant message is empty and is the last messa…" at bounding box center [705, 493] width 884 height 204
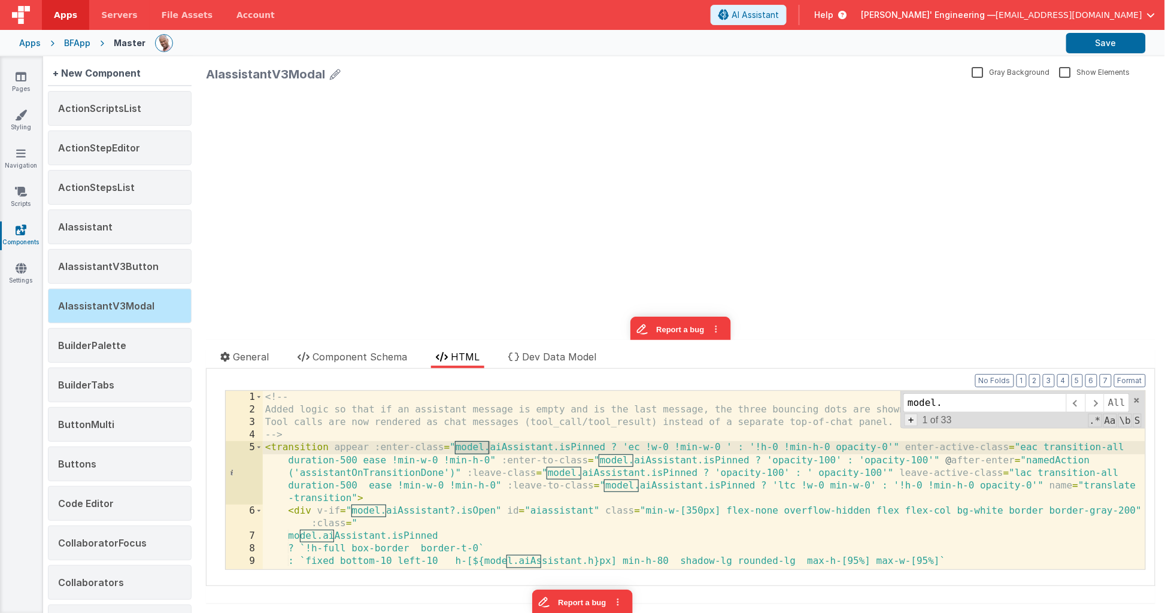
type input "model."
click at [917, 422] on span "+" at bounding box center [911, 420] width 13 height 13
click at [920, 421] on input at bounding box center [985, 424] width 163 height 19
type input "app."
drag, startPoint x: 1122, startPoint y: 421, endPoint x: 1111, endPoint y: 381, distance: 40.8
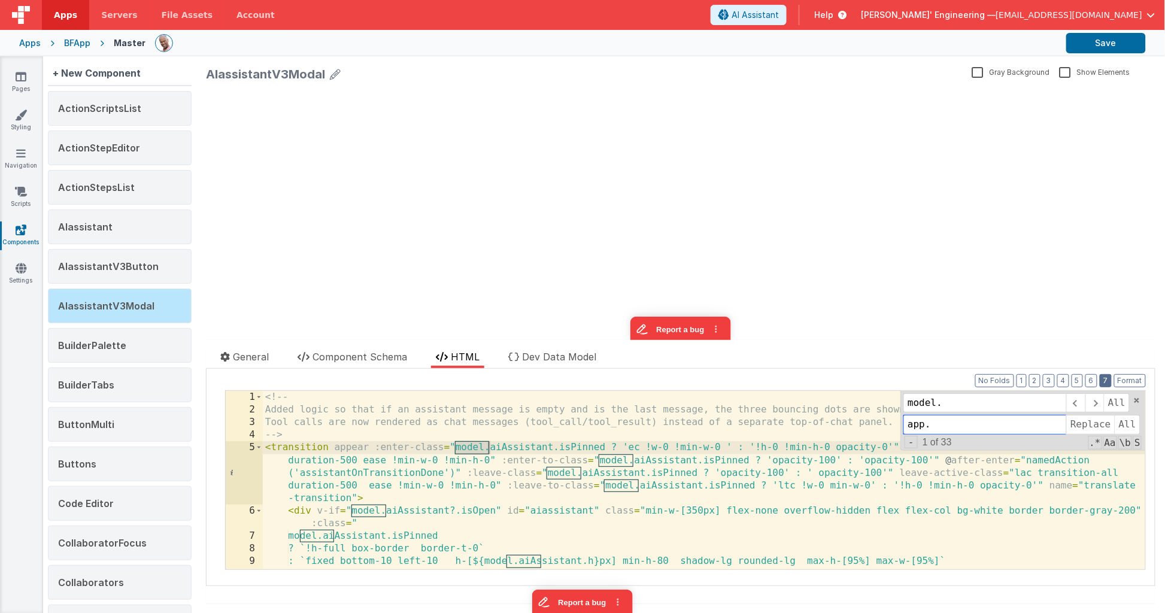
click at [1122, 421] on span "All" at bounding box center [1128, 424] width 26 height 19
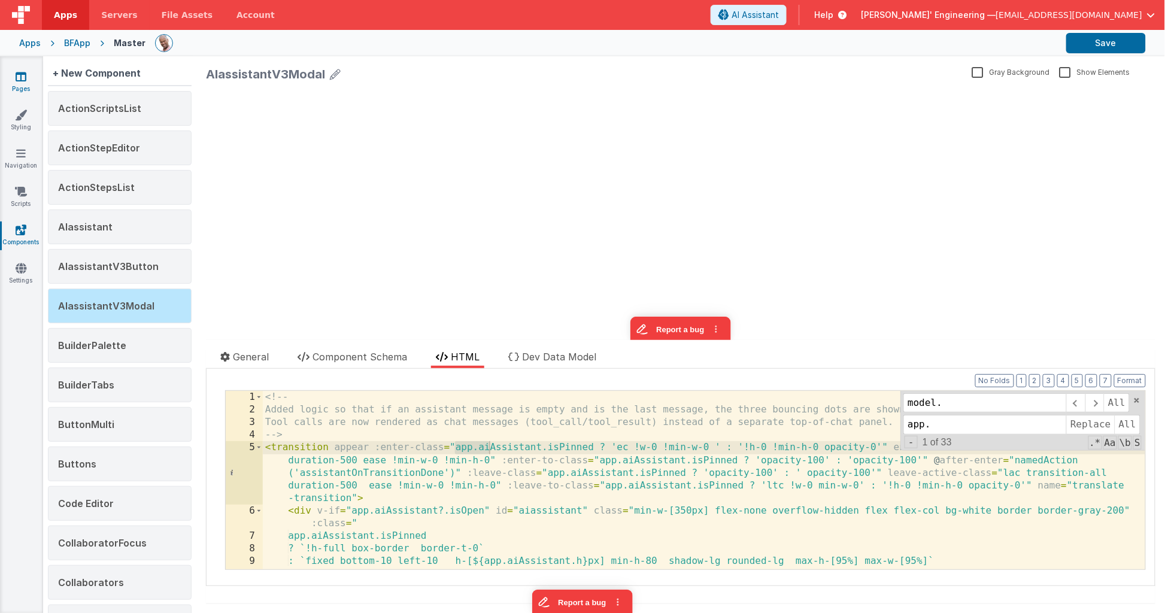
click at [28, 84] on link "Pages" at bounding box center [20, 83] width 43 height 24
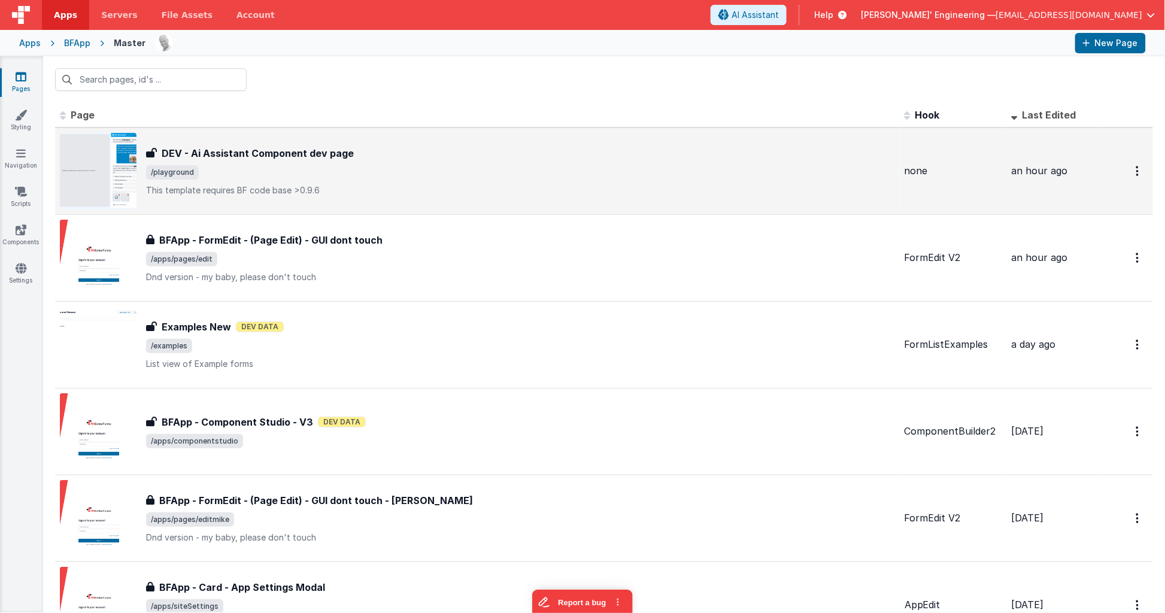
click at [299, 178] on span "/playground" at bounding box center [520, 172] width 749 height 14
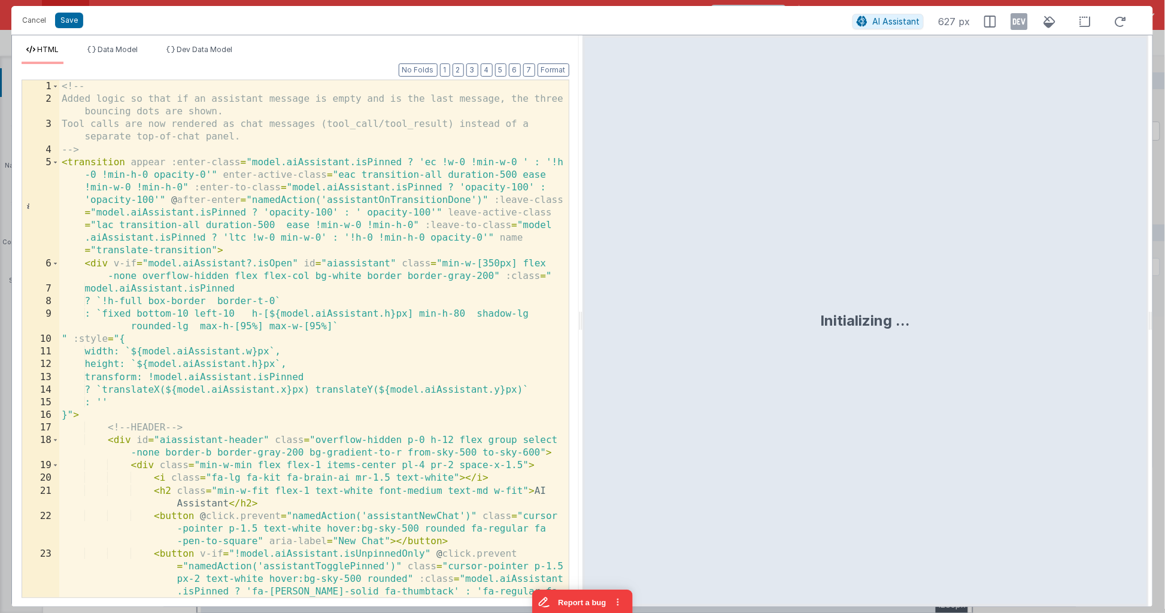
click at [483, 190] on div "<!-- Added logic so that if an assistant message is empty and is the last messa…" at bounding box center [314, 377] width 510 height 594
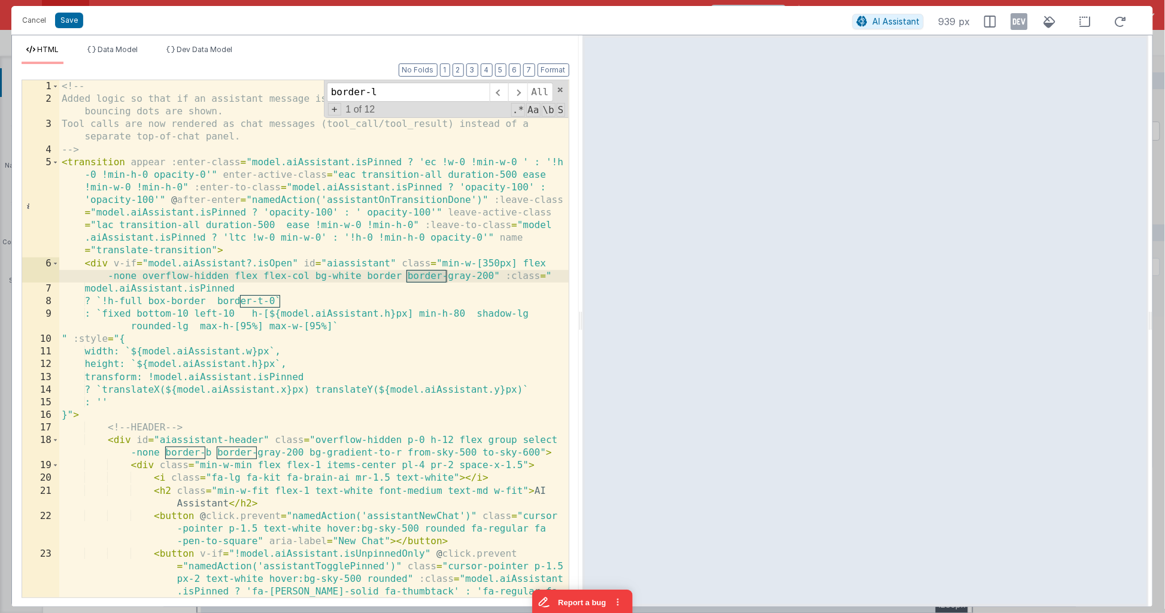
scroll to position [1410, 0]
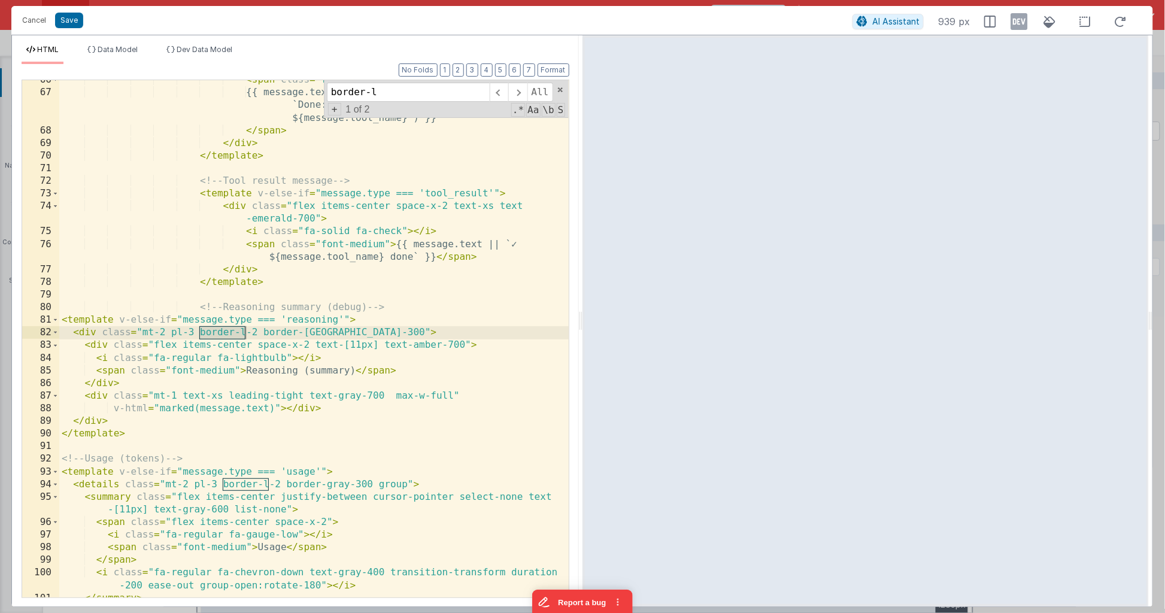
type input "border-l"
drag, startPoint x: 353, startPoint y: 331, endPoint x: 257, endPoint y: 328, distance: 95.8
click at [257, 328] on div "< span class = "font-medium" > {{ message.text || (message.status === 'done' ? …" at bounding box center [314, 345] width 510 height 543
click at [515, 96] on span at bounding box center [517, 92] width 19 height 19
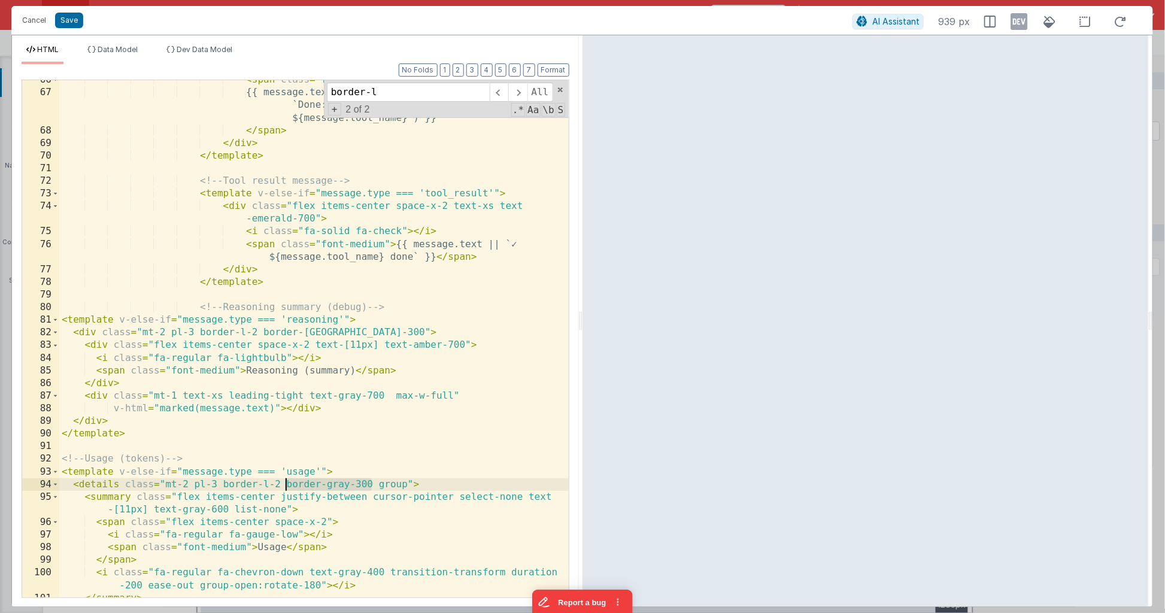
drag, startPoint x: 371, startPoint y: 483, endPoint x: 283, endPoint y: 481, distance: 88.0
click at [283, 481] on div "< span class = "font-medium" > {{ message.text || (message.status === 'done' ? …" at bounding box center [314, 345] width 510 height 543
paste textarea
click at [341, 484] on div "< span class = "font-medium" > {{ message.text || (message.status === 'done' ? …" at bounding box center [314, 345] width 510 height 543
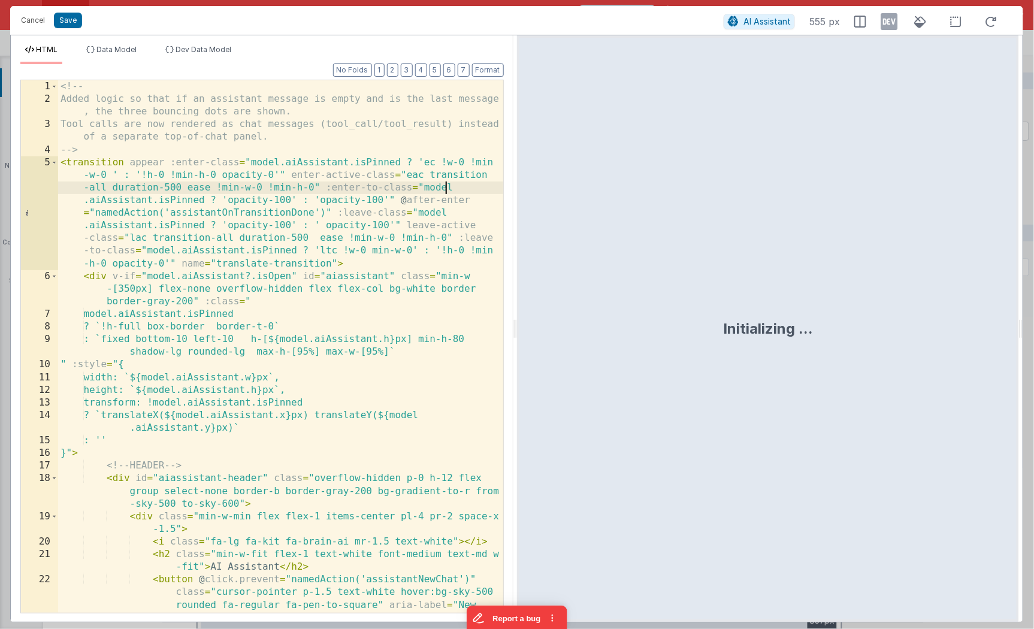
click at [482, 190] on div "<!-- Added logic so that if an assistant message is empty and is the last messa…" at bounding box center [280, 391] width 445 height 622
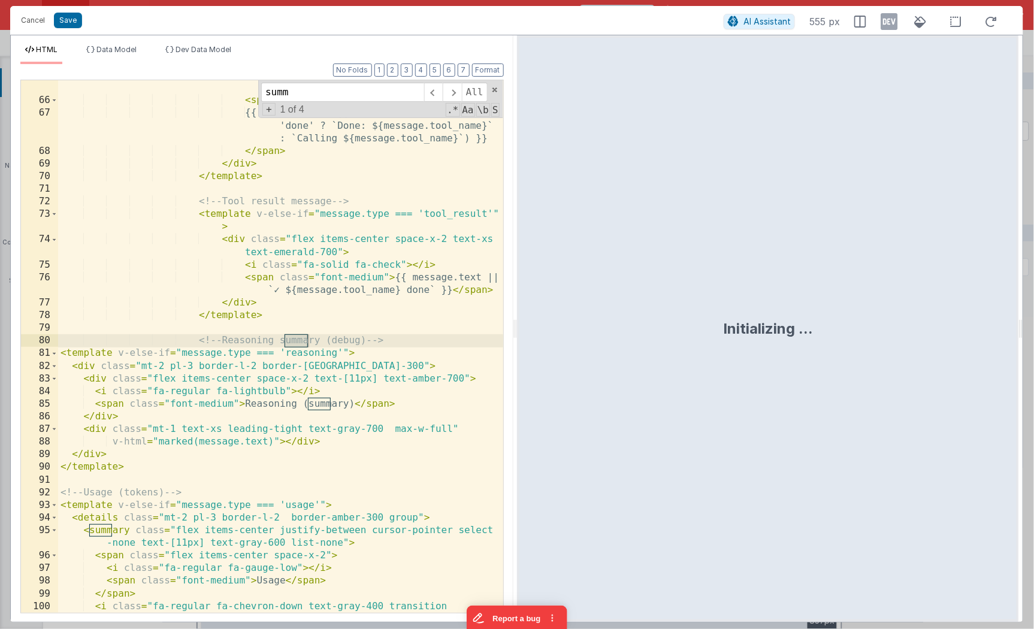
scroll to position [1604, 0]
type input "summar"
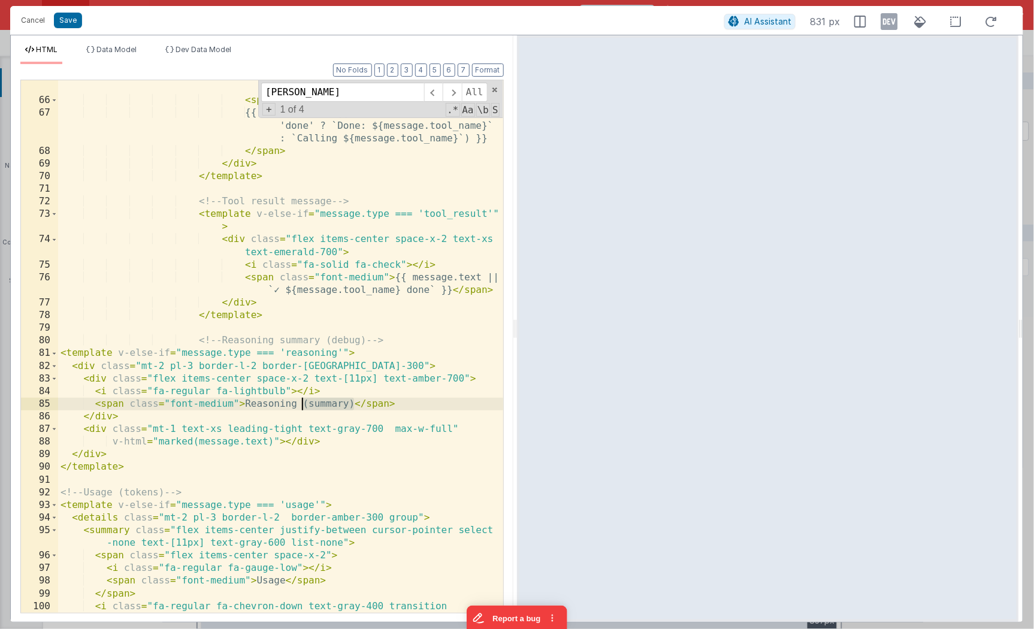
drag, startPoint x: 352, startPoint y: 403, endPoint x: 300, endPoint y: 403, distance: 52.1
click at [300, 402] on div "< i v-else class = "fa-solid fa-check text -emerald-500" > </ i > < span class …" at bounding box center [280, 361] width 445 height 584
click at [307, 402] on div "< i v-else class = "fa-solid fa-check text -emerald-500" > </ i > < span class …" at bounding box center [280, 361] width 445 height 584
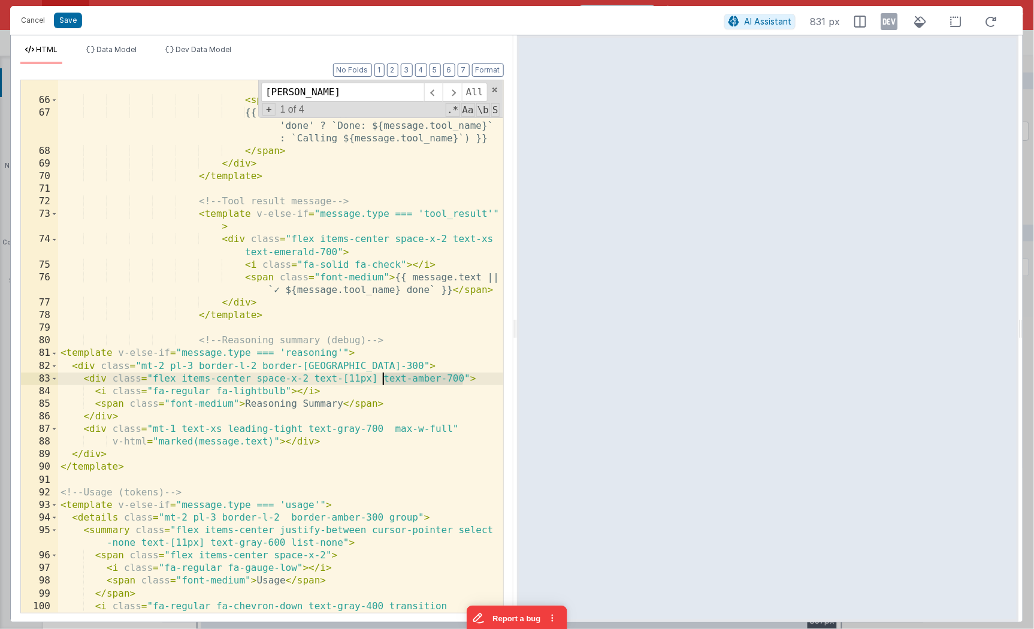
drag, startPoint x: 463, startPoint y: 377, endPoint x: 384, endPoint y: 376, distance: 79.0
click at [384, 376] on div "< i v-else class = "fa-solid fa-check text -emerald-500" > </ i > < span class …" at bounding box center [280, 361] width 445 height 584
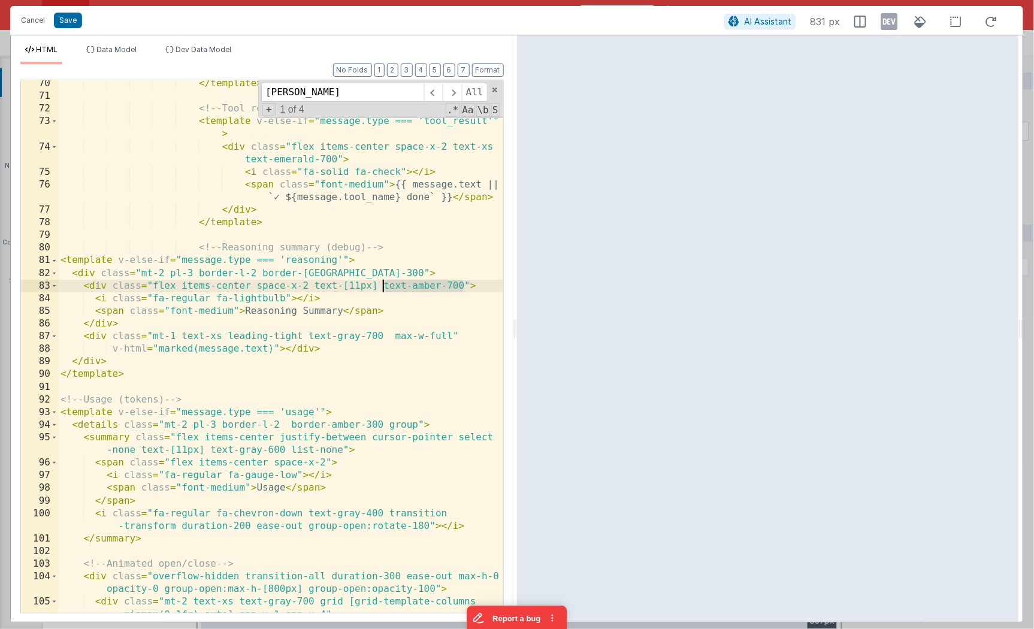
scroll to position [1696, 0]
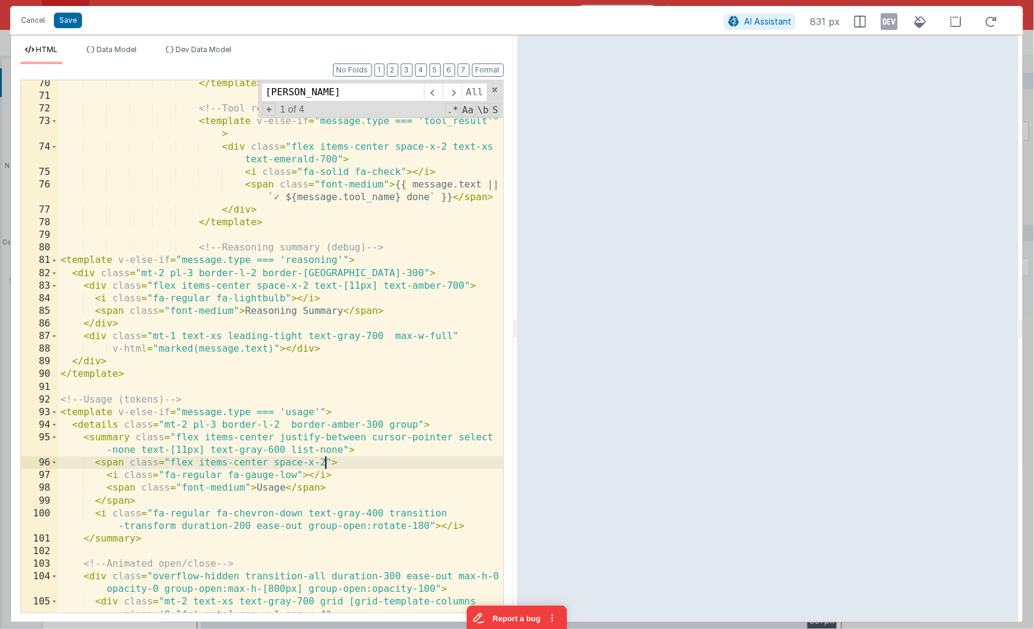
click at [325, 402] on div "</ template > <!-- Tool result message --> < template v-else-if = "message.type…" at bounding box center [280, 356] width 445 height 559
click at [358, 402] on div "</ template > <!-- Tool result message --> < template v-else-if = "message.type…" at bounding box center [280, 356] width 445 height 559
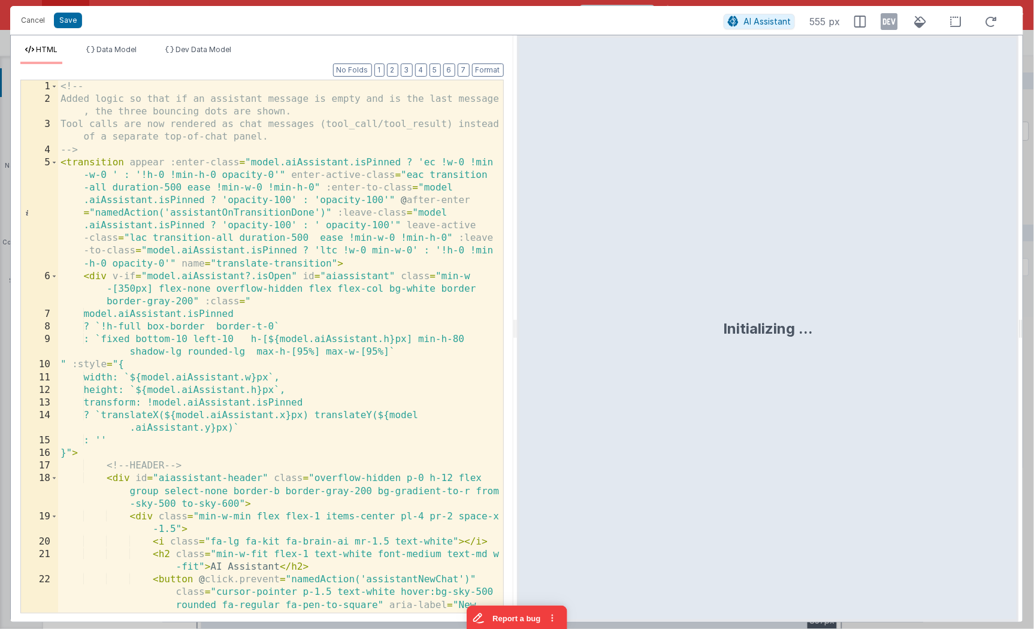
click at [328, 167] on div "<!-- Added logic so that if an assistant message is empty and is the last messa…" at bounding box center [280, 391] width 445 height 622
click at [43, 25] on button "Cancel" at bounding box center [33, 20] width 36 height 17
